Goal: Task Accomplishment & Management: Manage account settings

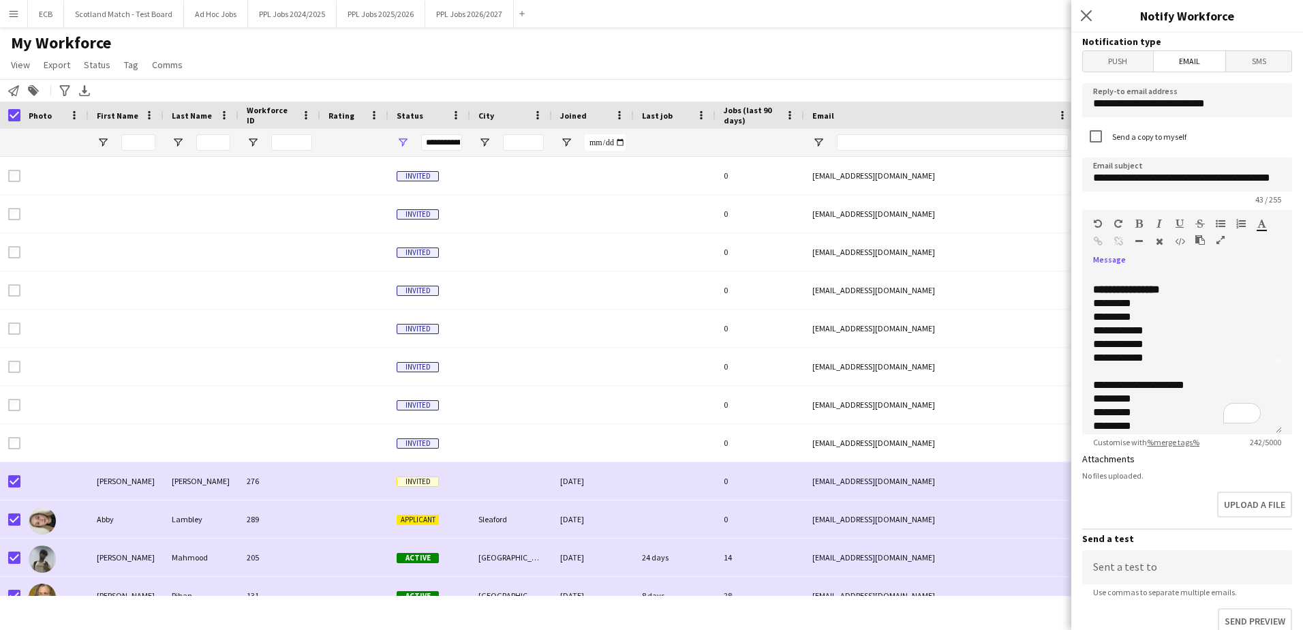
scroll to position [83, 0]
drag, startPoint x: 1210, startPoint y: 370, endPoint x: 1092, endPoint y: 363, distance: 118.2
click at [1092, 363] on div "**********" at bounding box center [1182, 353] width 200 height 164
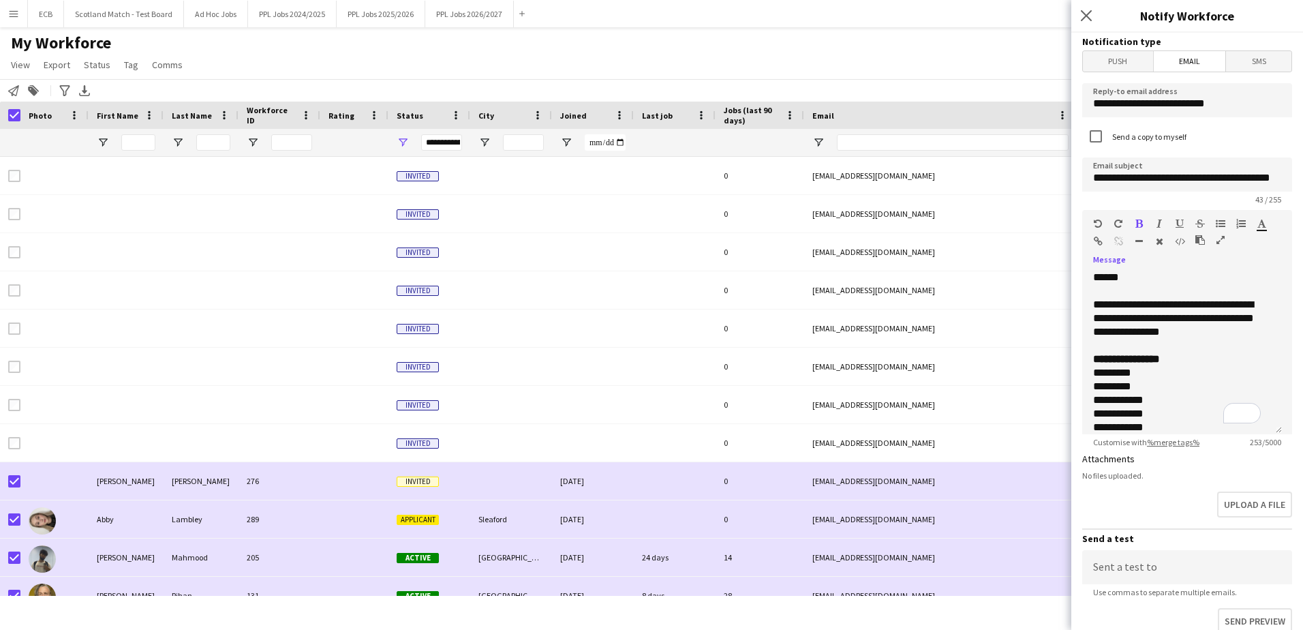
scroll to position [0, 0]
click at [1110, 333] on div "**********" at bounding box center [1177, 318] width 168 height 41
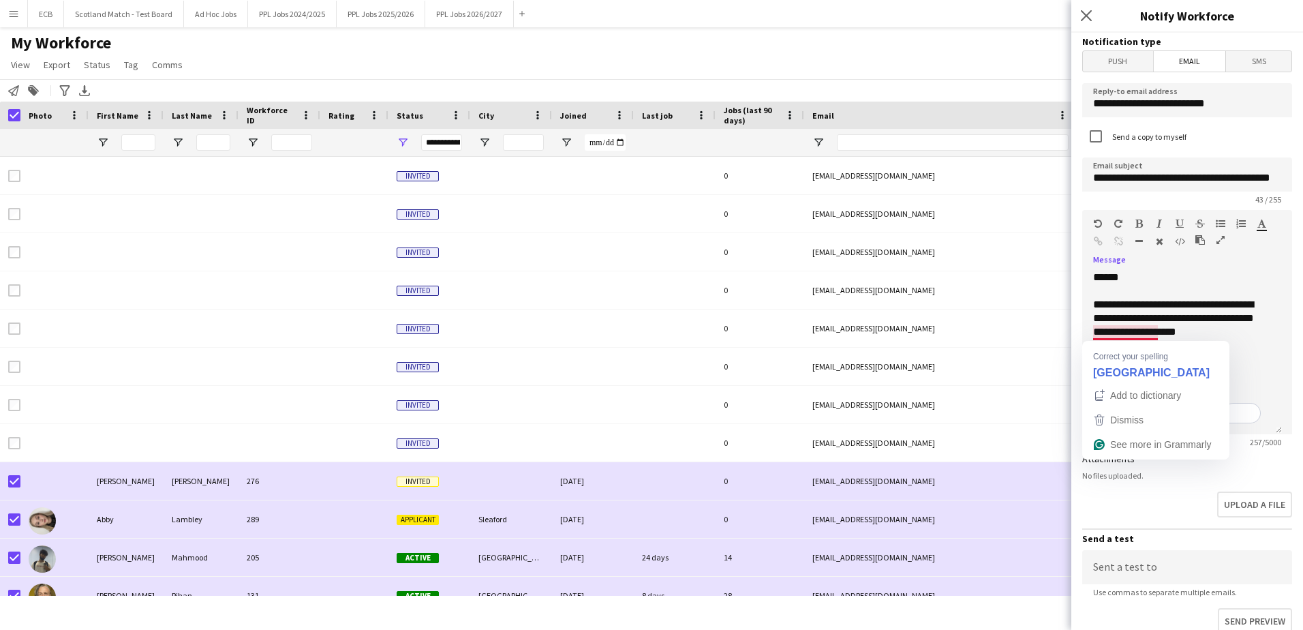
click at [1114, 332] on div "**********" at bounding box center [1177, 325] width 168 height 55
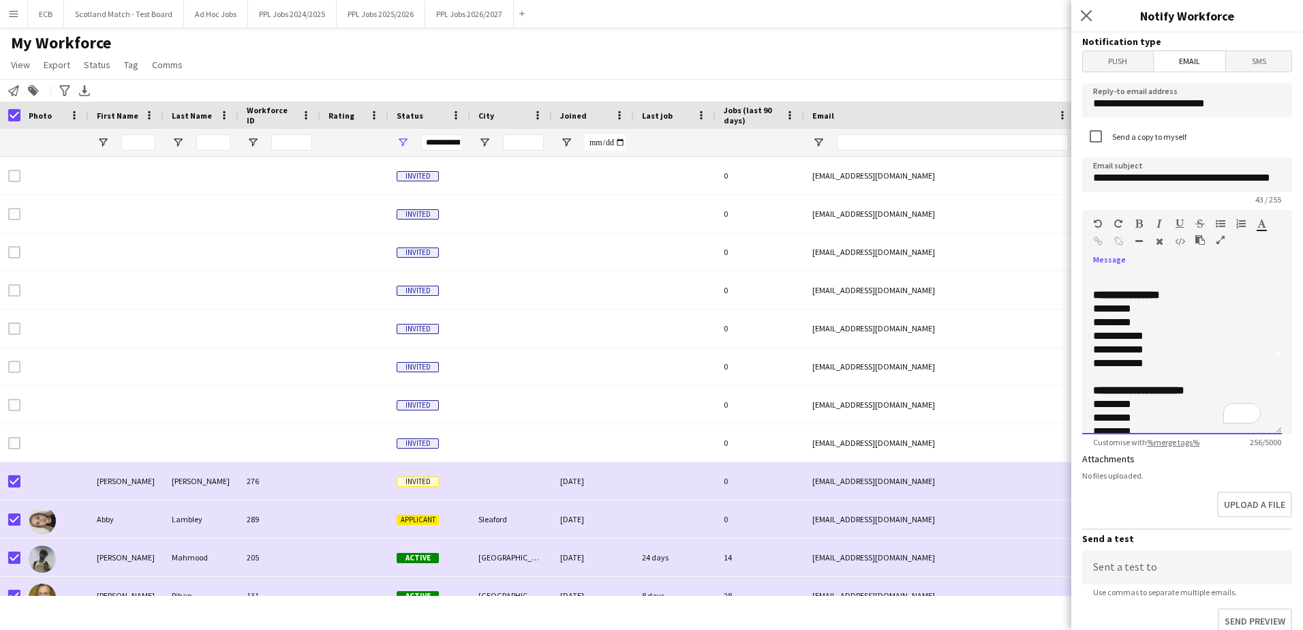
scroll to position [106, 0]
click at [1177, 415] on div "**********" at bounding box center [1177, 417] width 168 height 14
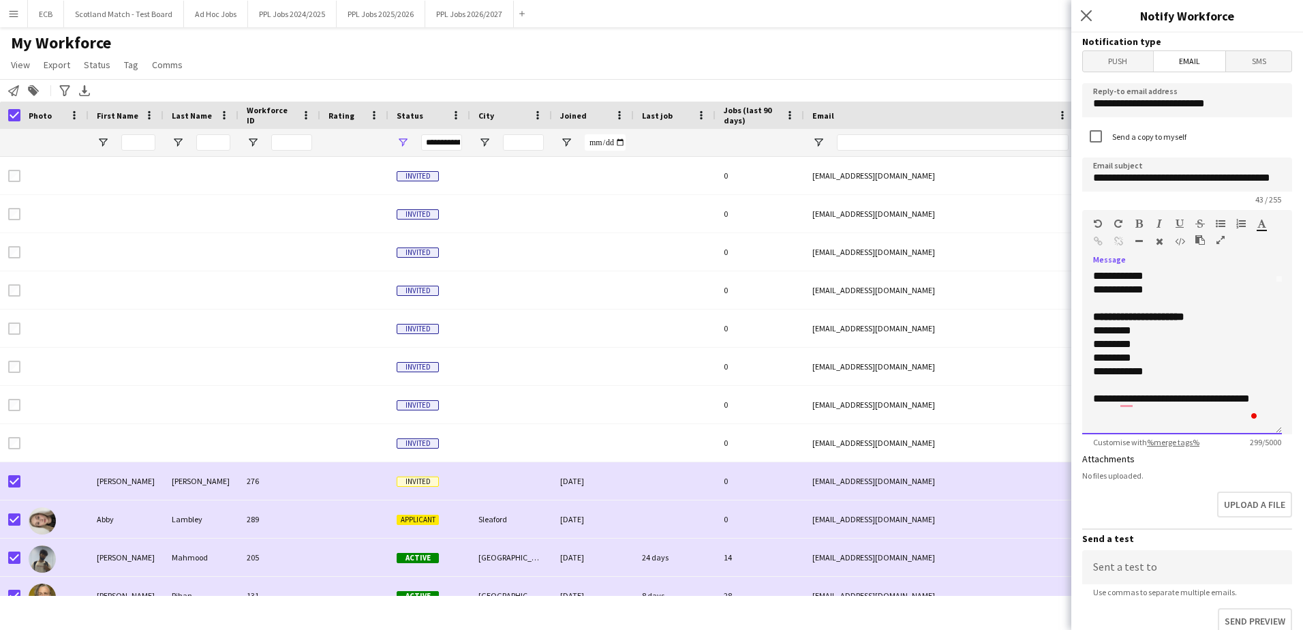
scroll to position [165, 0]
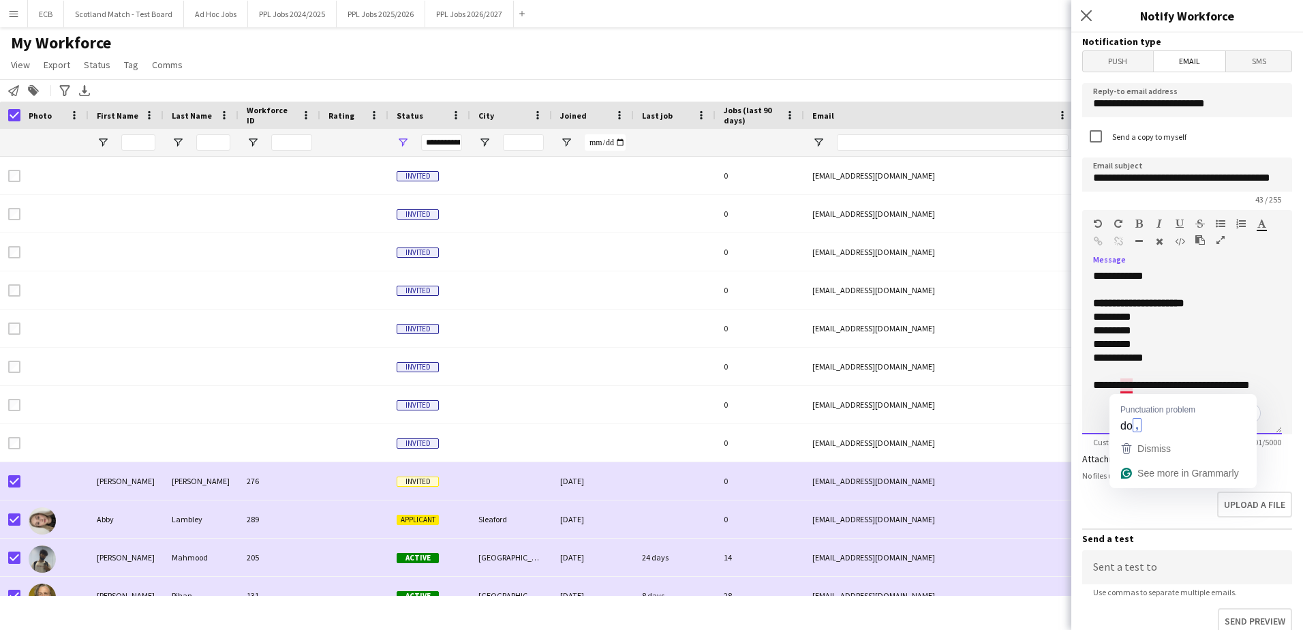
click at [1129, 389] on div "**********" at bounding box center [1177, 391] width 168 height 27
click at [1155, 397] on div "**********" at bounding box center [1177, 391] width 168 height 27
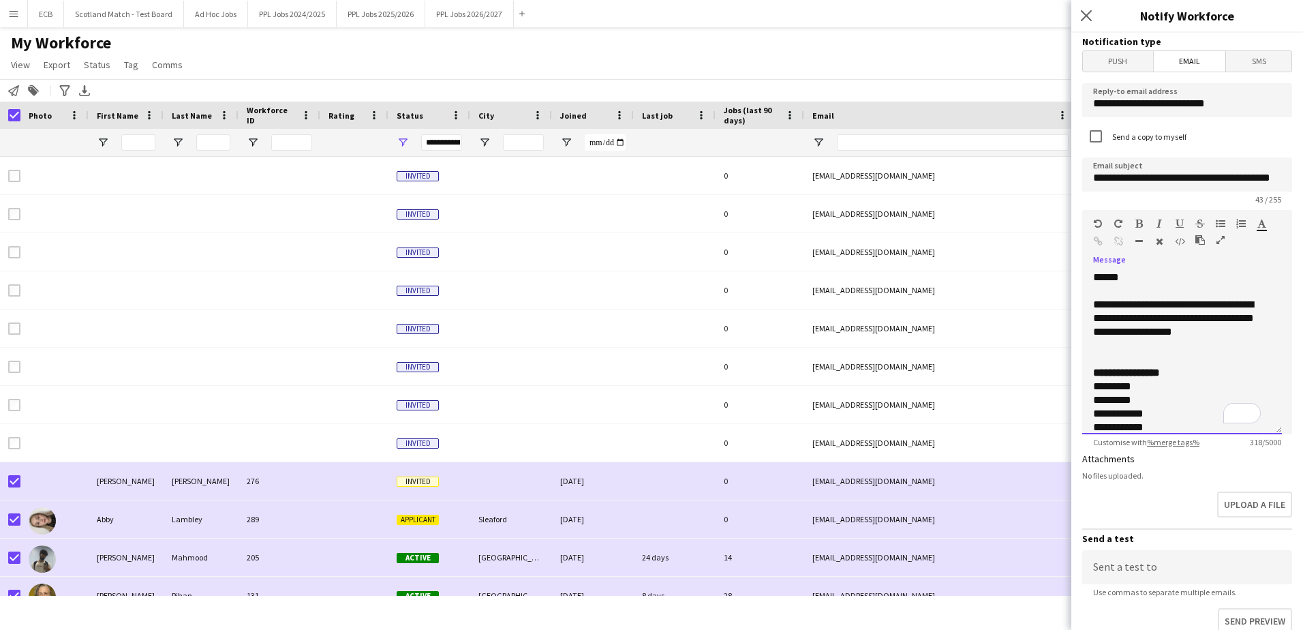
scroll to position [0, 0]
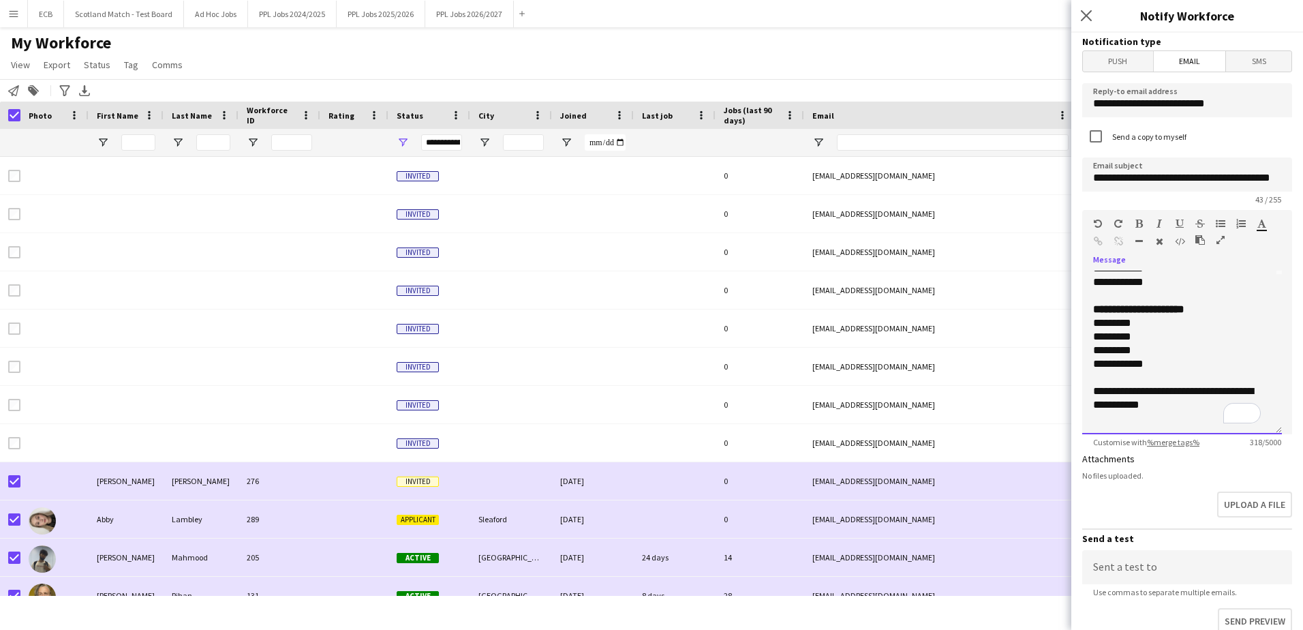
click at [1114, 407] on div "**********" at bounding box center [1177, 397] width 168 height 27
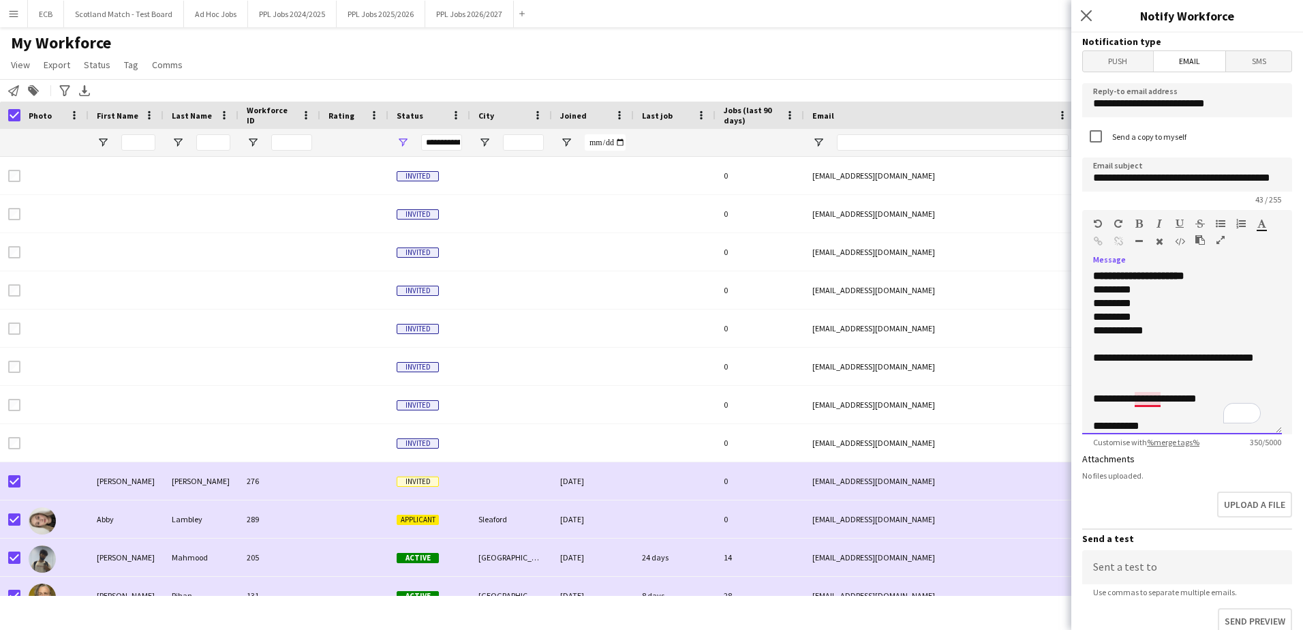
click at [1142, 399] on div "**********" at bounding box center [1177, 399] width 168 height 14
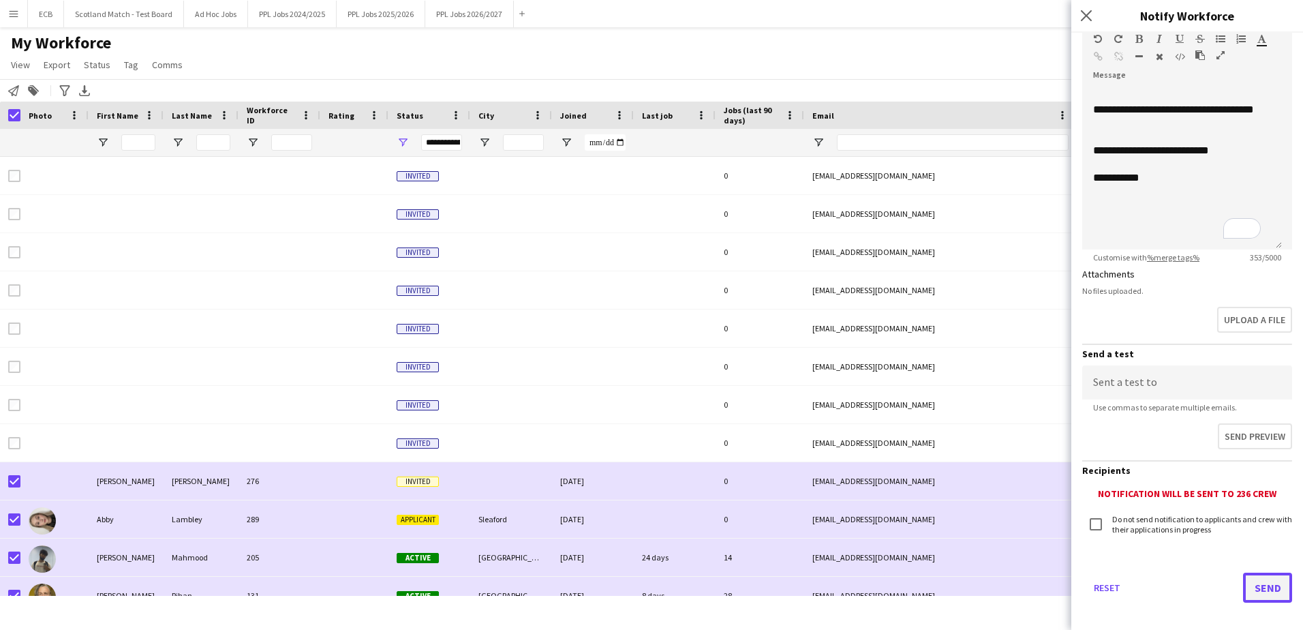
click at [1251, 581] on button "Send" at bounding box center [1267, 588] width 49 height 30
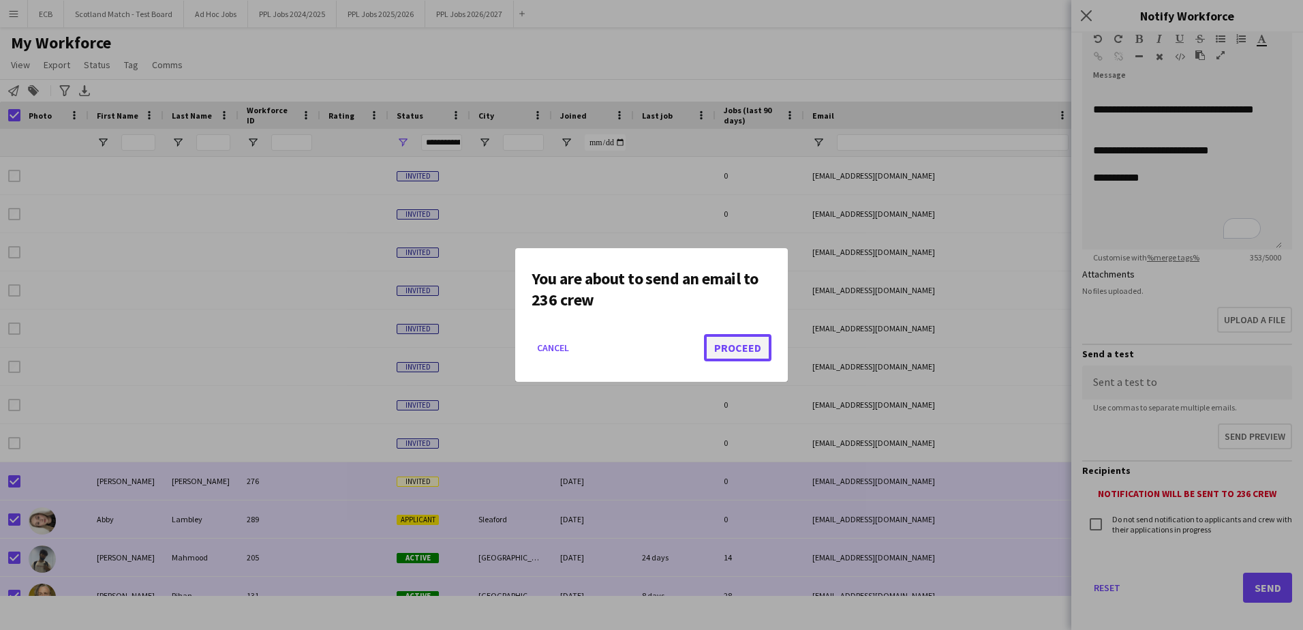
click at [736, 345] on button "Proceed" at bounding box center [737, 347] width 67 height 27
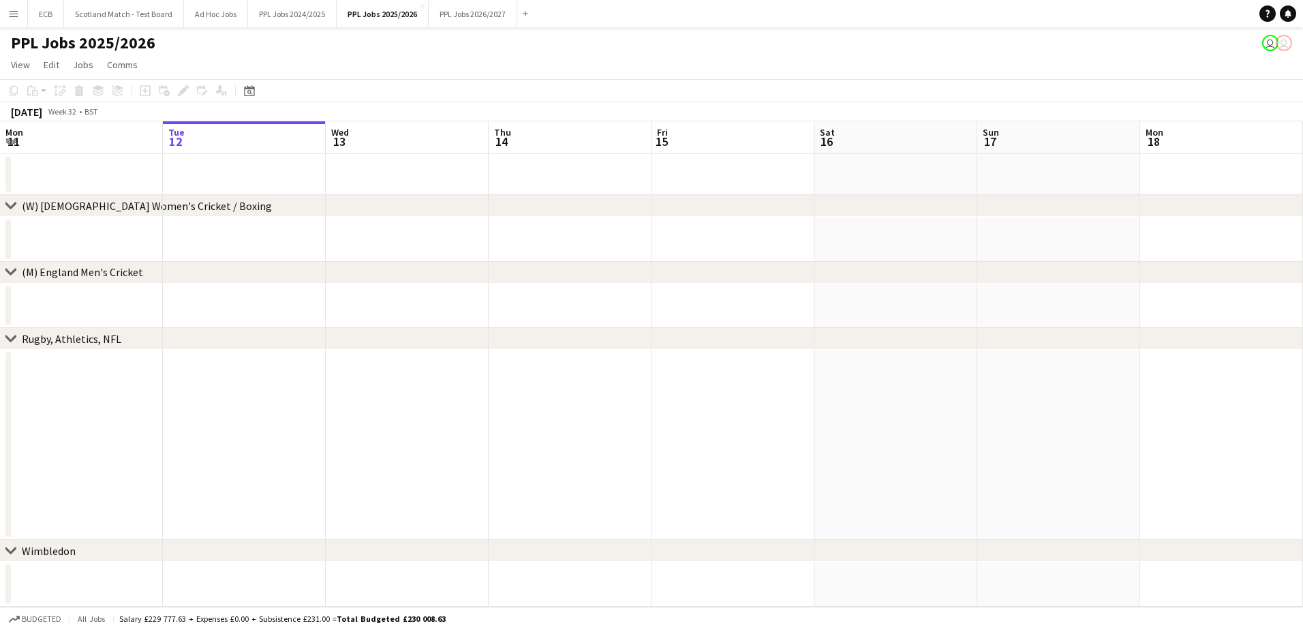
scroll to position [0, 325]
click at [380, 8] on button "PPL Jobs 2025/2026 Close" at bounding box center [383, 14] width 92 height 27
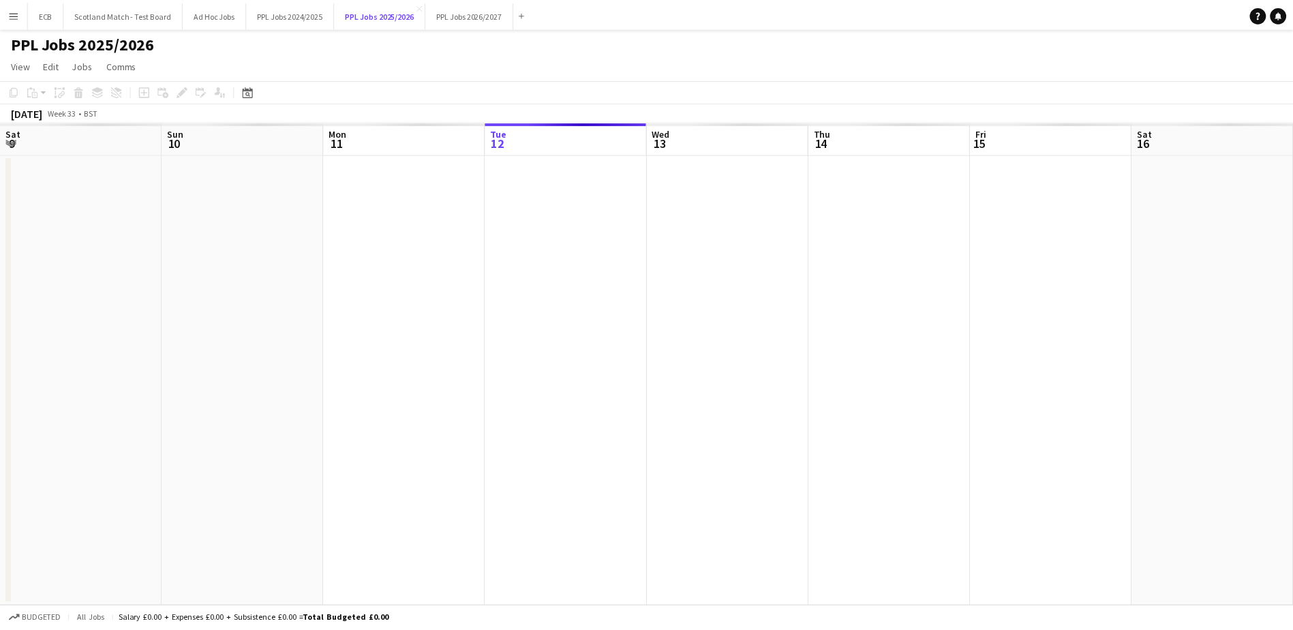
scroll to position [0, 326]
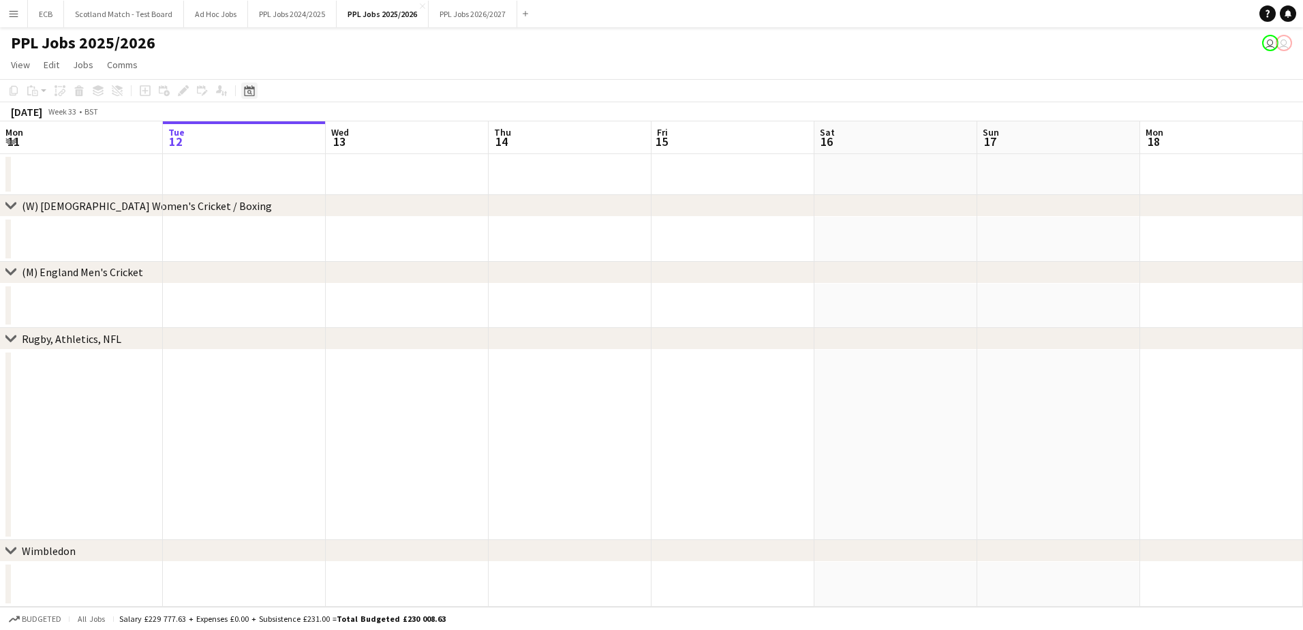
click at [247, 89] on icon at bounding box center [249, 90] width 10 height 11
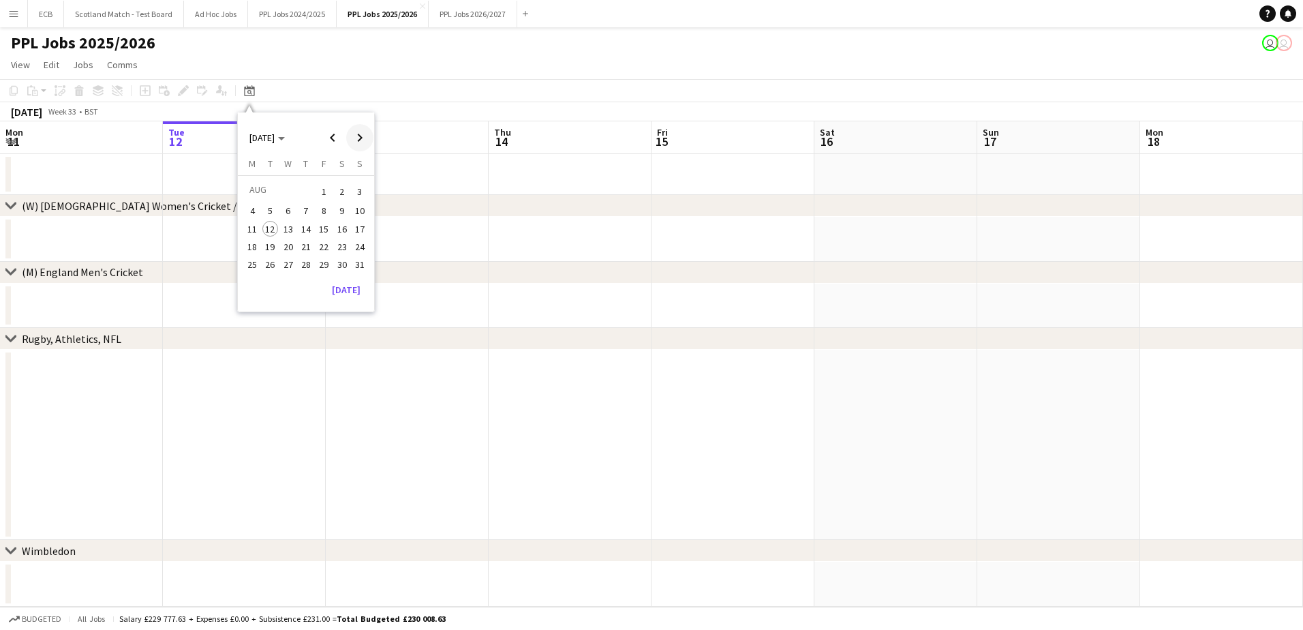
click at [357, 133] on span "Next month" at bounding box center [359, 137] width 27 height 27
click at [358, 139] on span "Next month" at bounding box center [359, 137] width 27 height 27
click at [336, 226] on span "15" at bounding box center [342, 229] width 16 height 16
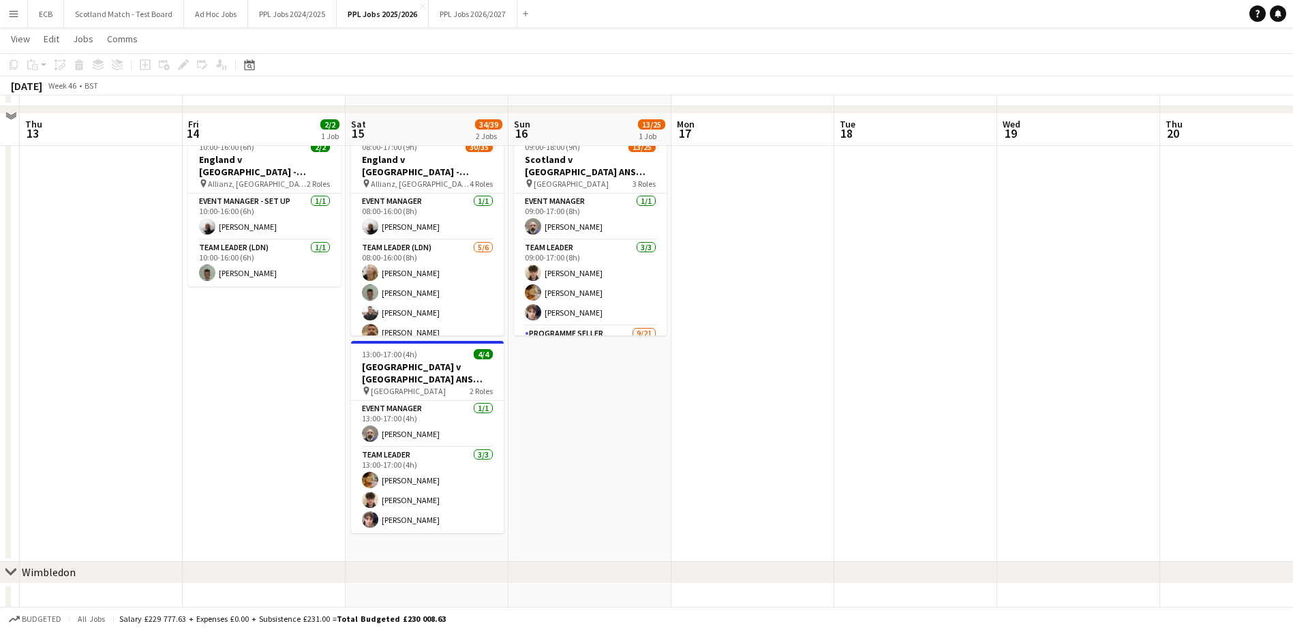
scroll to position [230, 0]
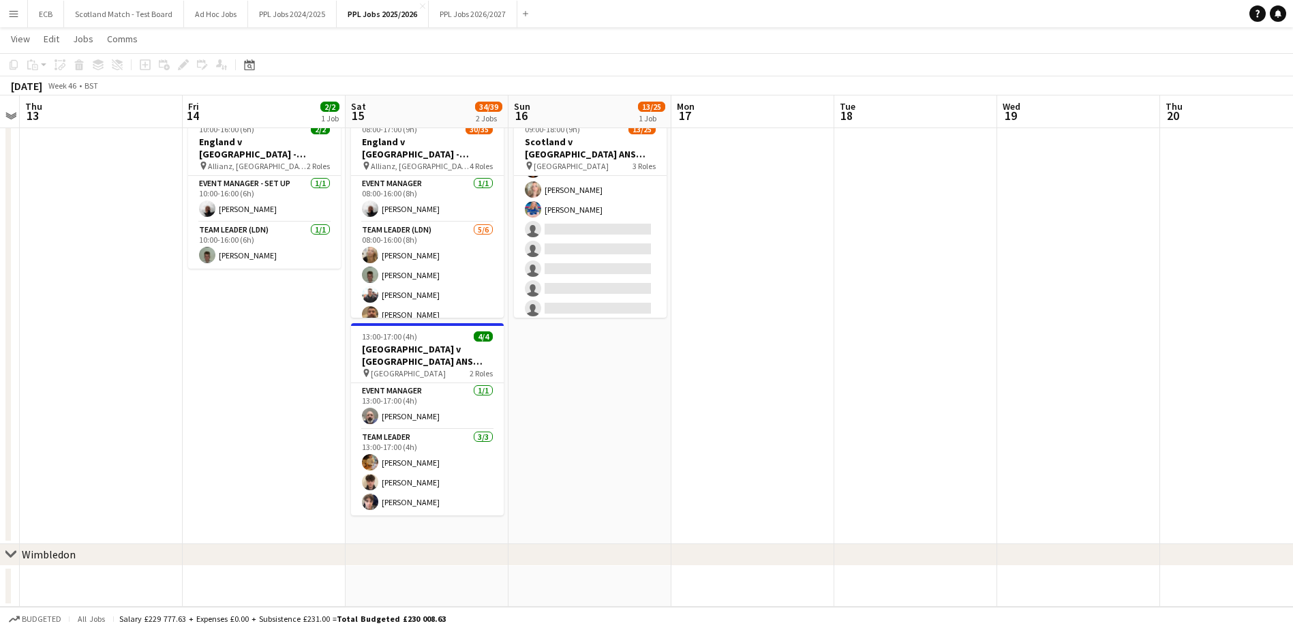
click at [519, 273] on app-card-role "Programme Seller [DATE] 12:00-18:00 (6h) [PERSON_NAME] [PERSON_NAME] [PERSON_NA…" at bounding box center [590, 239] width 153 height 442
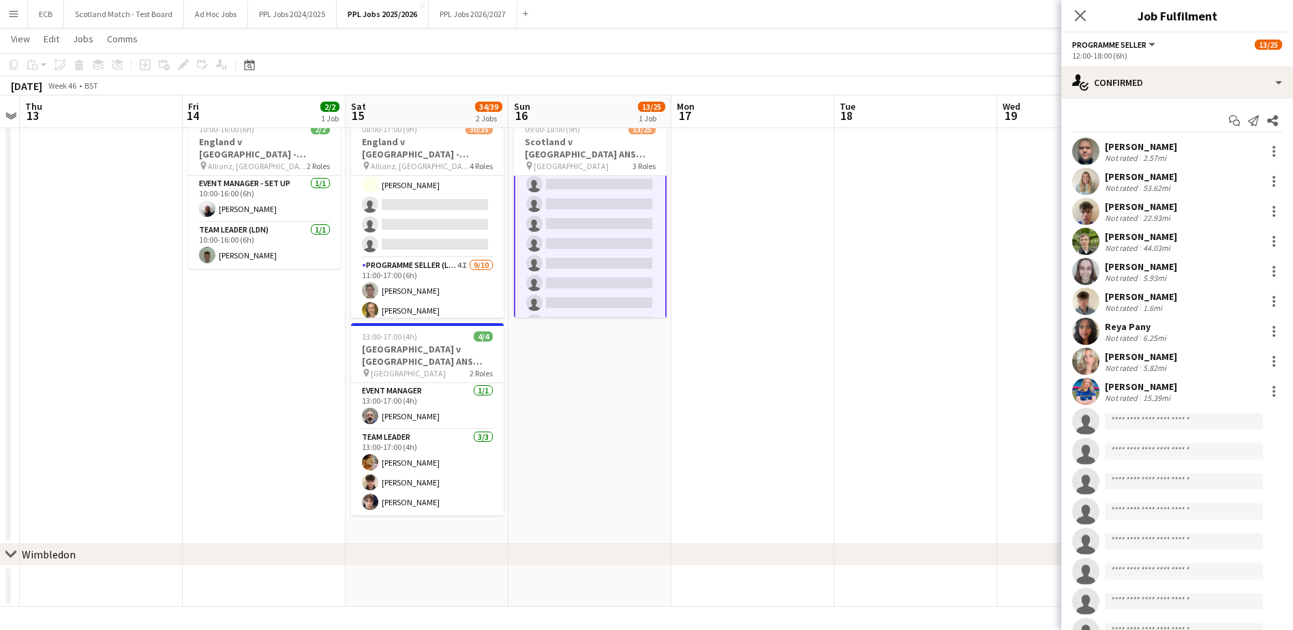
scroll to position [493, 0]
click at [421, 202] on app-card-role "Programme Seller (LDN) 3I 15/18 10:00-16:00 (6h) [PERSON_NAME] [PERSON_NAME] [P…" at bounding box center [427, 66] width 153 height 382
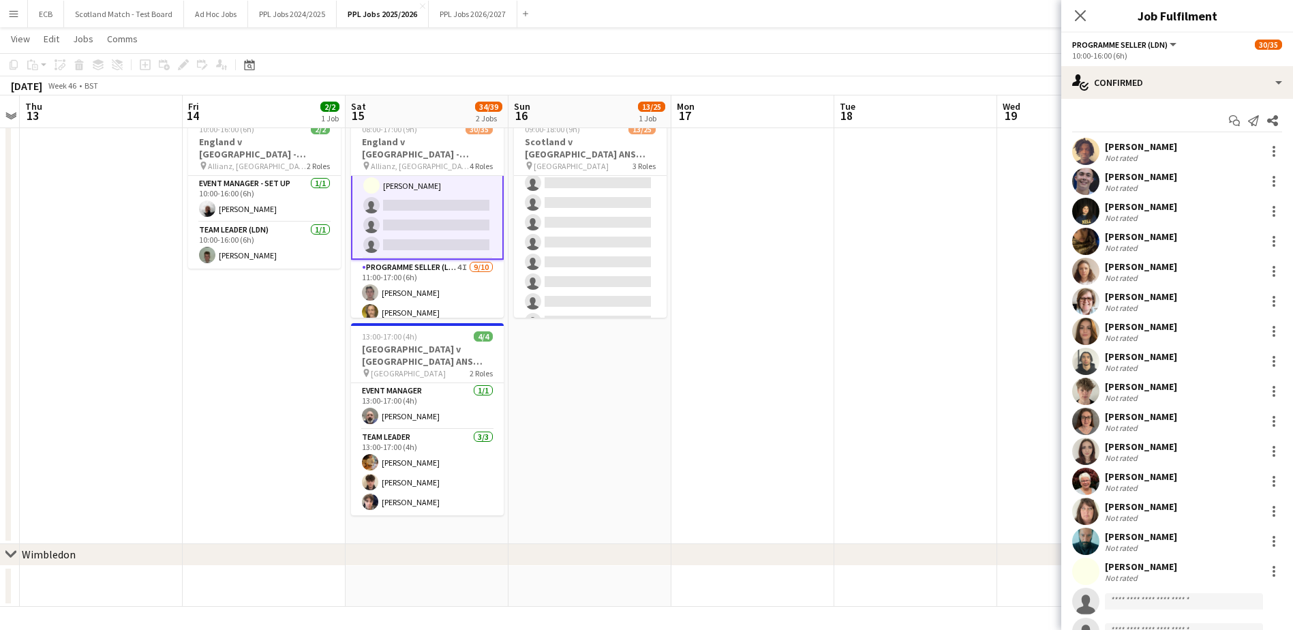
scroll to position [394, 0]
click at [1157, 593] on input at bounding box center [1184, 601] width 158 height 16
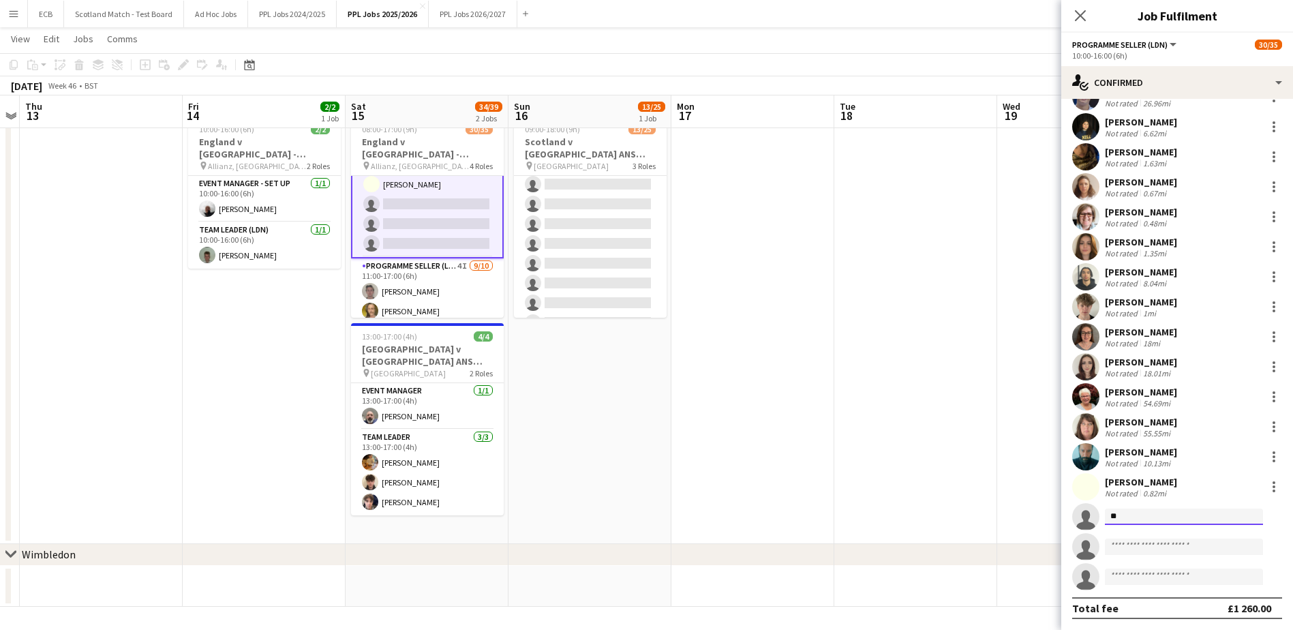
type input "*"
type input "*****"
click at [1171, 541] on span "[PERSON_NAME]" at bounding box center [1155, 536] width 78 height 12
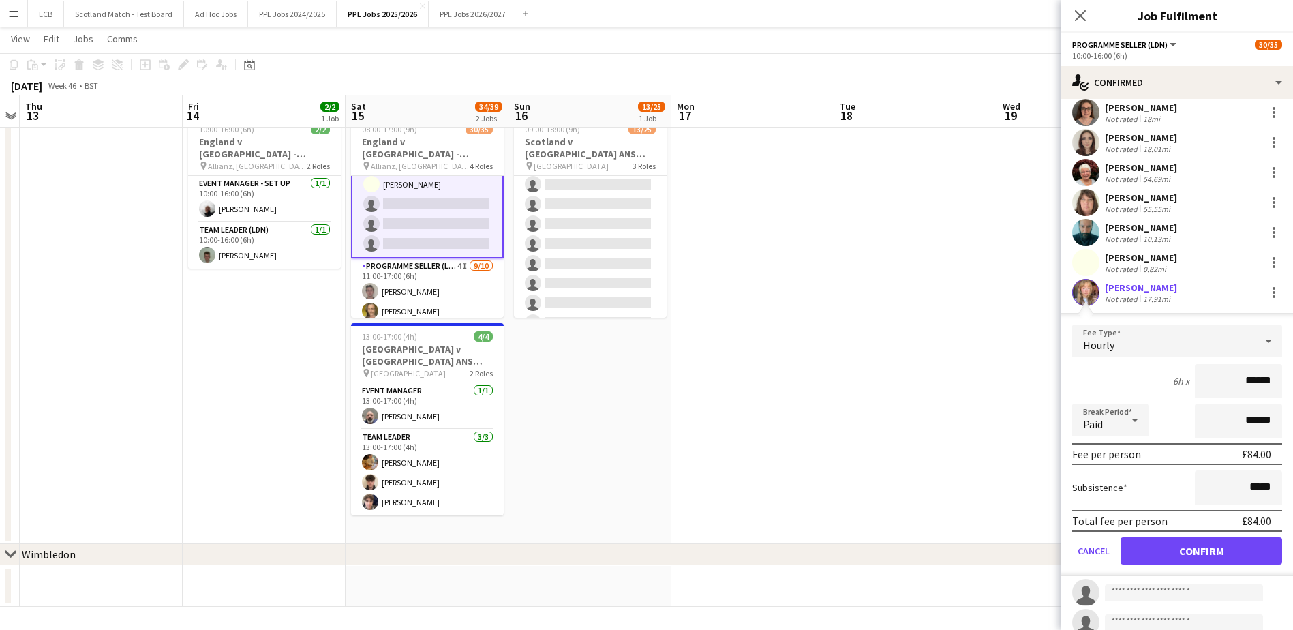
scroll to position [354, 0]
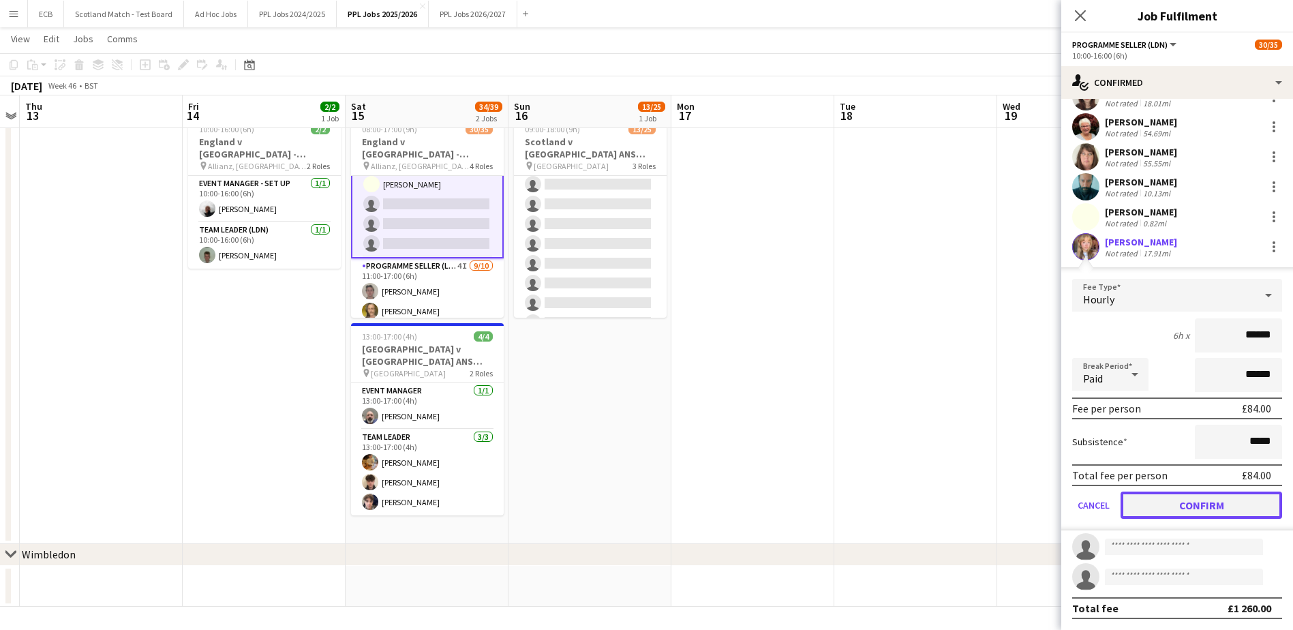
click at [1200, 496] on button "Confirm" at bounding box center [1202, 504] width 162 height 27
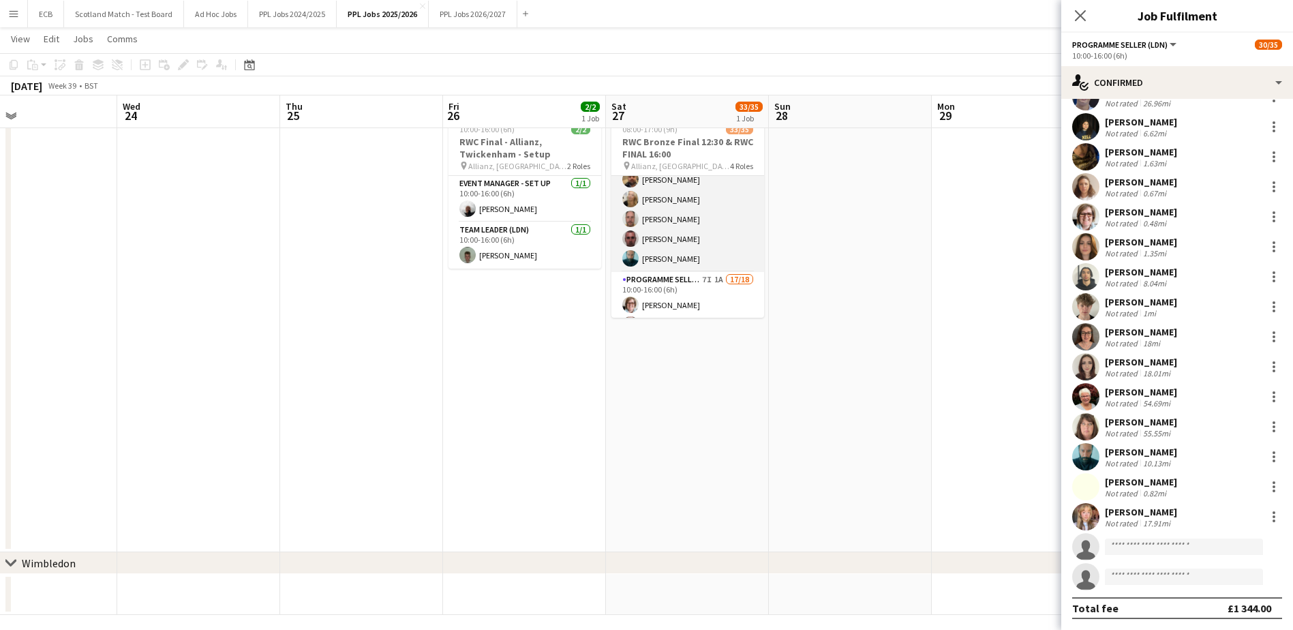
scroll to position [95, 0]
click at [703, 228] on app-card-role "Team Leader (LDN) [DATE] 08:00-16:00 (8h) [PERSON_NAME] [PERSON_NAME] [PERSON_N…" at bounding box center [687, 199] width 153 height 145
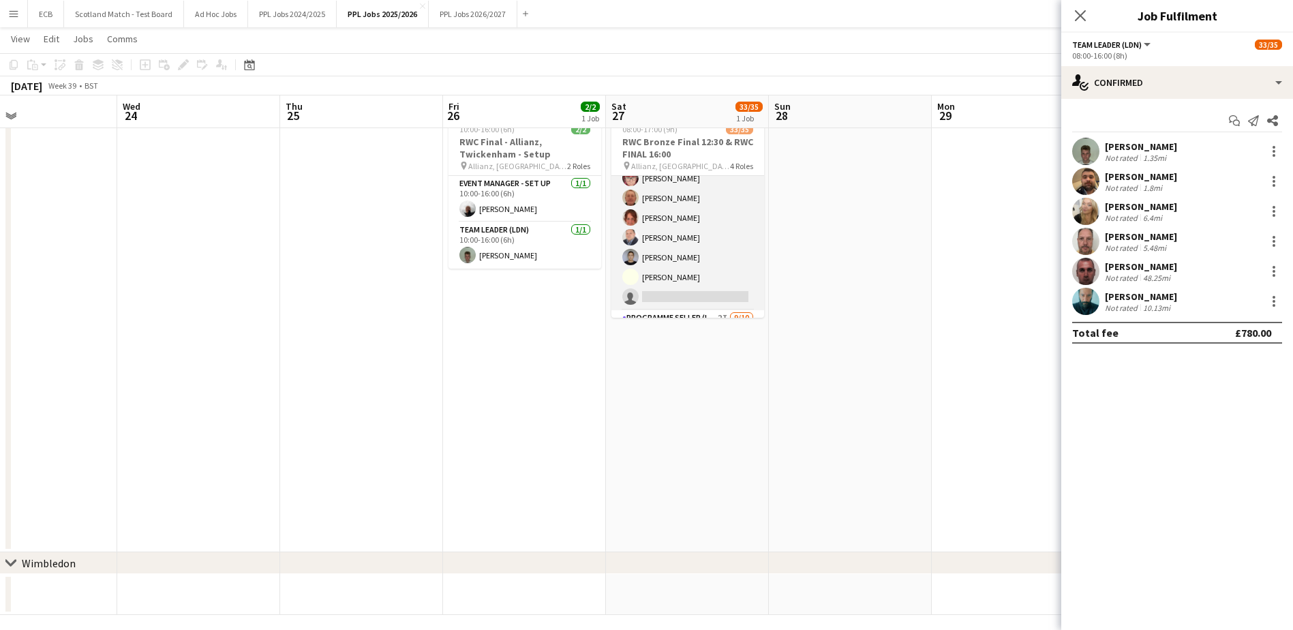
scroll to position [431, 0]
click at [705, 255] on app-card-role "Programme Seller (LDN) 7I 1A 17/18 10:00-16:00 (6h) [PERSON_NAME] [PERSON_NAME]…" at bounding box center [687, 130] width 153 height 382
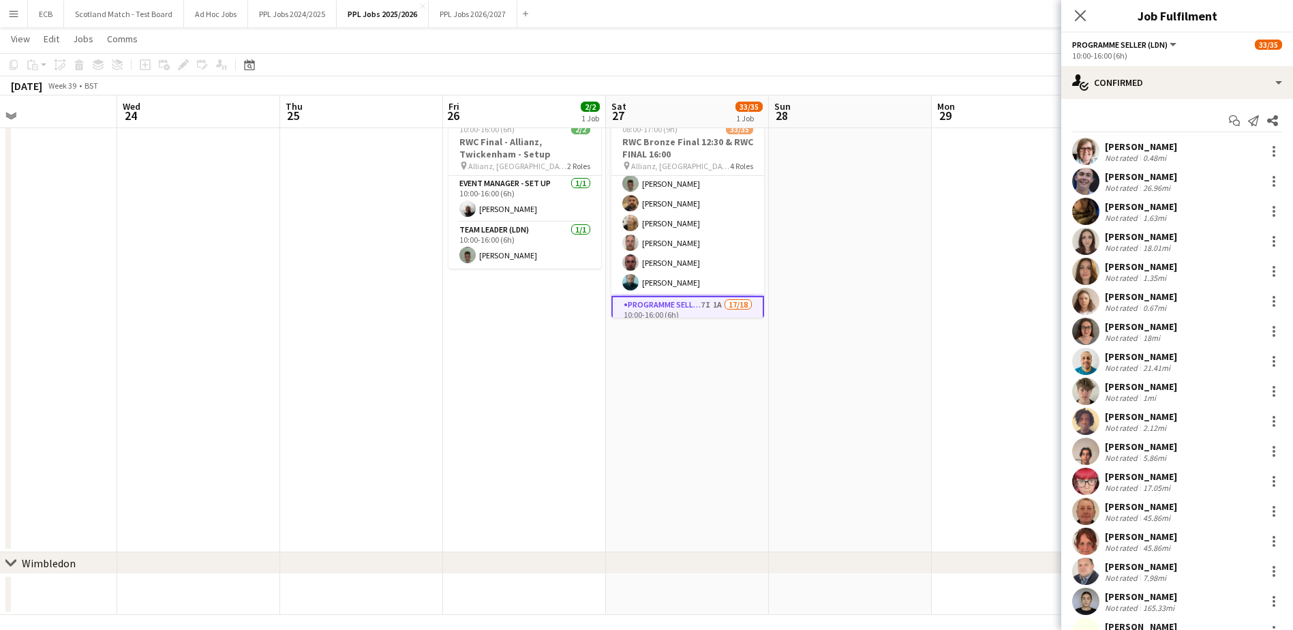
scroll to position [65, 0]
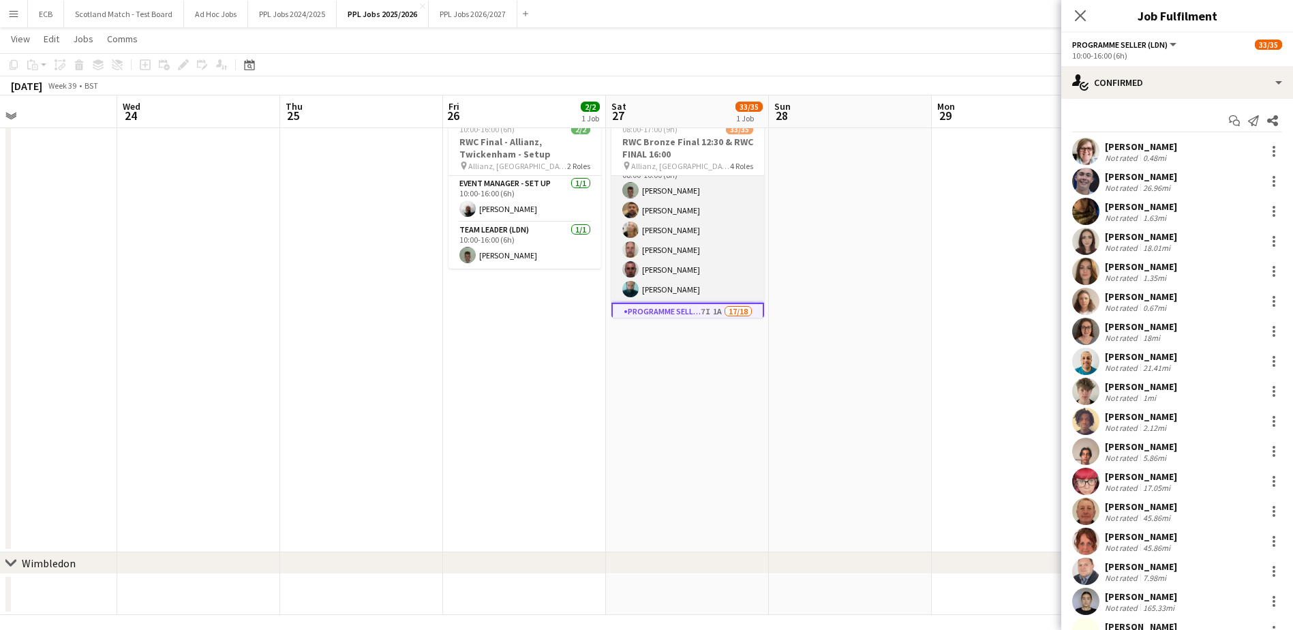
click at [708, 267] on app-card-role "Team Leader (LDN) [DATE] 08:00-16:00 (8h) [PERSON_NAME] [PERSON_NAME] [PERSON_N…" at bounding box center [687, 229] width 153 height 145
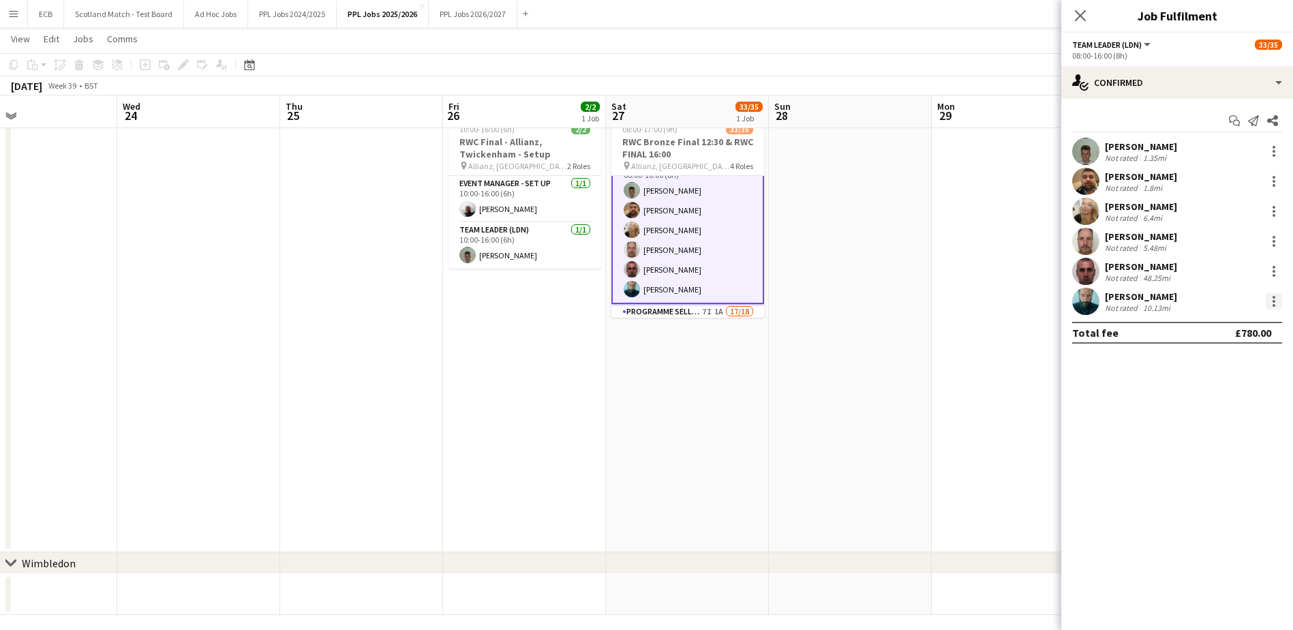
click at [1269, 298] on div at bounding box center [1274, 301] width 16 height 16
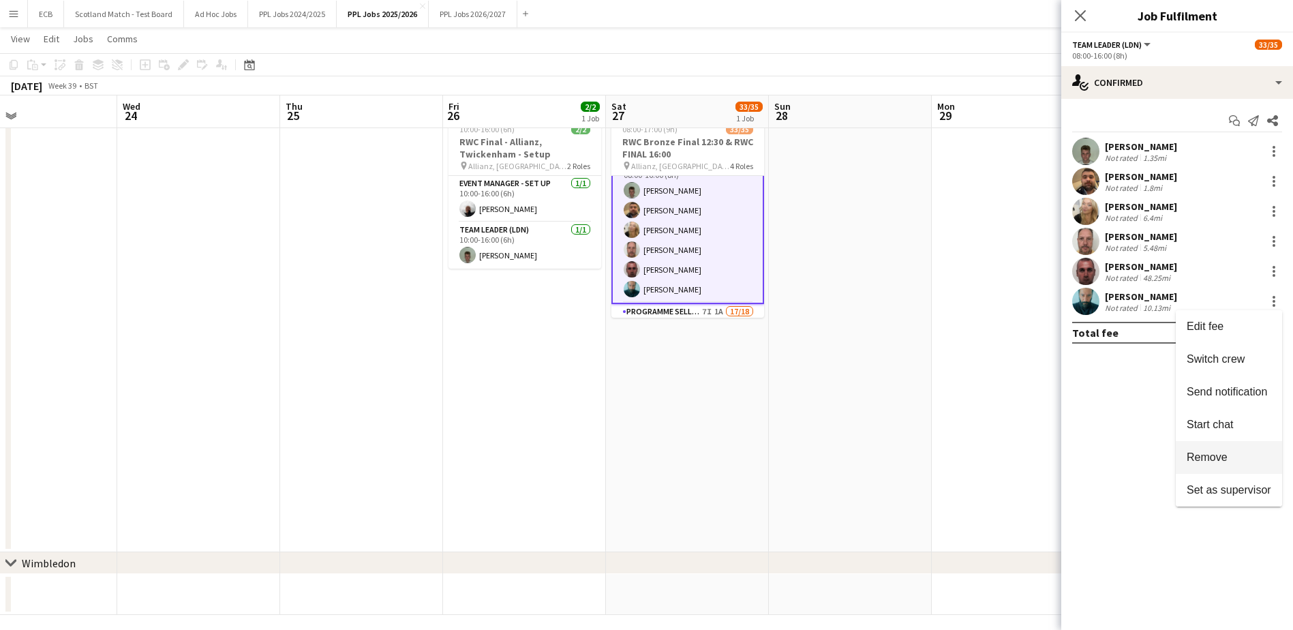
click at [1235, 459] on span "Remove" at bounding box center [1229, 457] width 85 height 12
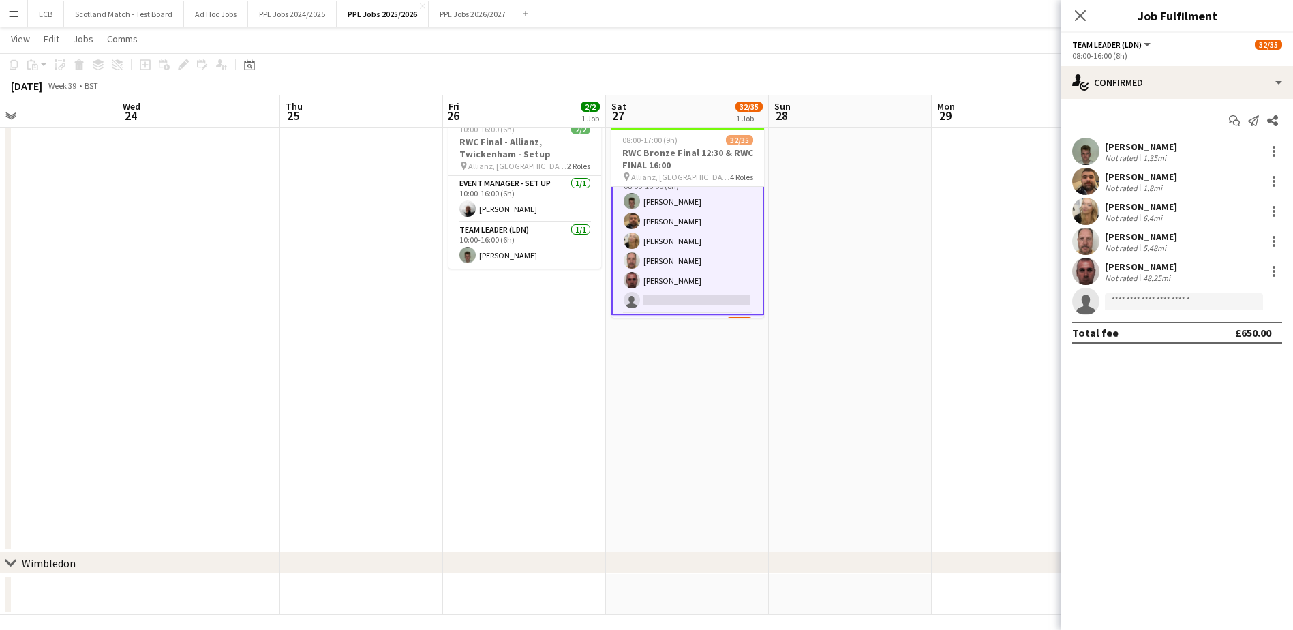
click at [834, 271] on app-date-cell at bounding box center [850, 331] width 163 height 442
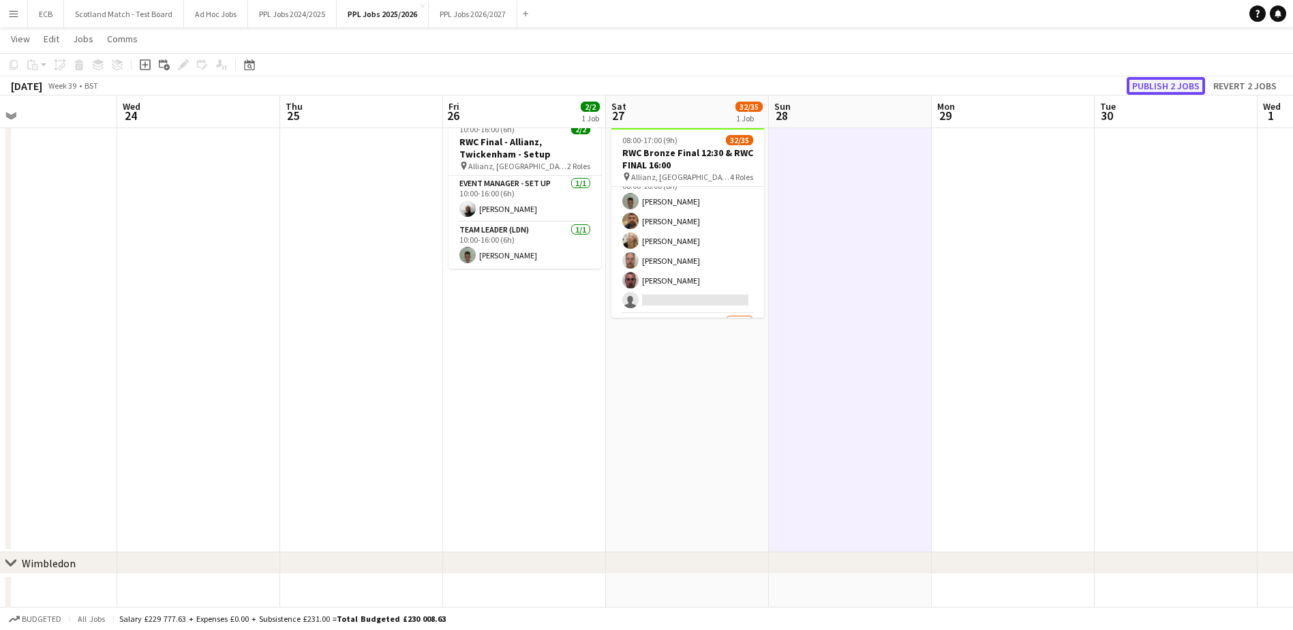
click at [1159, 86] on button "Publish 2 jobs" at bounding box center [1166, 86] width 78 height 18
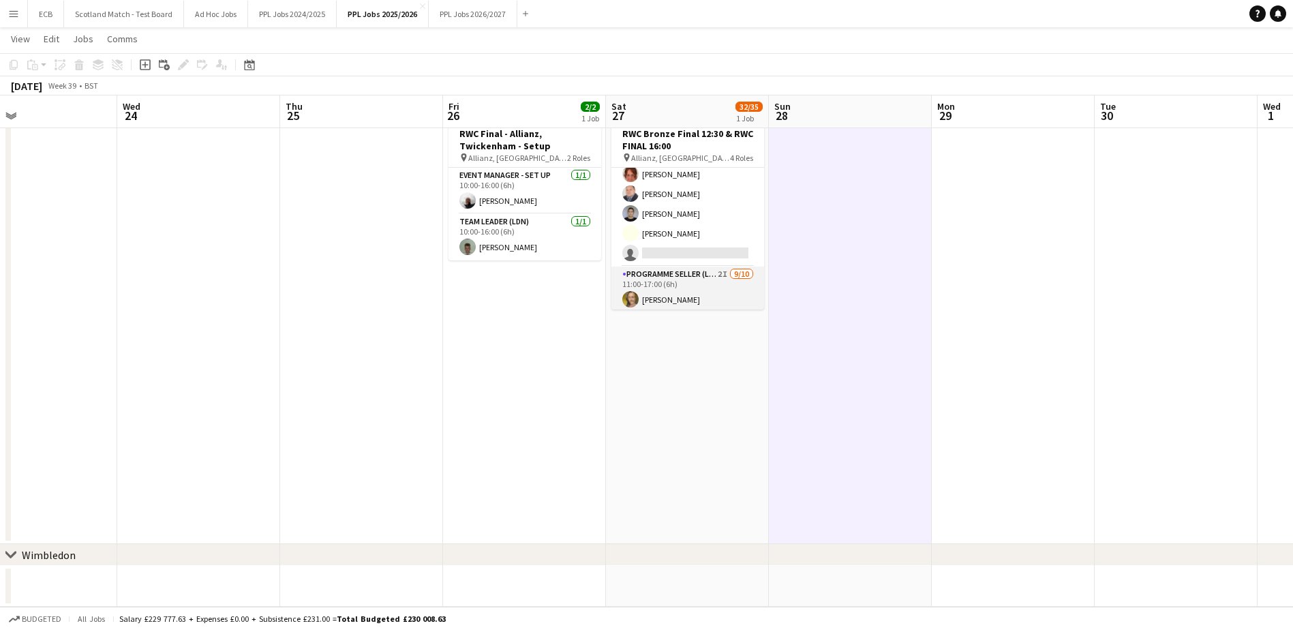
scroll to position [471, 0]
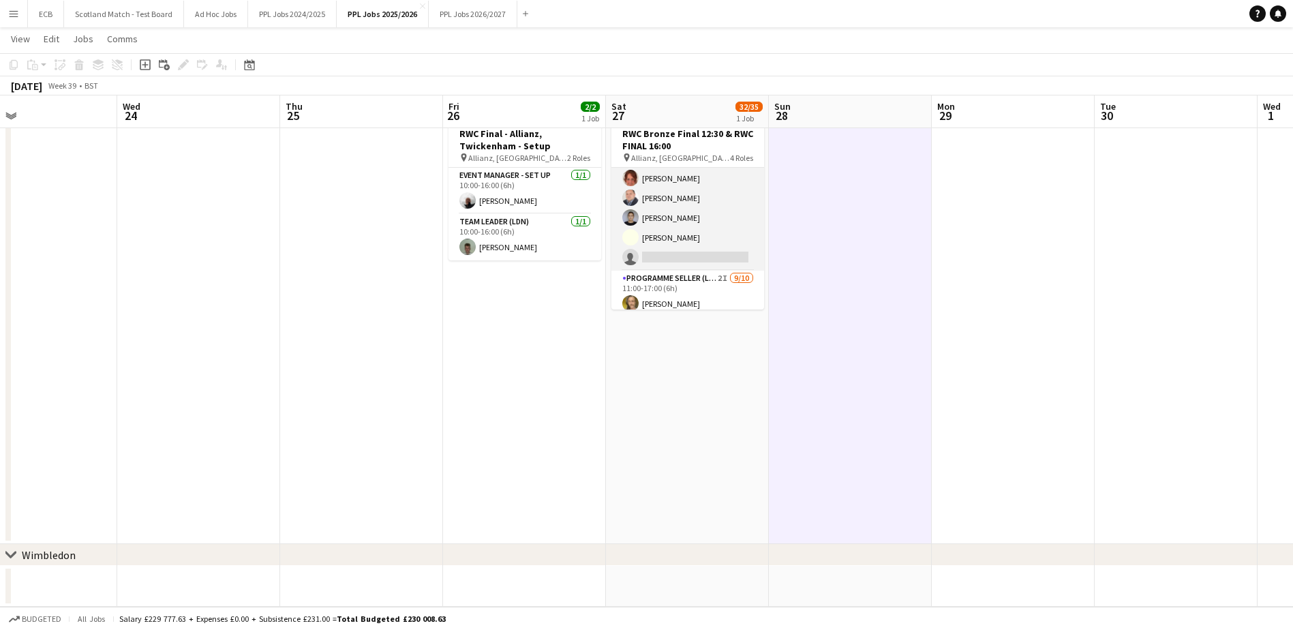
click at [694, 252] on app-card-role "Programme Seller (LDN) 7I 1A 17/18 10:00-16:00 (6h) [PERSON_NAME] [PERSON_NAME]…" at bounding box center [687, 79] width 153 height 382
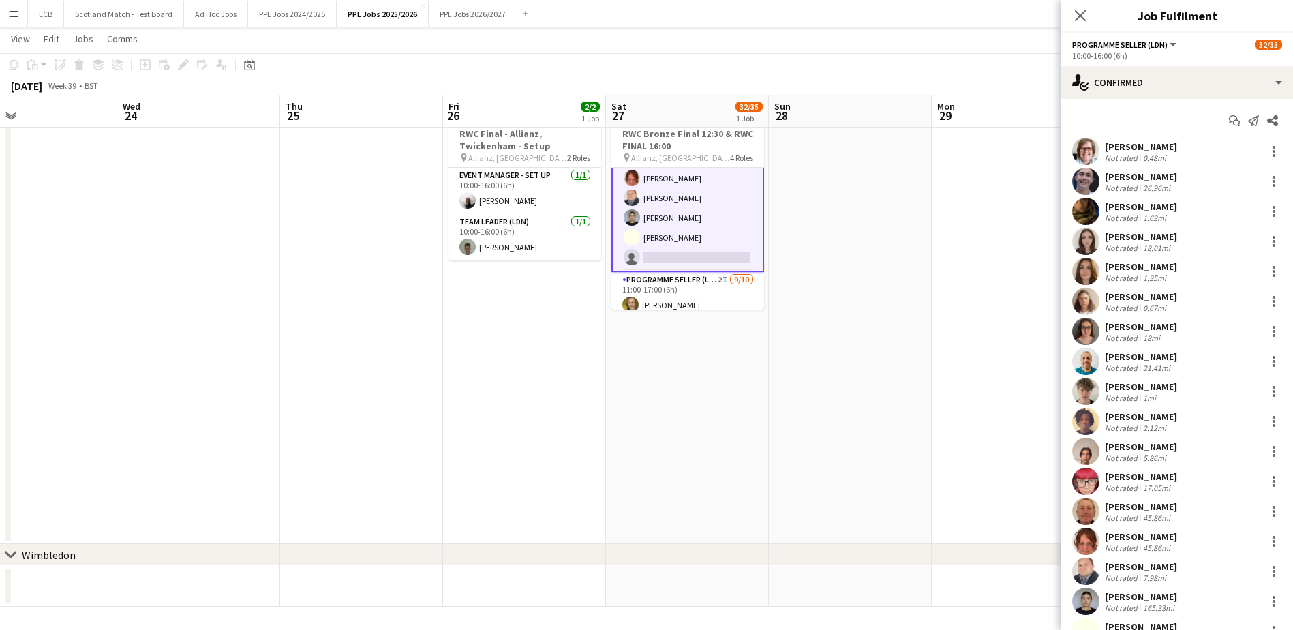
scroll to position [85, 0]
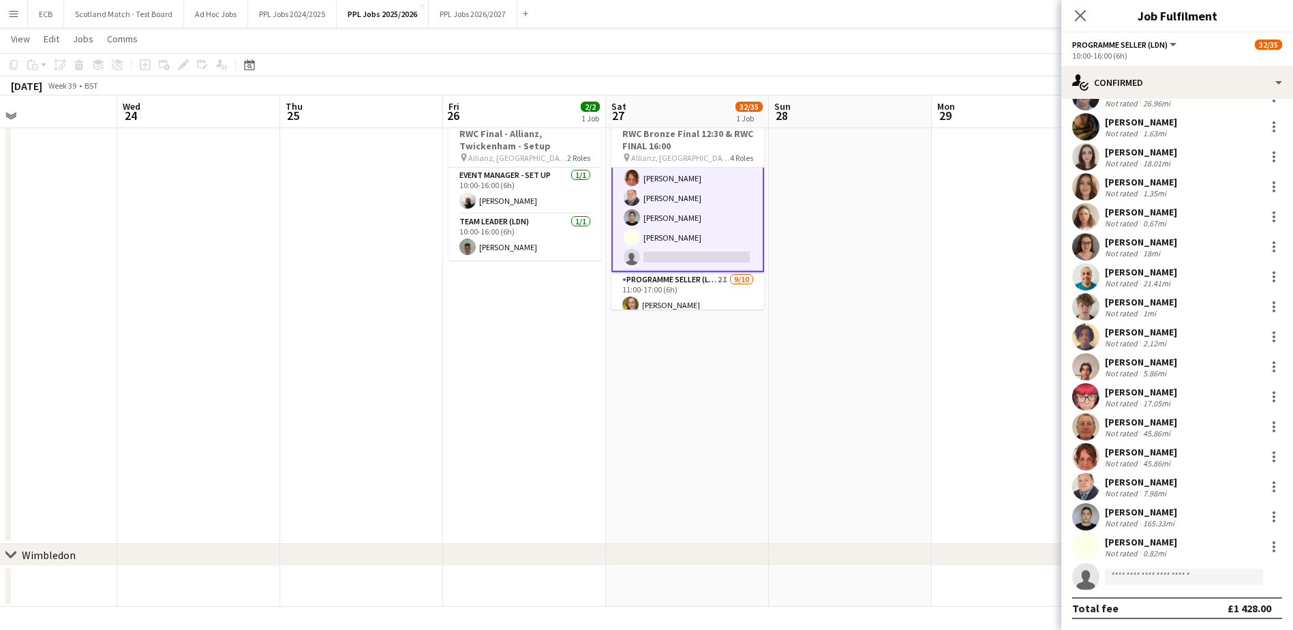
click at [1185, 587] on app-invite-slot "single-neutral-actions" at bounding box center [1177, 576] width 232 height 27
click at [1157, 570] on input at bounding box center [1184, 576] width 158 height 16
type input "***"
click at [1170, 611] on span "[EMAIL_ADDRESS][DOMAIN_NAME]" at bounding box center [1184, 607] width 136 height 11
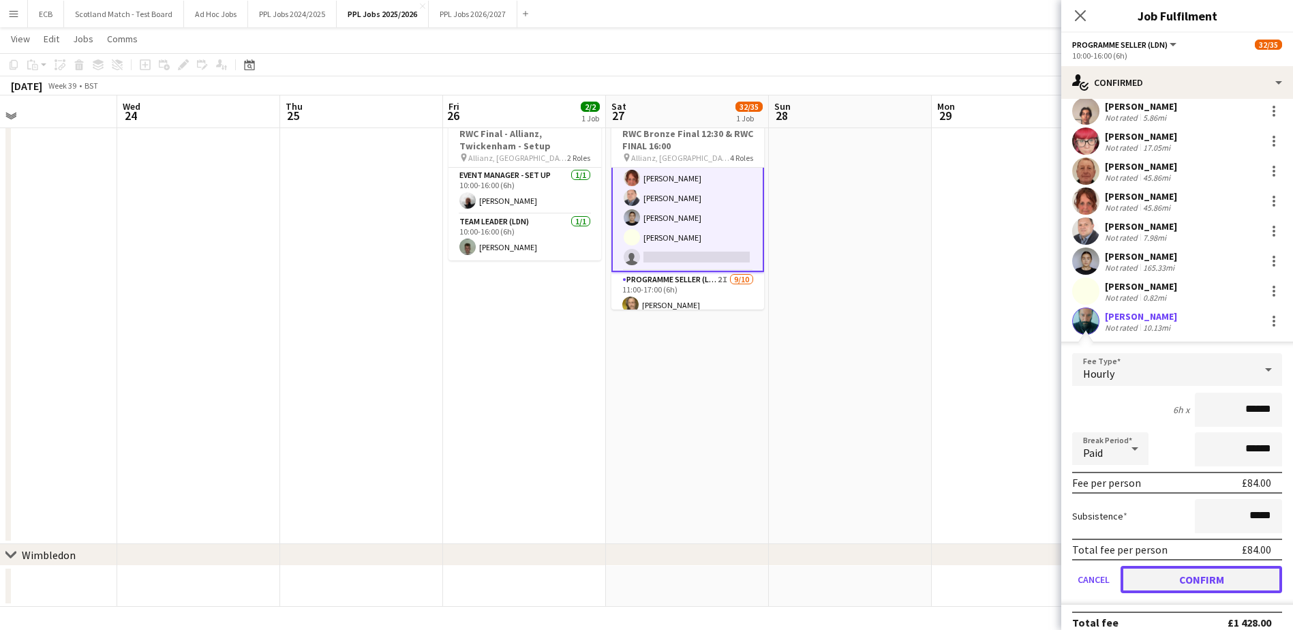
click at [1210, 571] on button "Confirm" at bounding box center [1202, 579] width 162 height 27
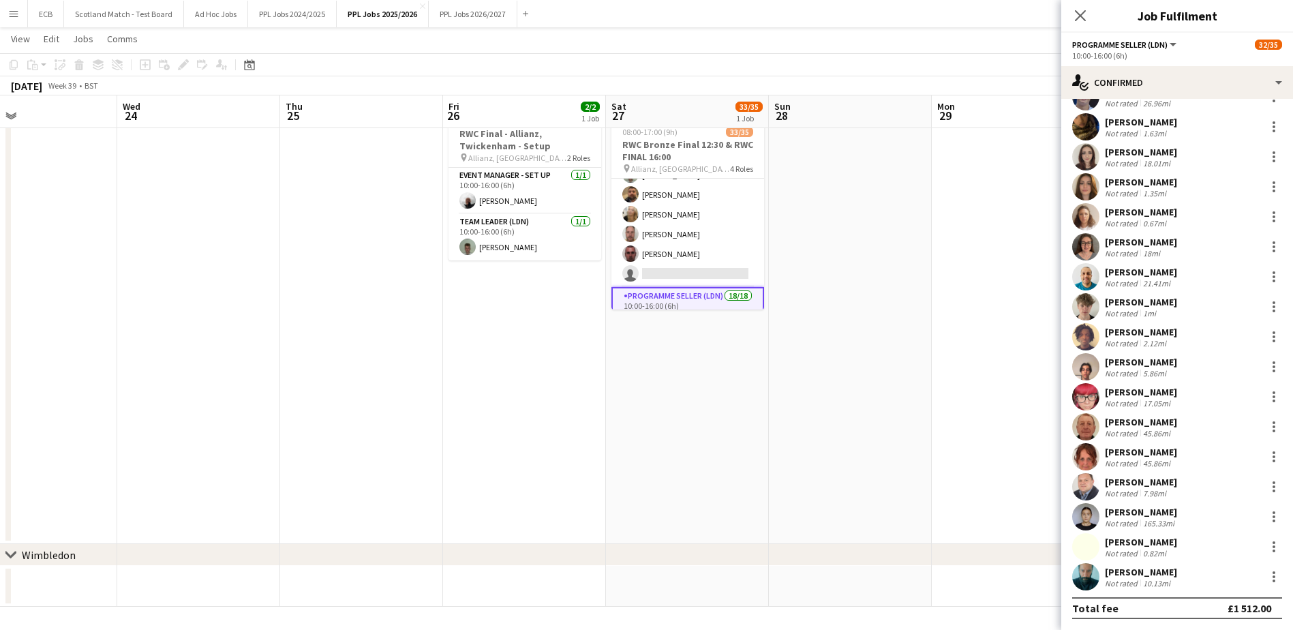
scroll to position [70, 0]
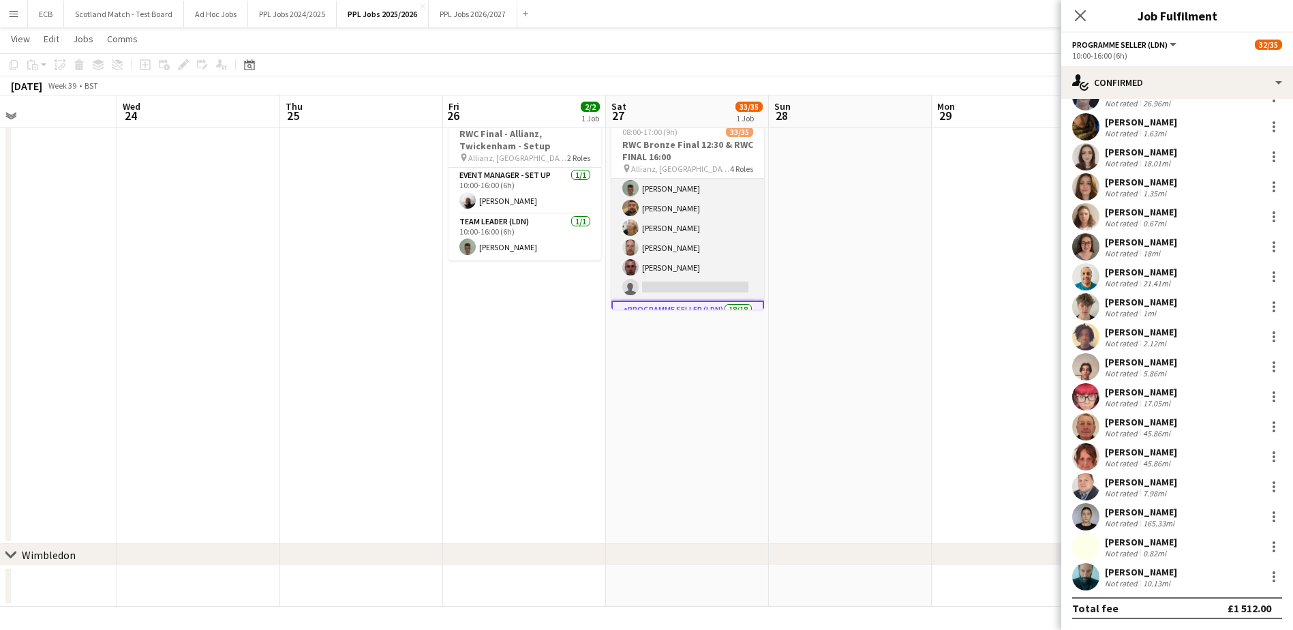
click at [705, 284] on app-card-role "Team Leader (LDN) 2I [DATE] 08:00-16:00 (8h) [PERSON_NAME] [PERSON_NAME] [PERSO…" at bounding box center [687, 227] width 153 height 145
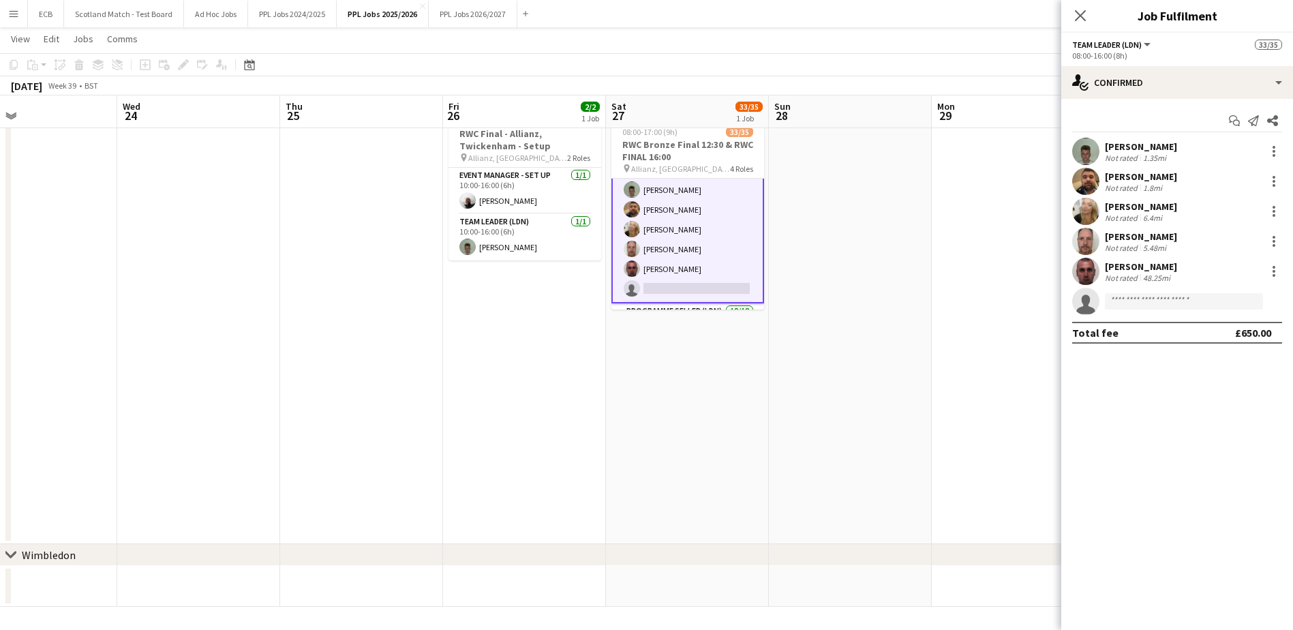
scroll to position [71, 0]
click at [1121, 297] on input at bounding box center [1184, 301] width 158 height 16
type input "****"
click at [1146, 330] on span "[EMAIL_ADDRESS][DOMAIN_NAME]" at bounding box center [1184, 331] width 136 height 11
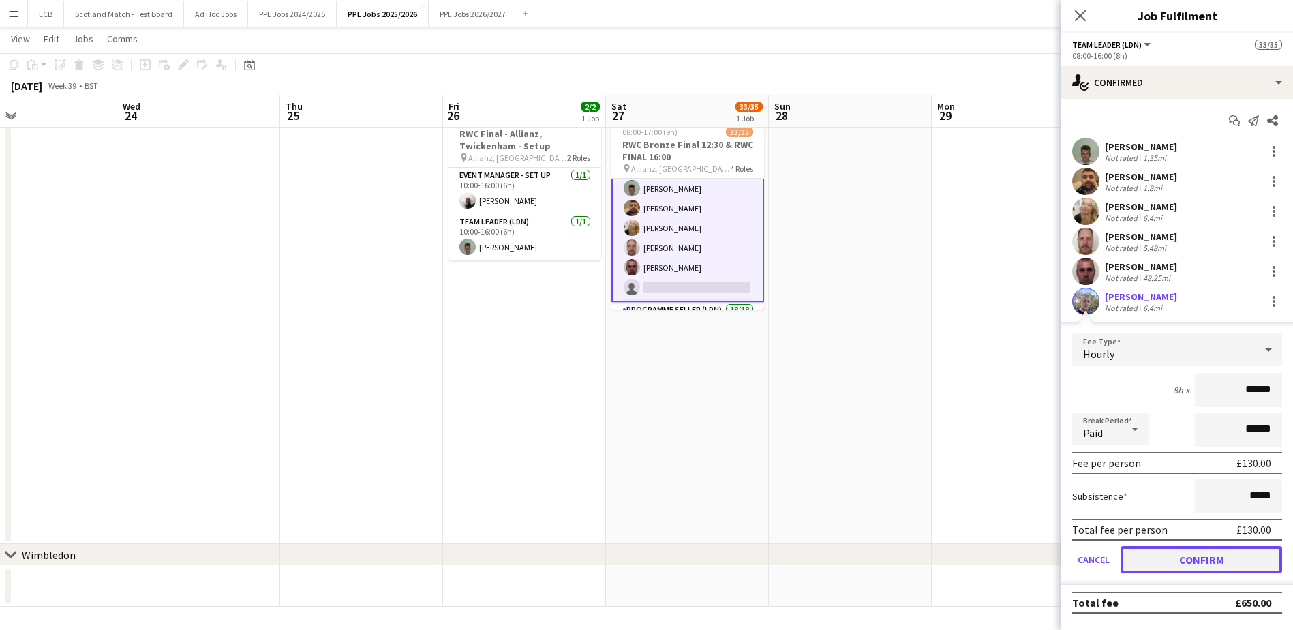
click at [1239, 557] on button "Confirm" at bounding box center [1202, 559] width 162 height 27
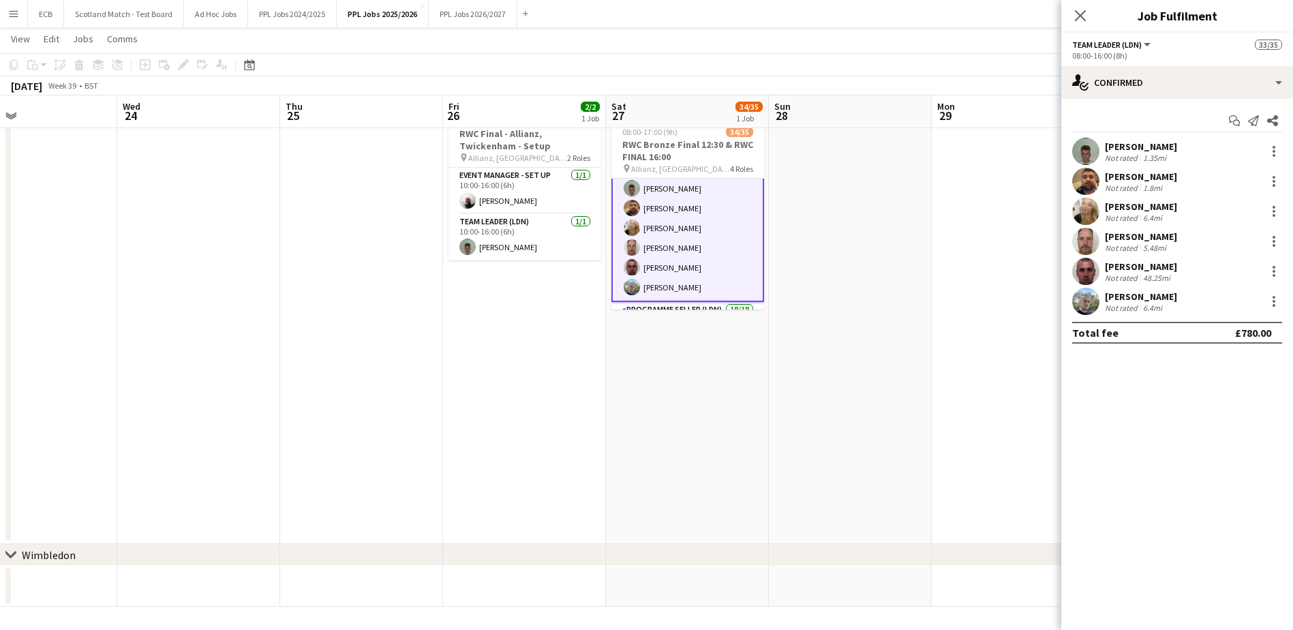
click at [947, 233] on app-date-cell at bounding box center [1013, 323] width 163 height 442
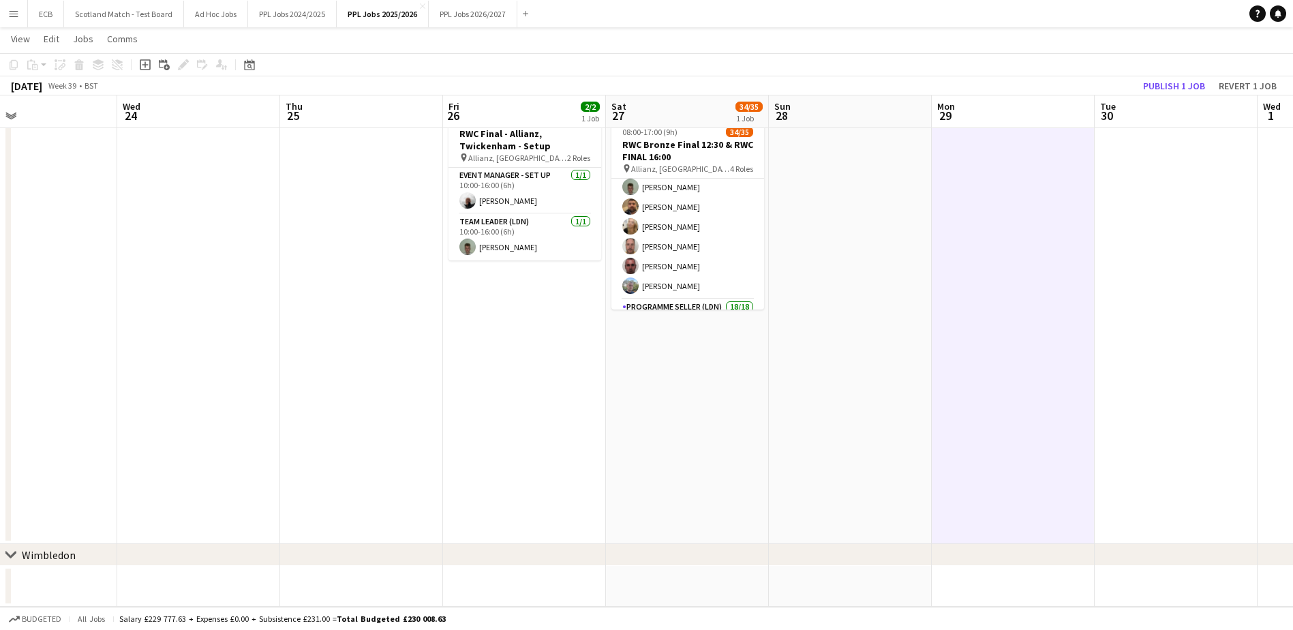
scroll to position [70, 0]
click at [1177, 82] on button "Publish 1 job" at bounding box center [1174, 86] width 73 height 18
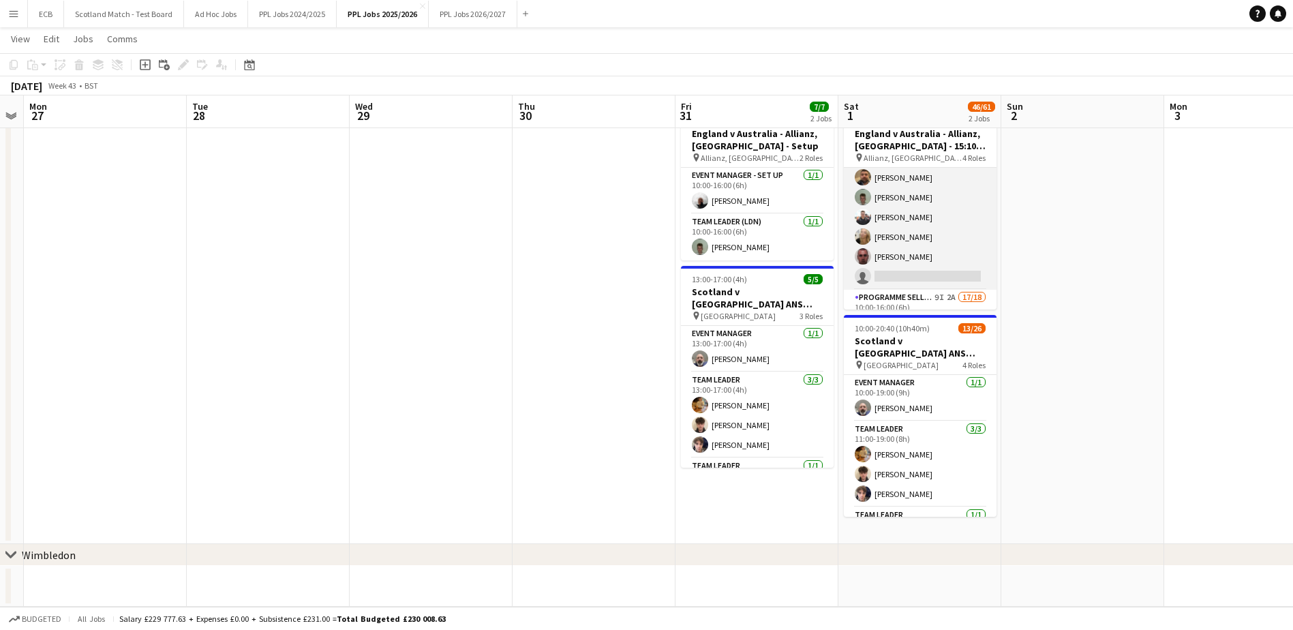
click at [886, 269] on app-card-role "Team Leader (LDN) [DATE] 08:00-16:00 (8h) [PERSON_NAME] [PERSON_NAME] [PERSON_N…" at bounding box center [920, 217] width 153 height 145
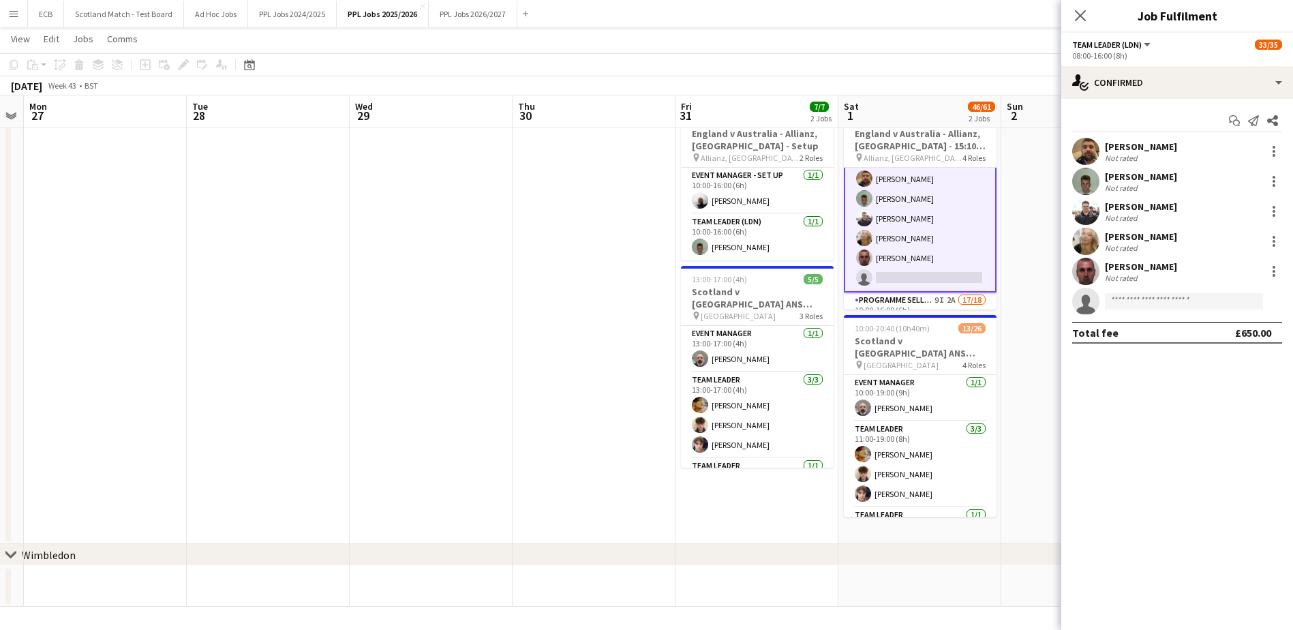
scroll to position [71, 0]
click at [1150, 295] on input at bounding box center [1184, 301] width 158 height 16
type input "*****"
click at [1183, 329] on span "[EMAIL_ADDRESS][DOMAIN_NAME]" at bounding box center [1184, 331] width 136 height 11
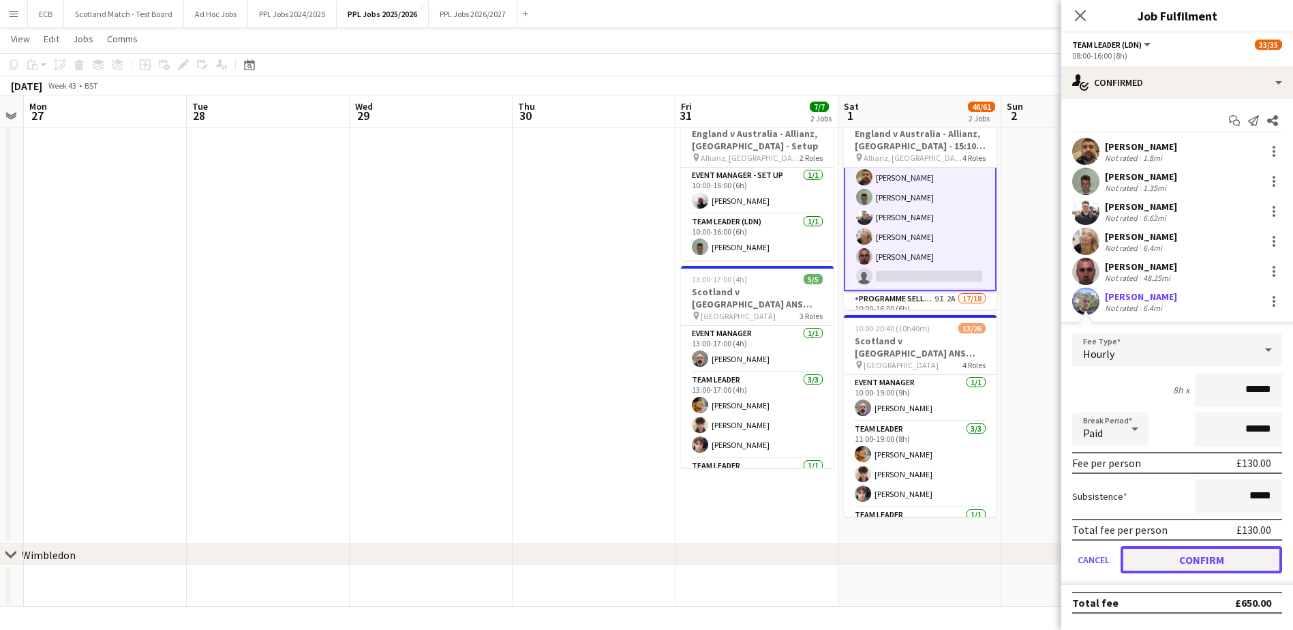
click at [1213, 555] on button "Confirm" at bounding box center [1202, 559] width 162 height 27
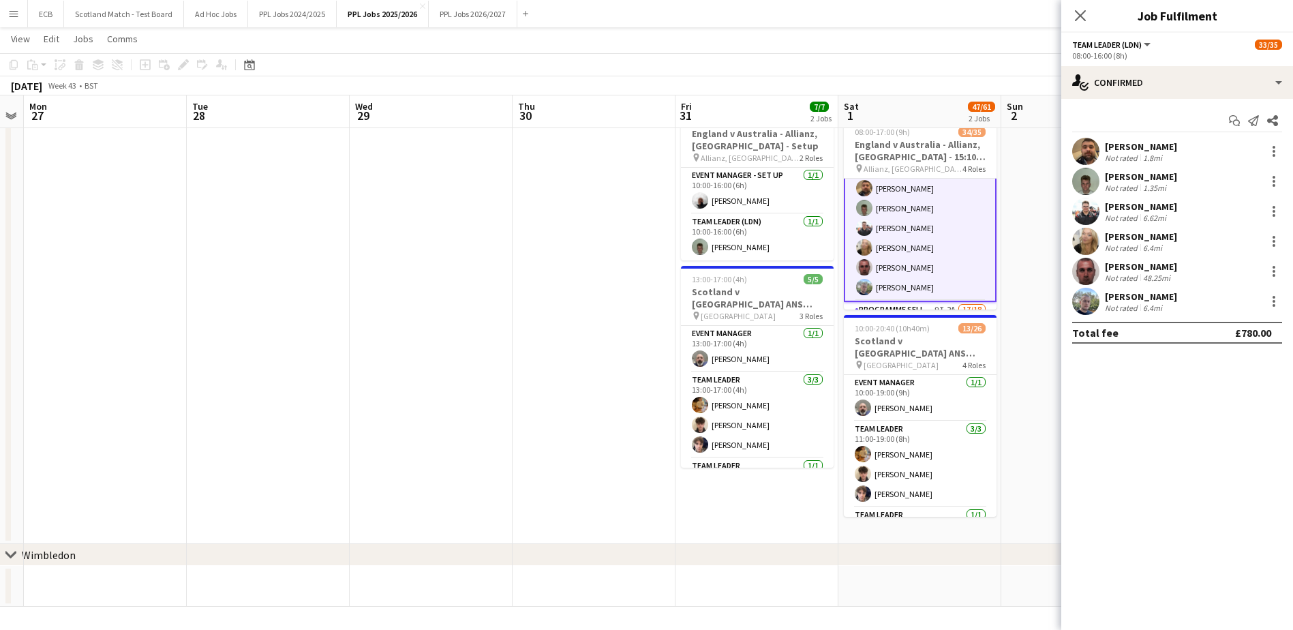
click at [1044, 419] on app-date-cell at bounding box center [1082, 323] width 163 height 442
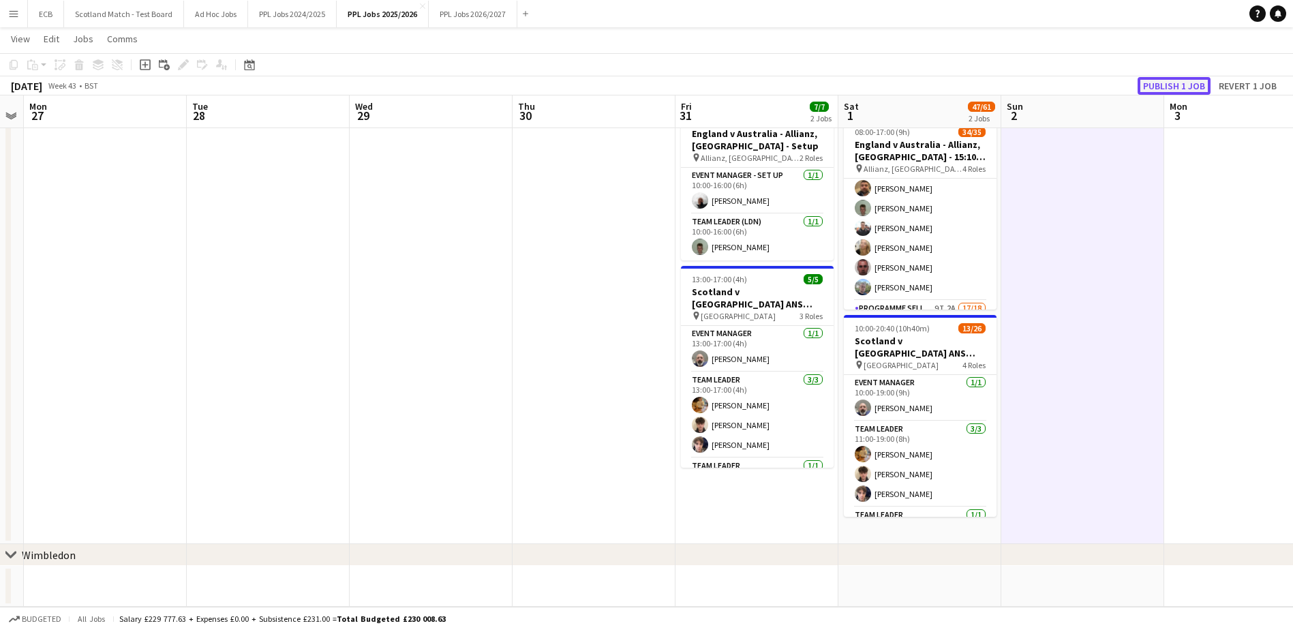
click at [1159, 89] on button "Publish 1 job" at bounding box center [1174, 86] width 73 height 18
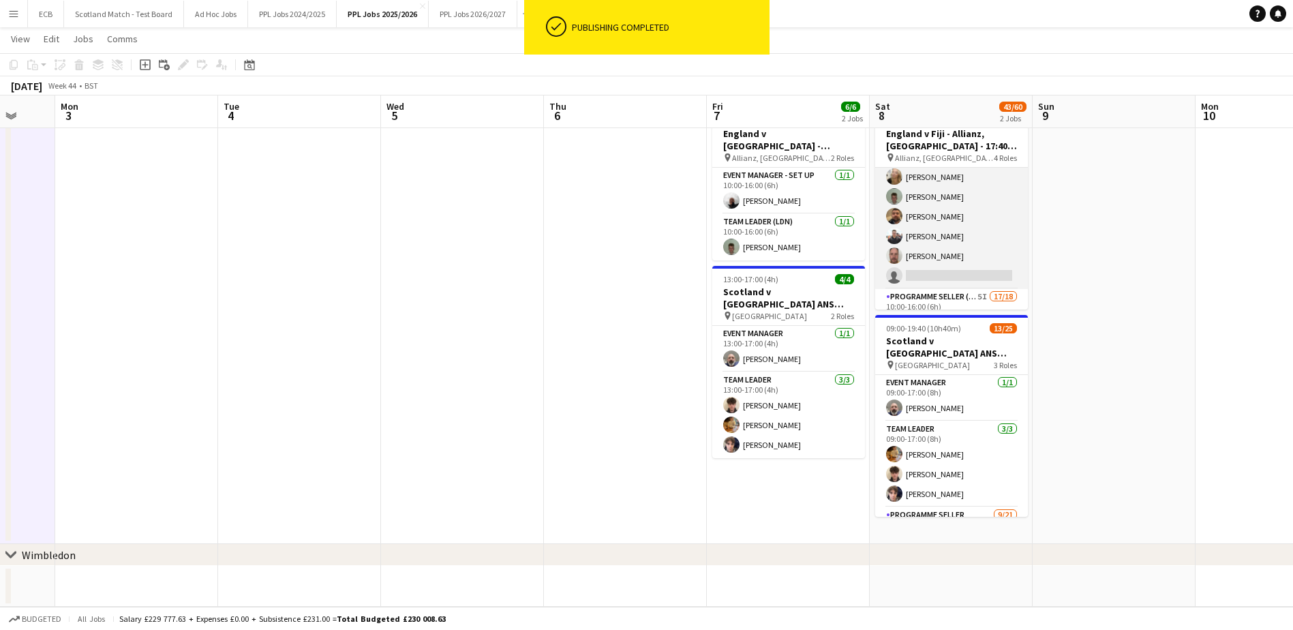
scroll to position [70, 0]
click at [956, 275] on app-card-role "Team Leader (LDN) [DATE] 08:00-16:00 (8h) [PERSON_NAME] [PERSON_NAME] [PERSON_N…" at bounding box center [951, 216] width 153 height 145
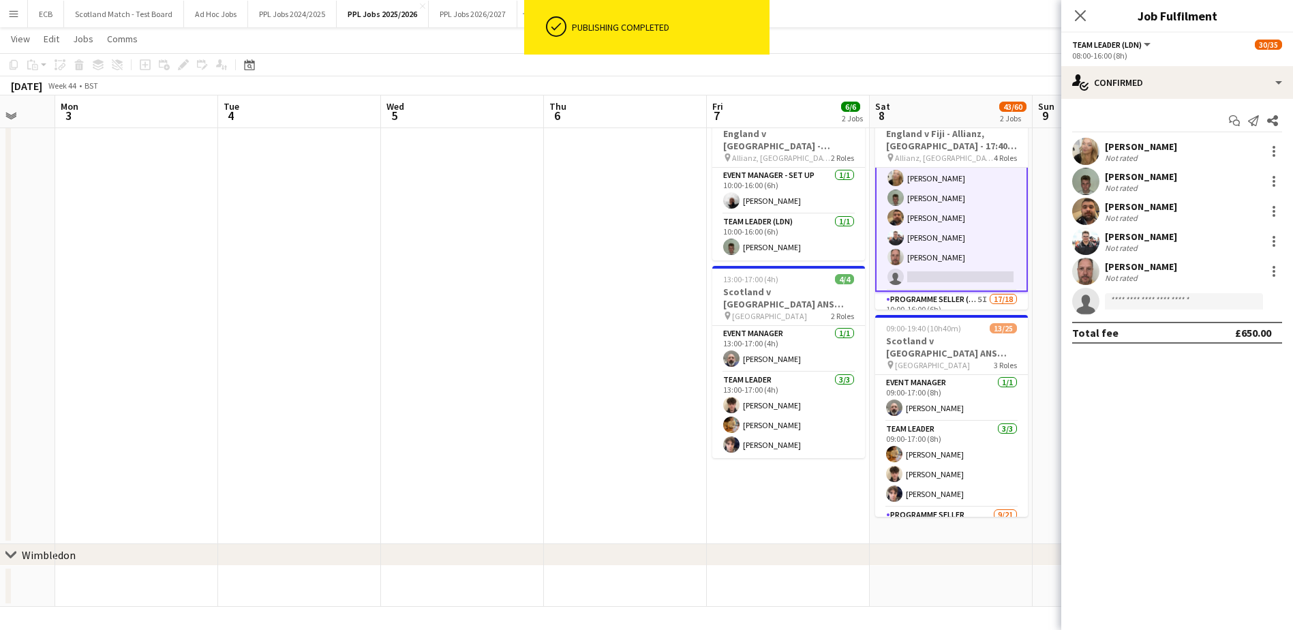
scroll to position [72, 0]
click at [1164, 299] on input at bounding box center [1184, 301] width 158 height 16
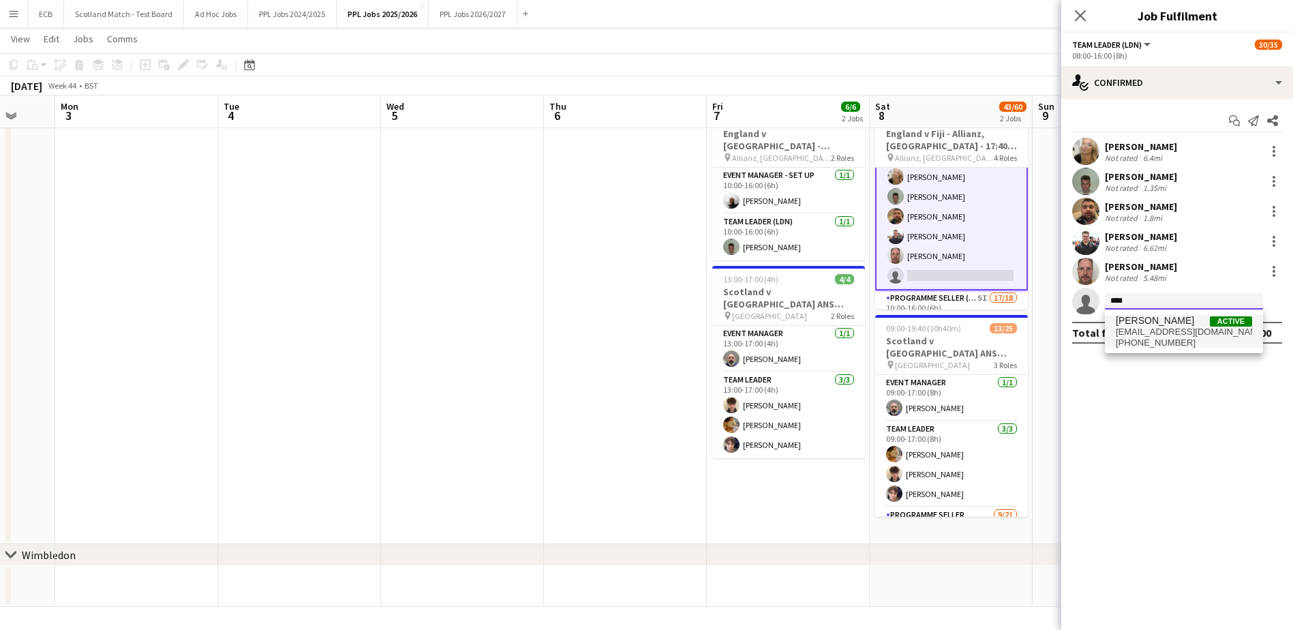
type input "****"
click at [1191, 324] on span "[PERSON_NAME] Active" at bounding box center [1184, 321] width 136 height 12
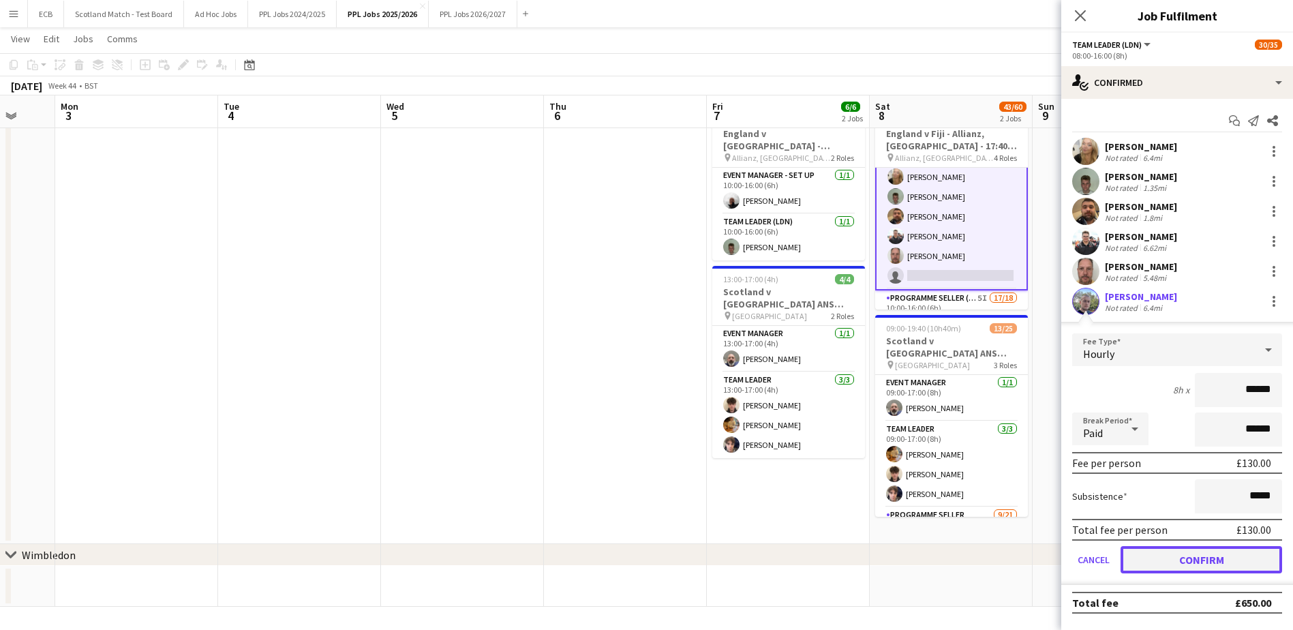
click at [1232, 556] on button "Confirm" at bounding box center [1202, 559] width 162 height 27
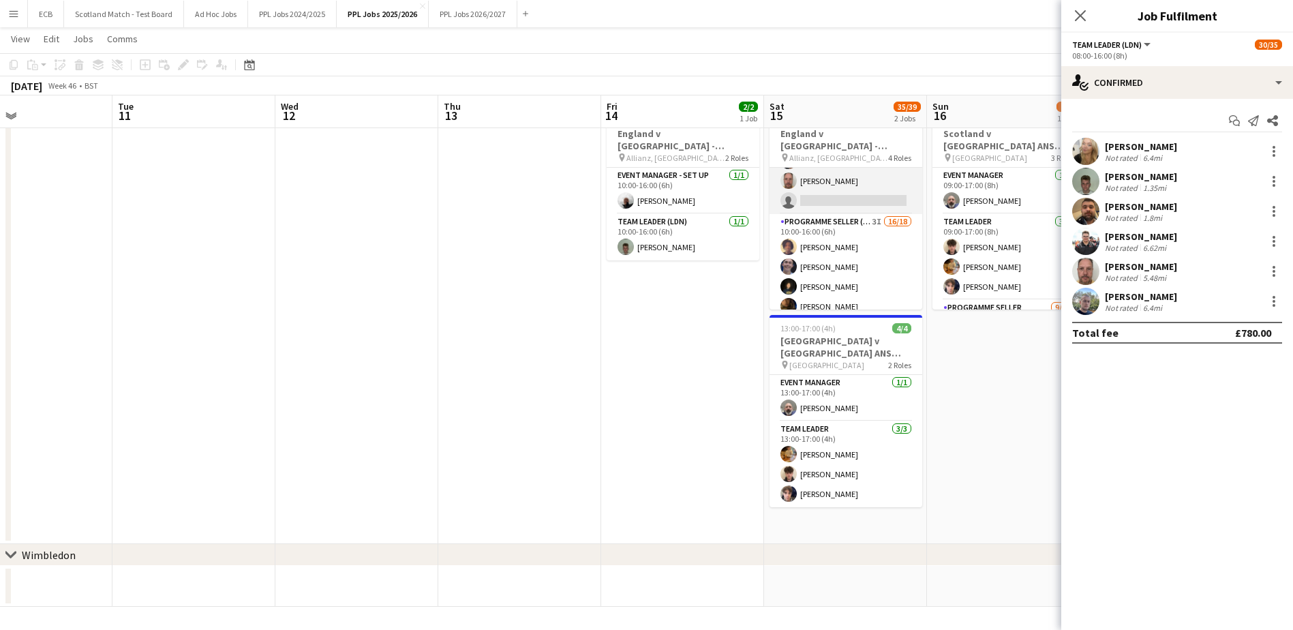
scroll to position [145, 0]
click at [823, 194] on app-card-role "Team Leader (LDN) [DATE] 08:00-16:00 (8h) [PERSON_NAME] [PERSON_NAME] [PERSON_N…" at bounding box center [846, 141] width 153 height 145
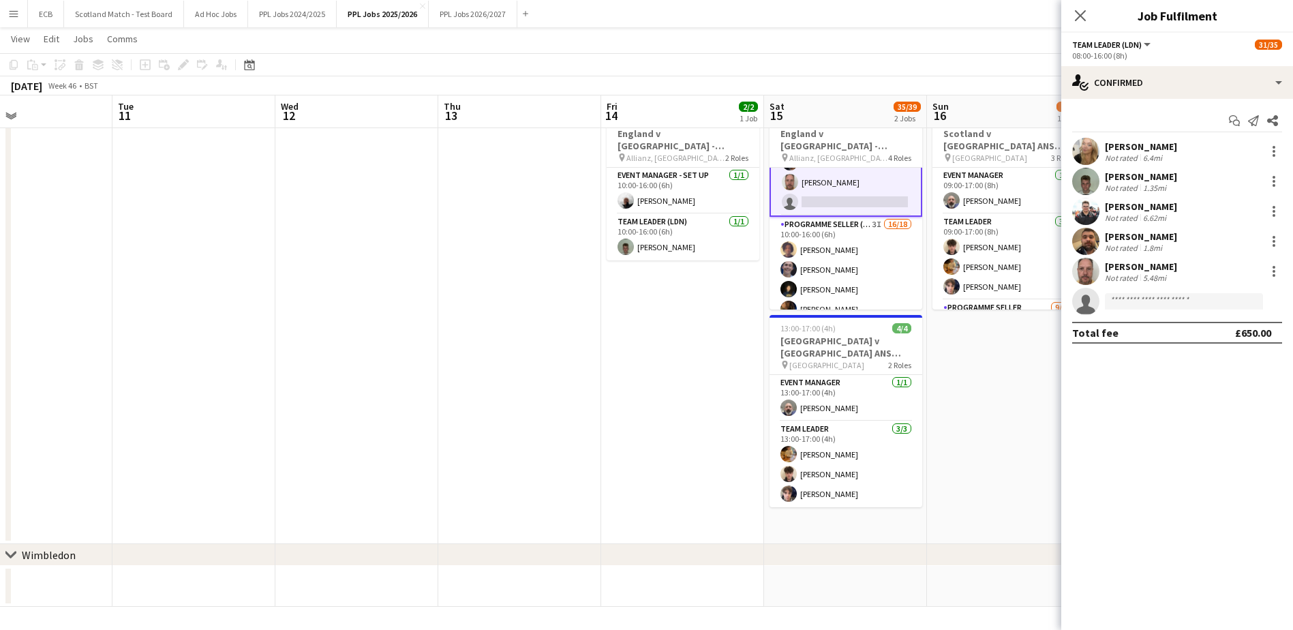
scroll to position [147, 0]
click at [1143, 301] on input at bounding box center [1184, 301] width 158 height 16
type input "****"
click at [1142, 321] on span "[PERSON_NAME]" at bounding box center [1155, 321] width 78 height 12
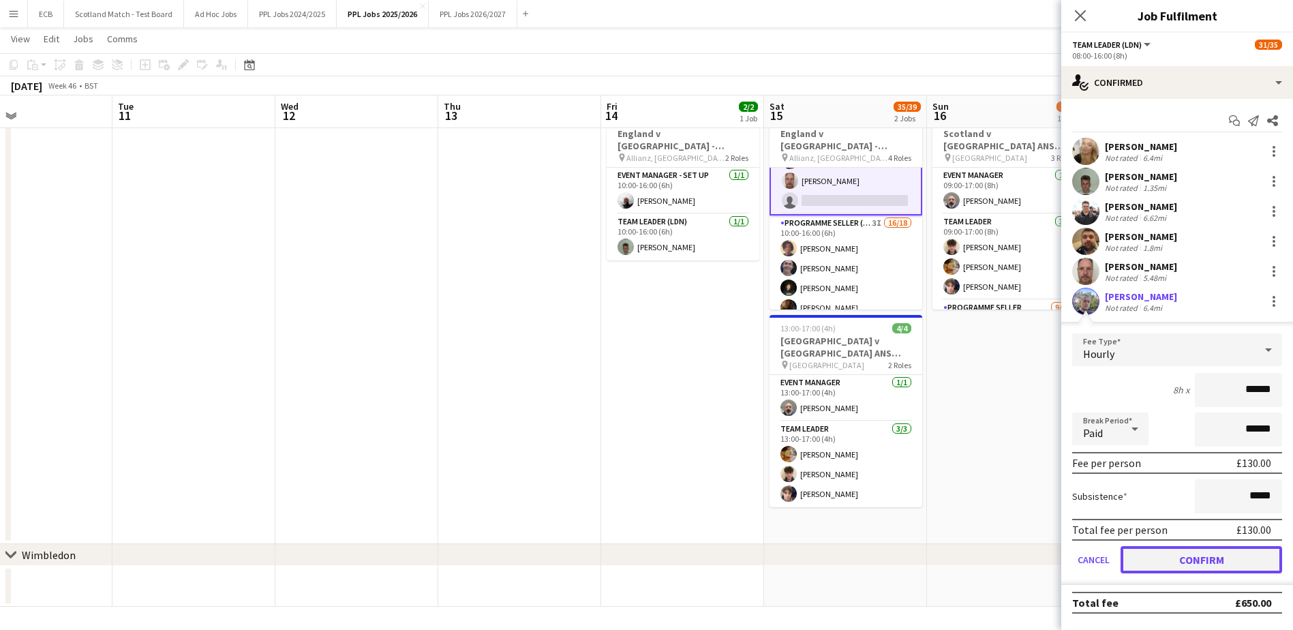
click at [1190, 559] on button "Confirm" at bounding box center [1202, 559] width 162 height 27
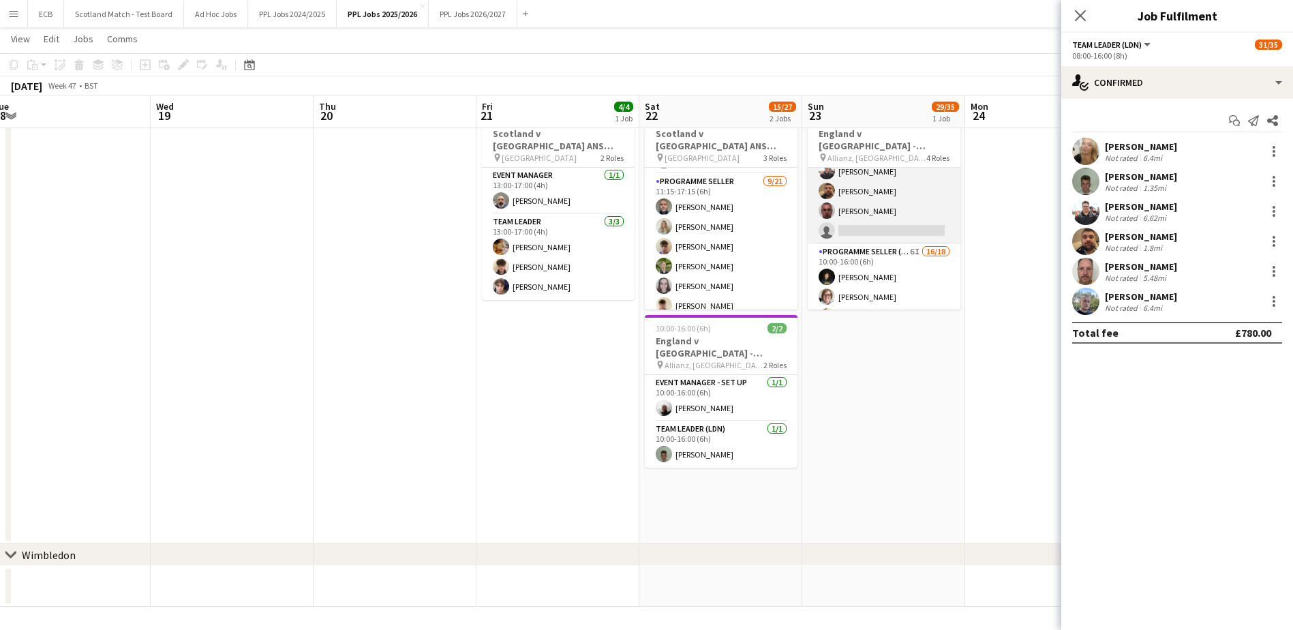
scroll to position [116, 0]
click at [885, 222] on app-card-role "Team Leader (LDN) [DATE] 08:00-16:00 (8h) [PERSON_NAME] [PERSON_NAME] [PERSON_N…" at bounding box center [884, 170] width 153 height 145
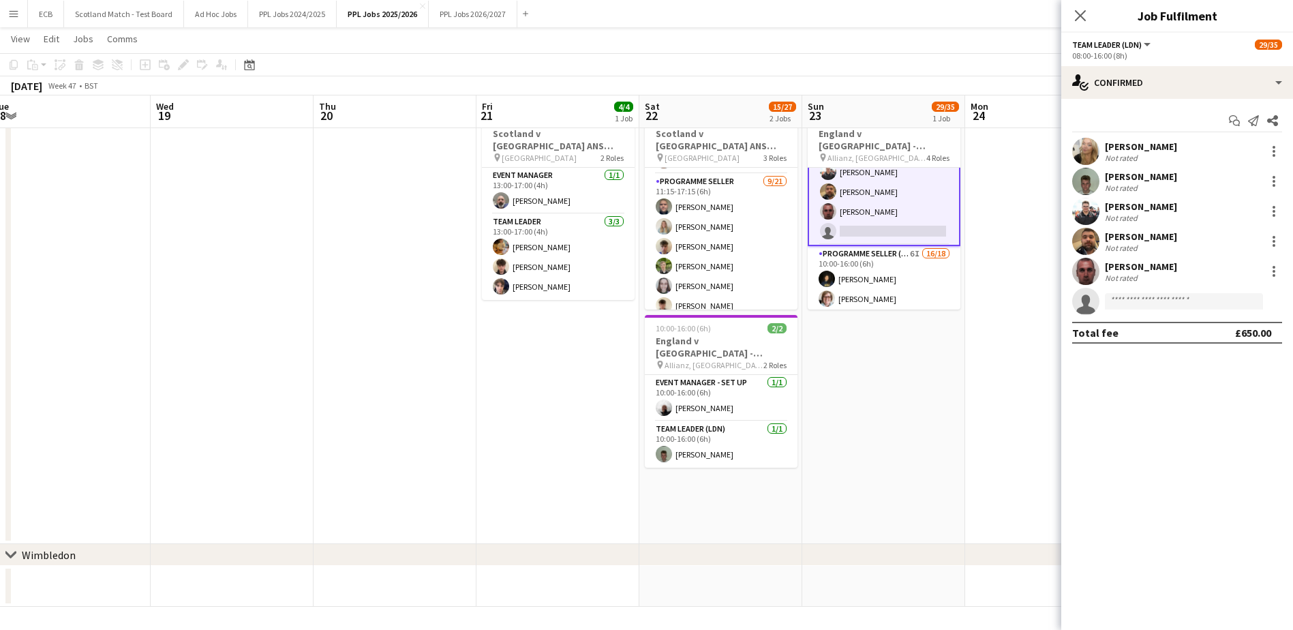
scroll to position [117, 0]
click at [1181, 299] on input at bounding box center [1184, 301] width 158 height 16
type input "****"
click at [1176, 326] on span "[PERSON_NAME] Active" at bounding box center [1184, 321] width 136 height 12
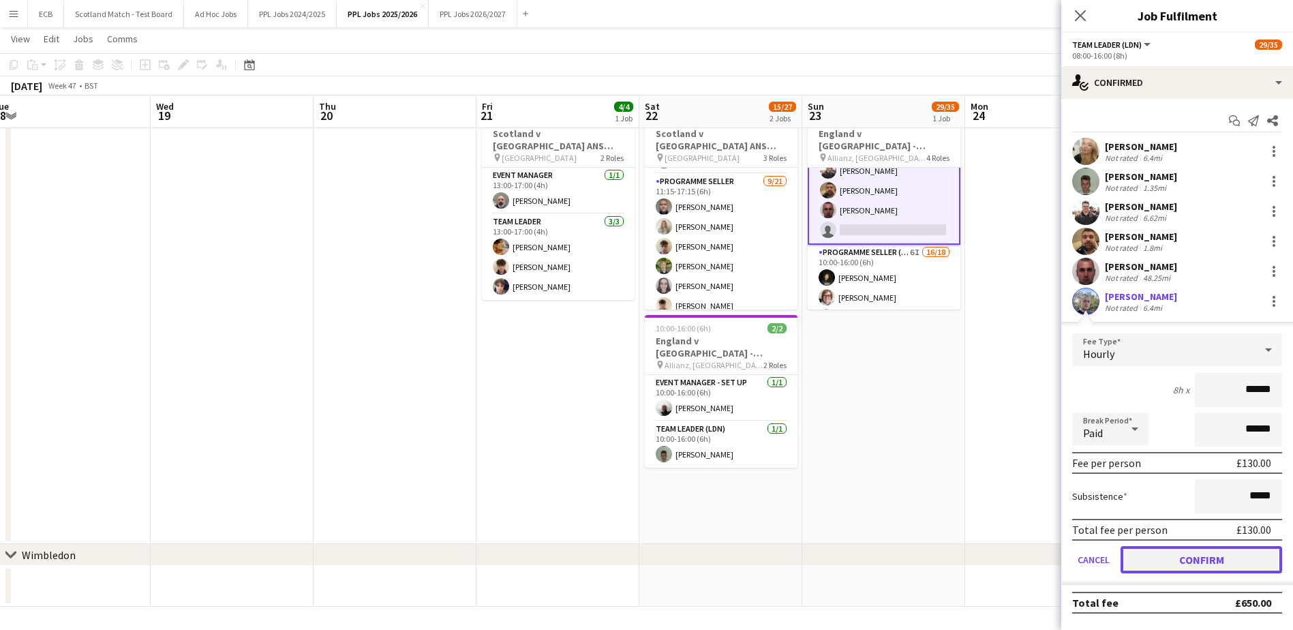
click at [1199, 556] on button "Confirm" at bounding box center [1202, 559] width 162 height 27
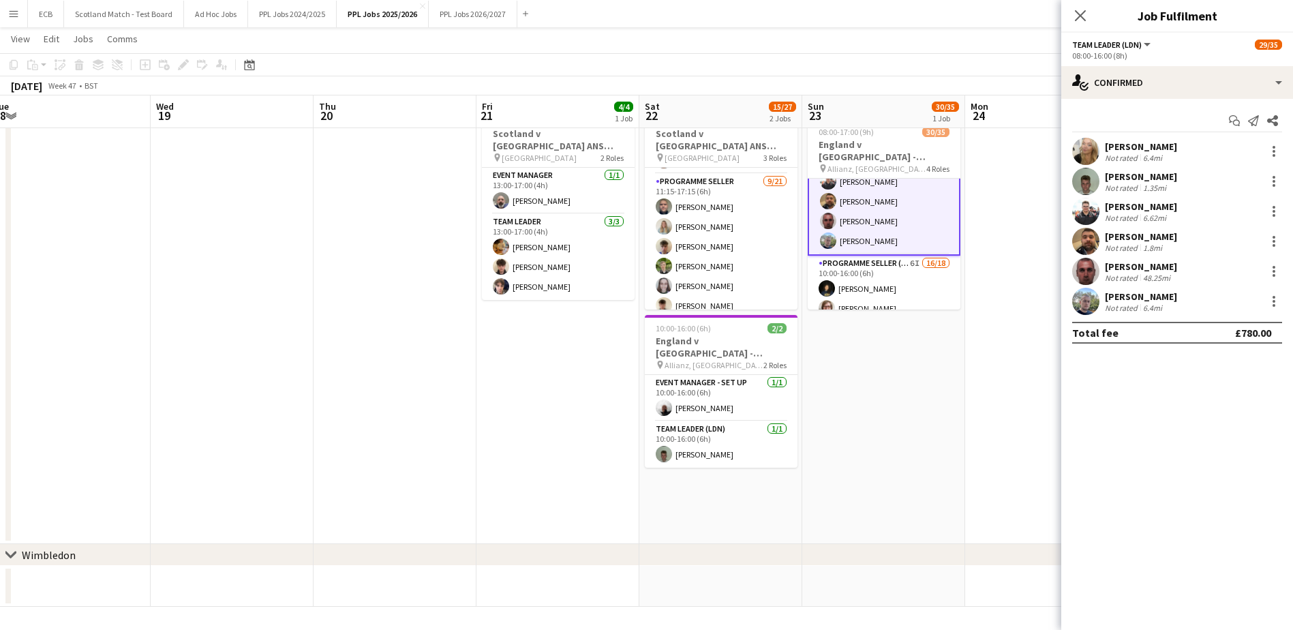
click at [1027, 391] on app-date-cell at bounding box center [1046, 323] width 163 height 442
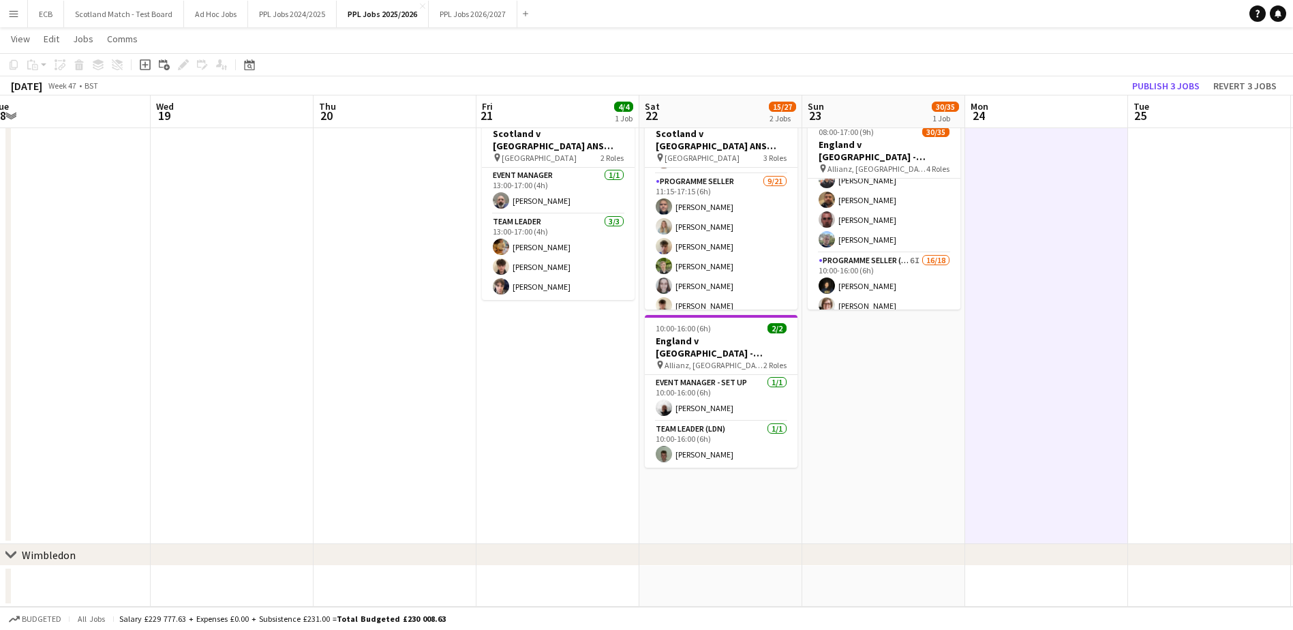
scroll to position [116, 0]
click at [1172, 89] on button "Publish 3 jobs" at bounding box center [1166, 86] width 78 height 18
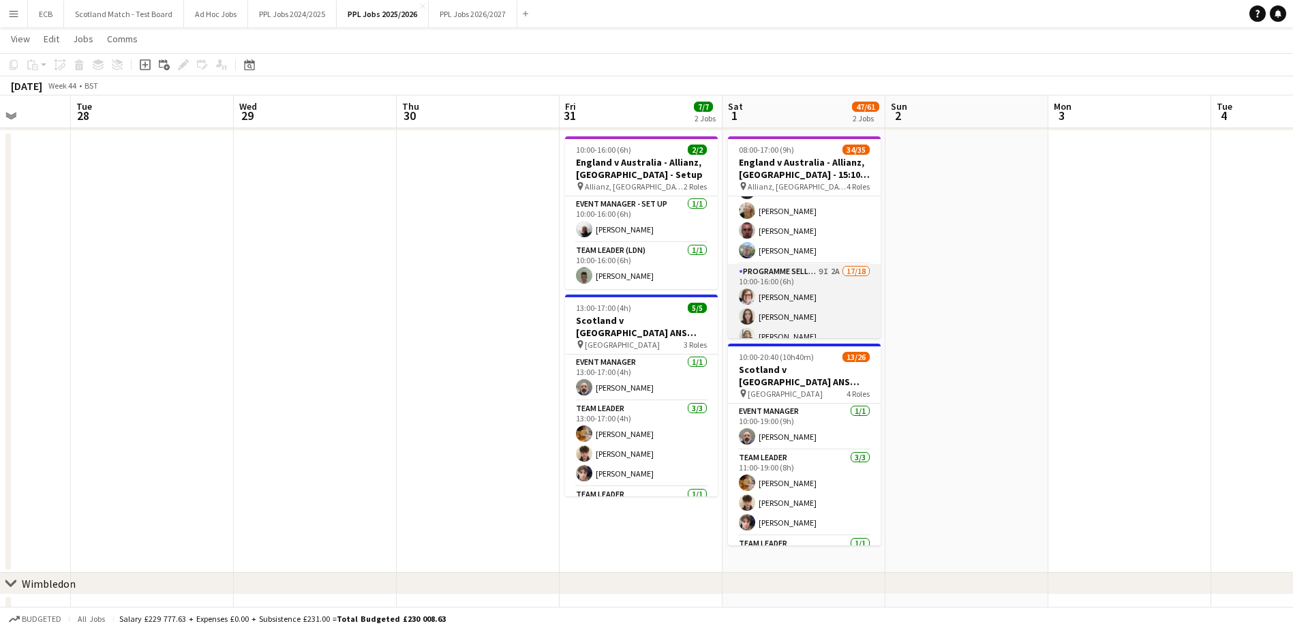
scroll to position [123, 0]
click at [795, 271] on app-card-role "Programme Seller (LDN) 9I 2A 17/18 10:00-16:00 (6h) [PERSON_NAME] [PERSON_NAME]…" at bounding box center [804, 455] width 153 height 382
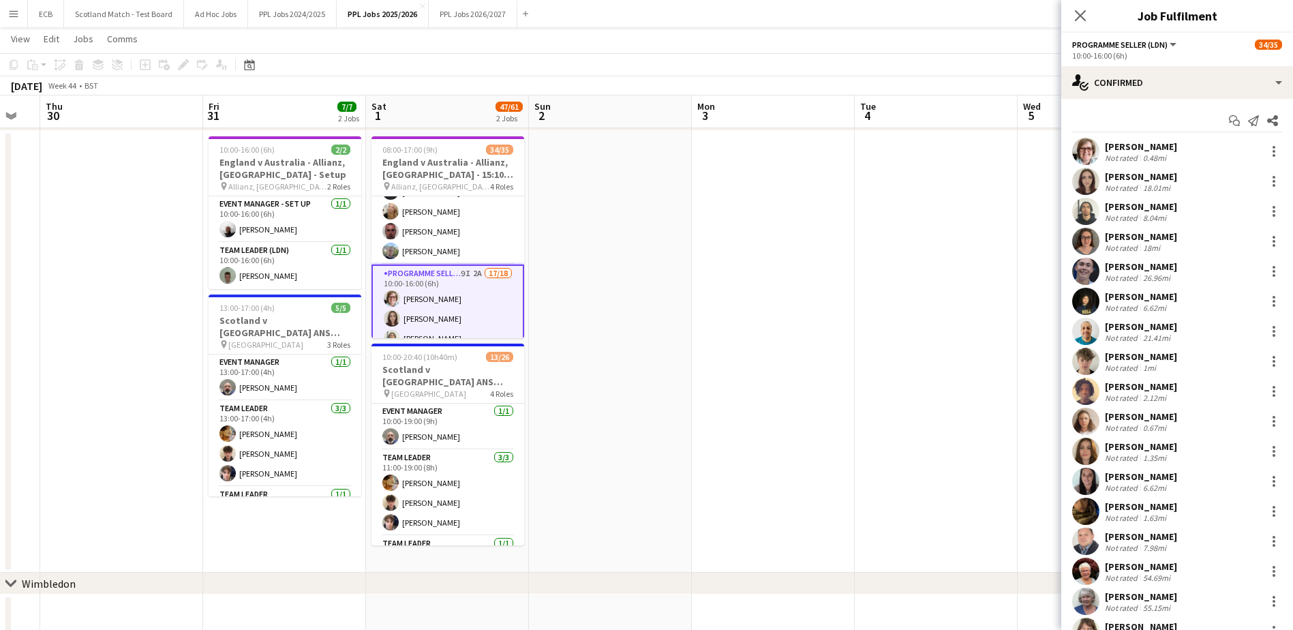
scroll to position [0, 466]
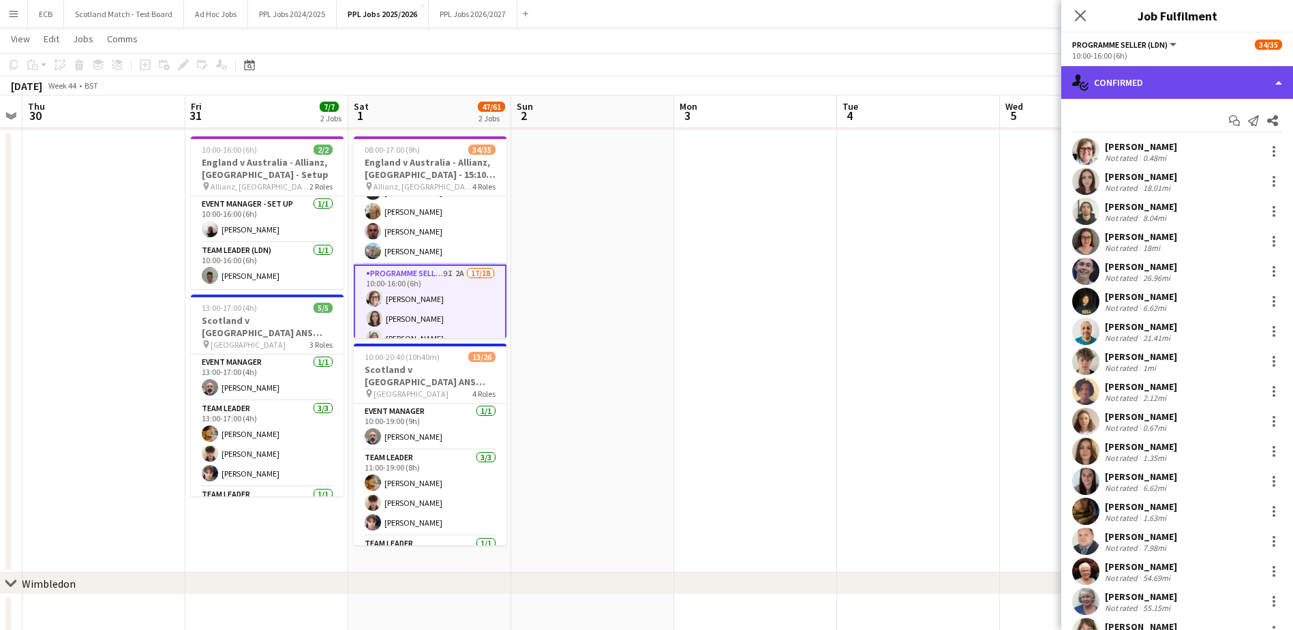
click at [1186, 96] on div "single-neutral-actions-check-2 Confirmed" at bounding box center [1177, 82] width 232 height 33
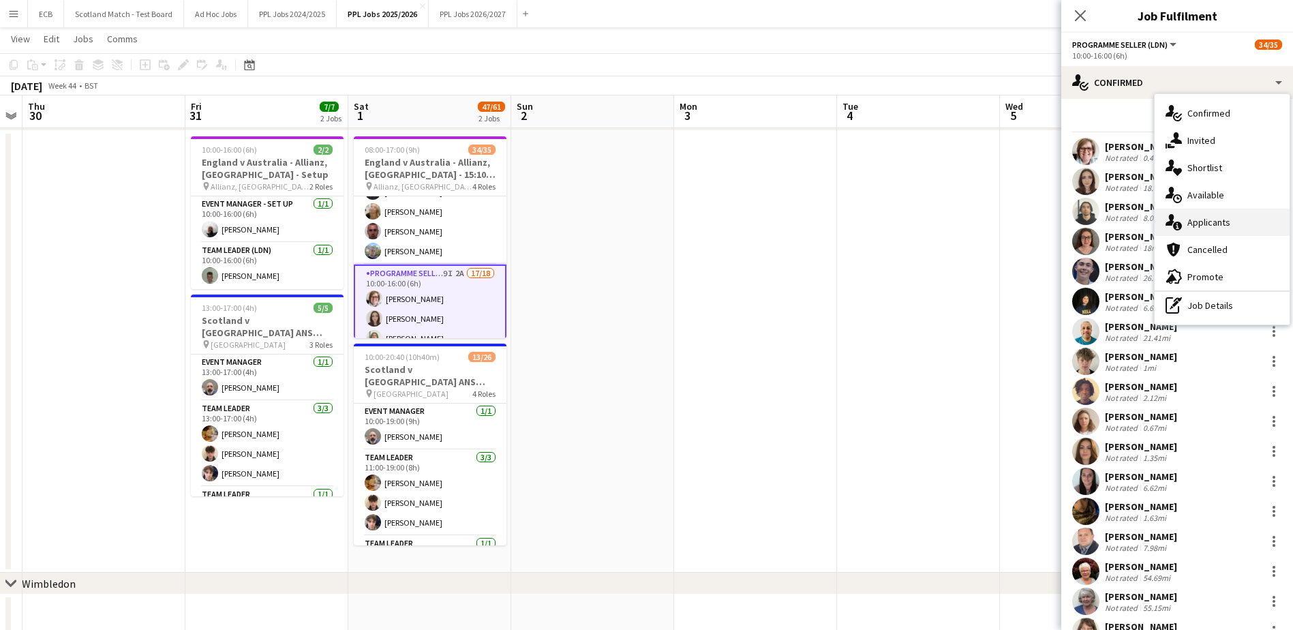
click at [1211, 226] on div "single-neutral-actions-information Applicants" at bounding box center [1222, 222] width 135 height 27
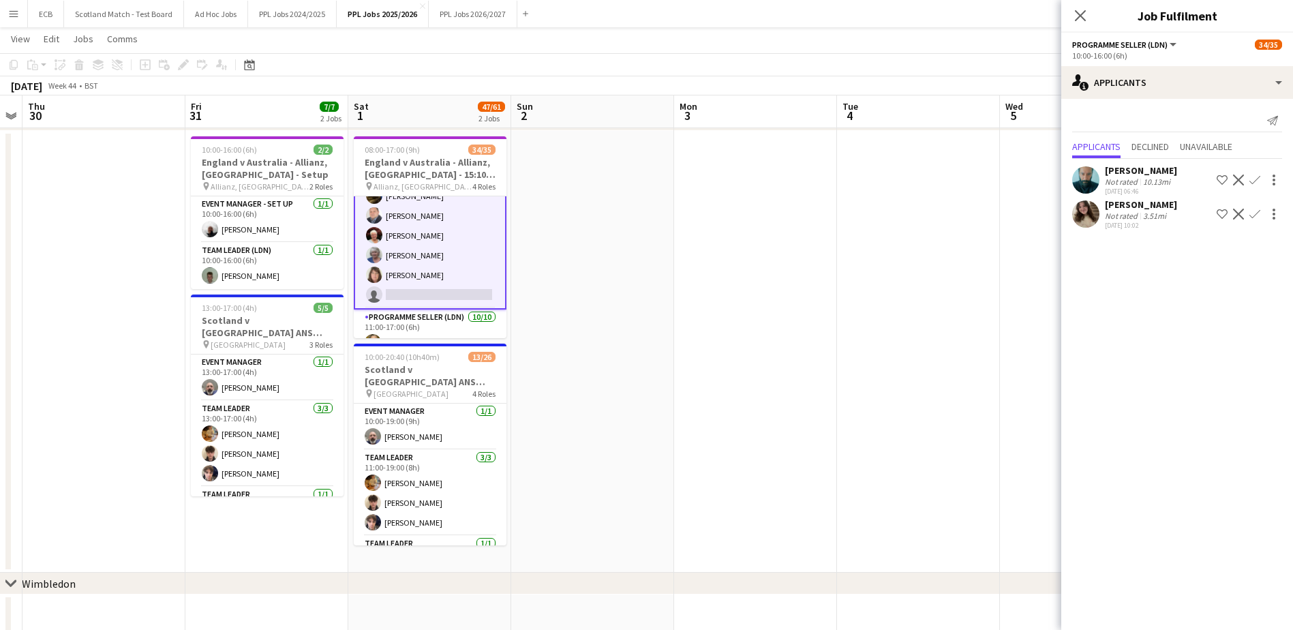
scroll to position [463, 0]
click at [645, 359] on app-date-cell at bounding box center [592, 352] width 163 height 442
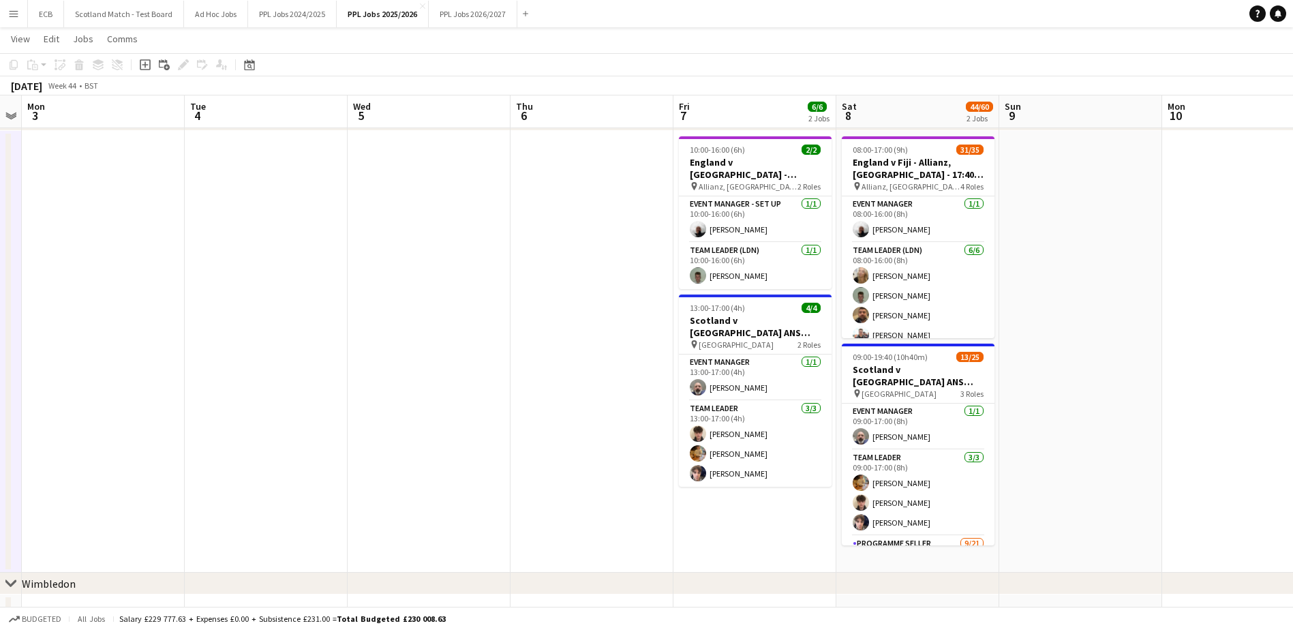
scroll to position [0, 468]
click at [950, 280] on app-card-role "Team Leader (LDN) [DATE] 08:00-16:00 (8h) [PERSON_NAME] [PERSON_NAME] [PERSON_N…" at bounding box center [917, 315] width 153 height 145
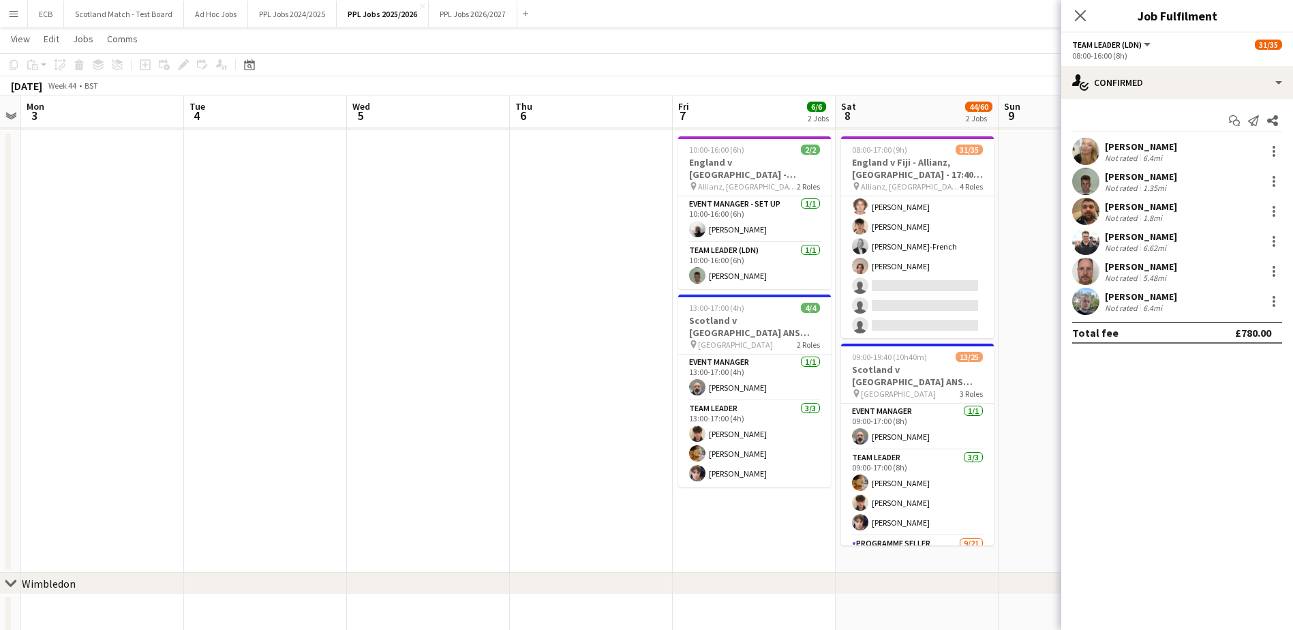
scroll to position [658, 0]
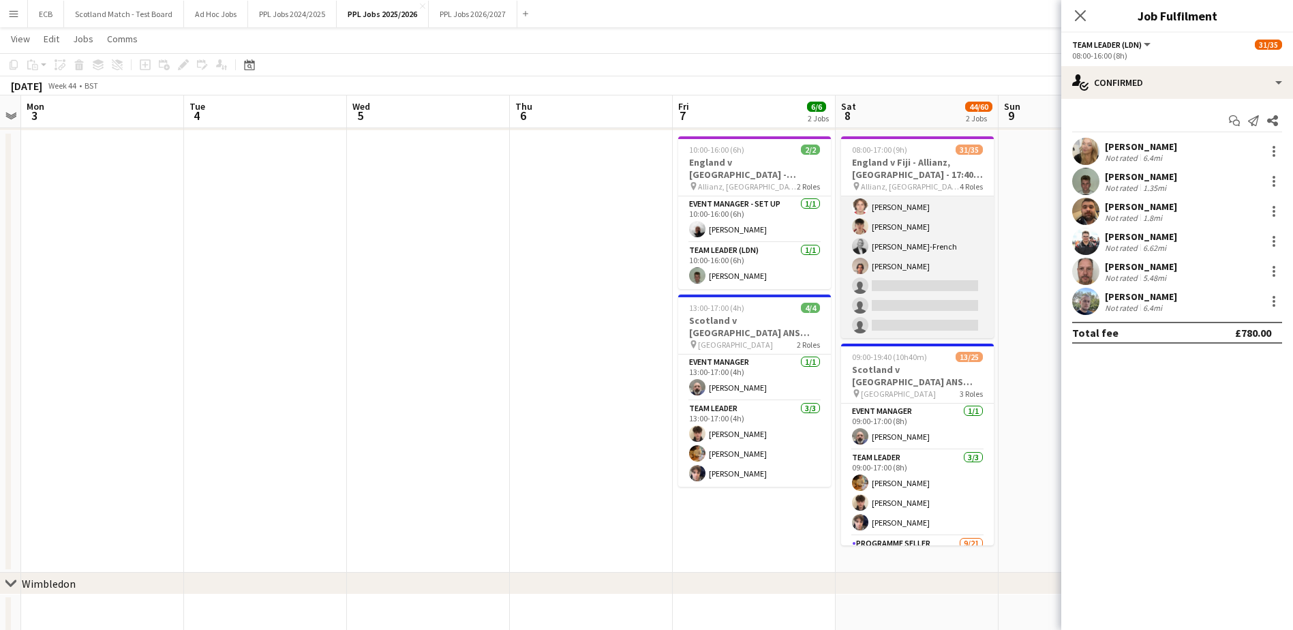
click at [905, 284] on app-card-role "Programme Seller (LDN) 2I [DATE] 11:00-17:00 (6h) [PERSON_NAME] [PERSON_NAME] […" at bounding box center [917, 227] width 153 height 224
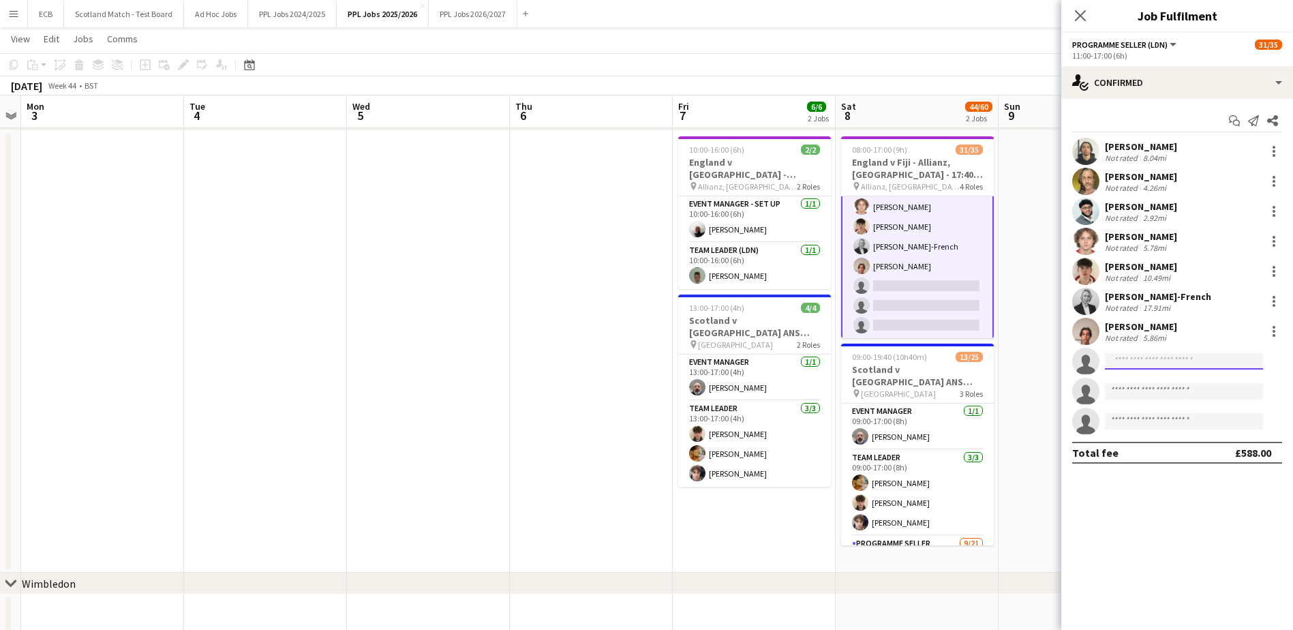
click at [1132, 356] on input at bounding box center [1184, 361] width 158 height 16
type input "*****"
click at [1180, 380] on span "[PERSON_NAME] Active" at bounding box center [1184, 381] width 136 height 12
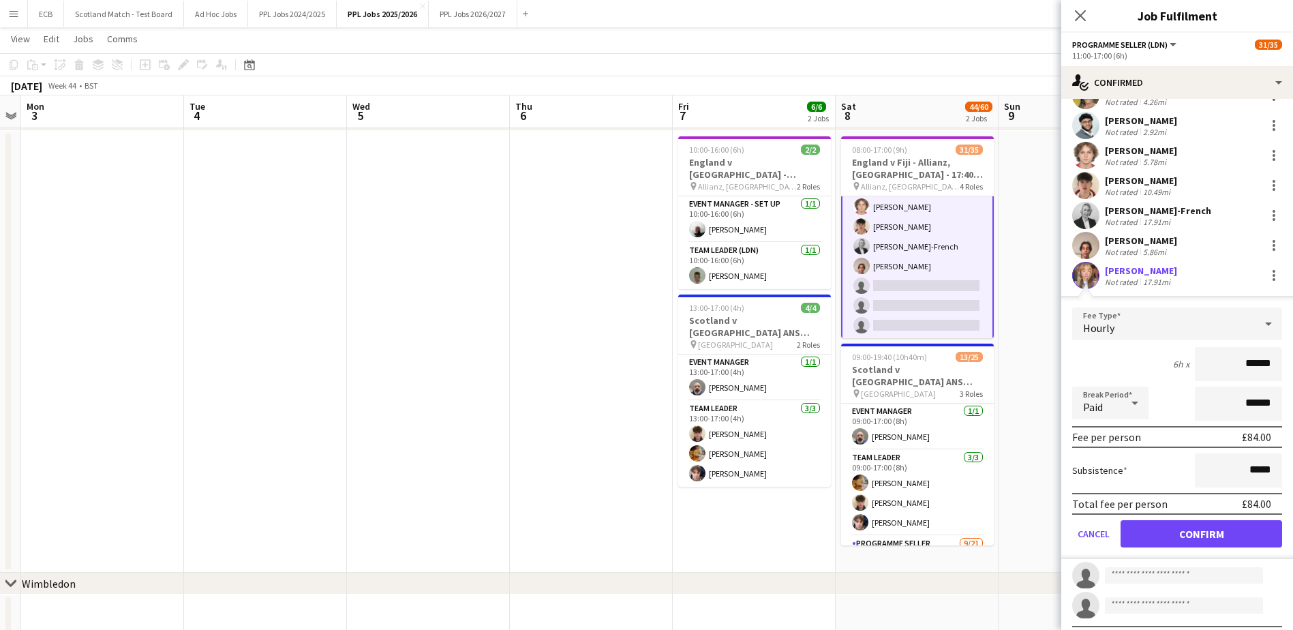
scroll to position [87, 0]
click at [1196, 532] on button "Confirm" at bounding box center [1202, 532] width 162 height 27
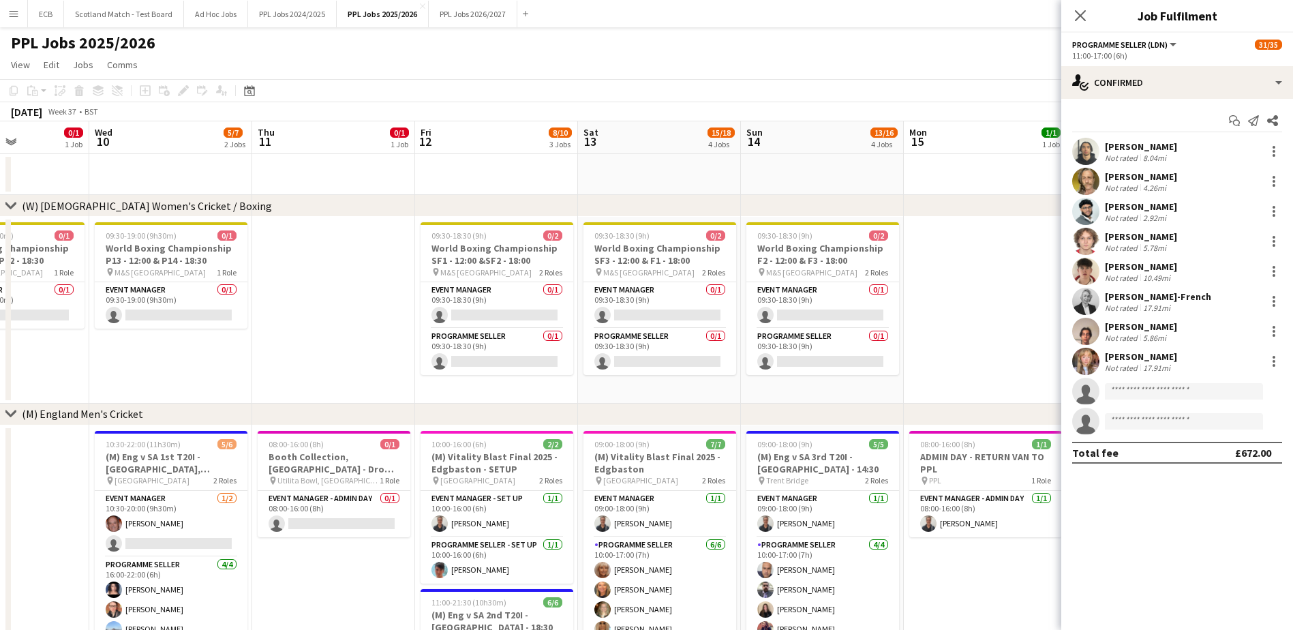
scroll to position [0, 400]
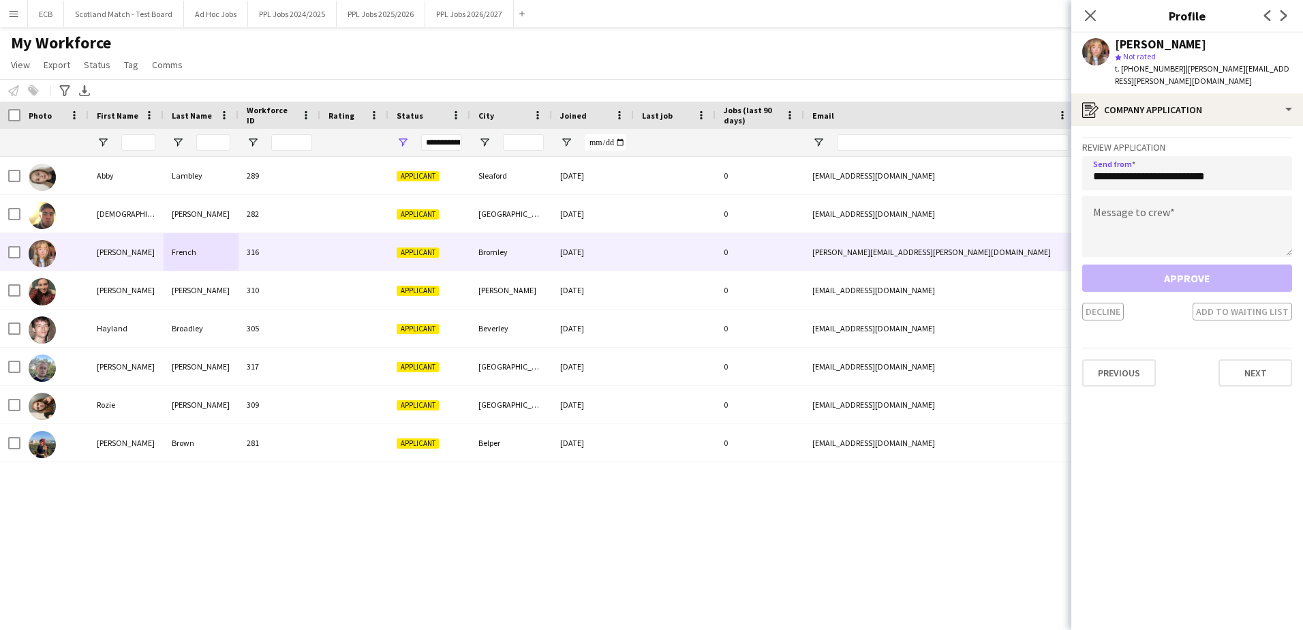
type input "**********"
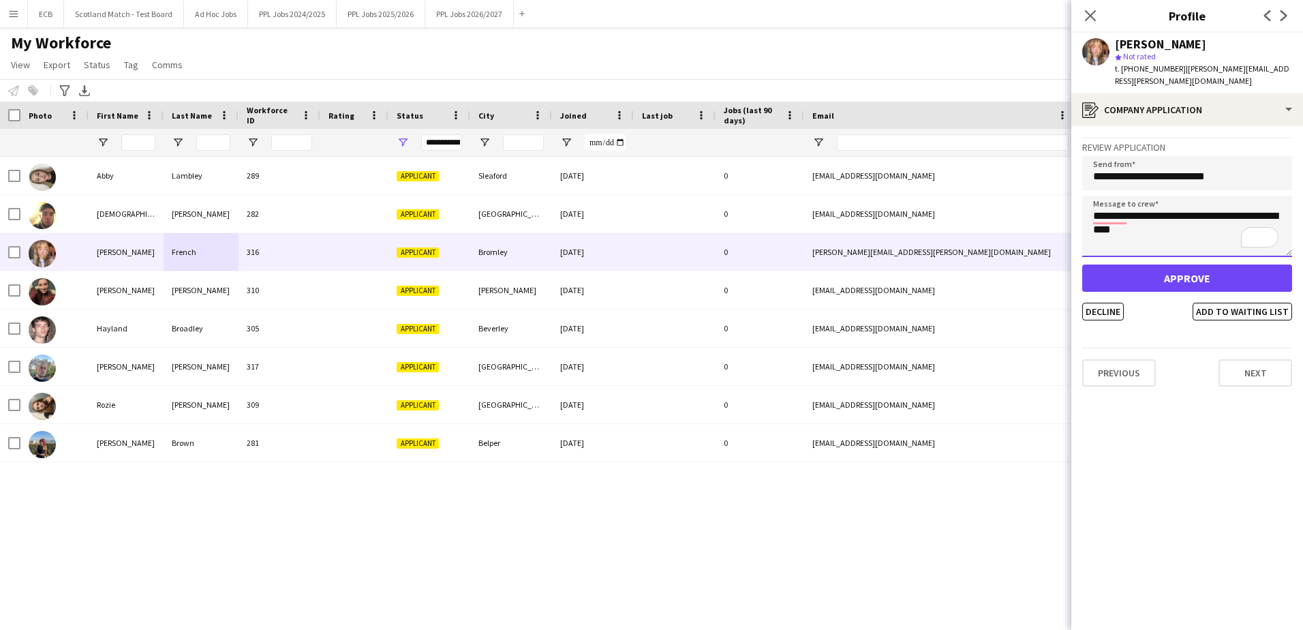
click at [1151, 217] on textarea "**********" at bounding box center [1187, 226] width 210 height 61
type textarea "**********"
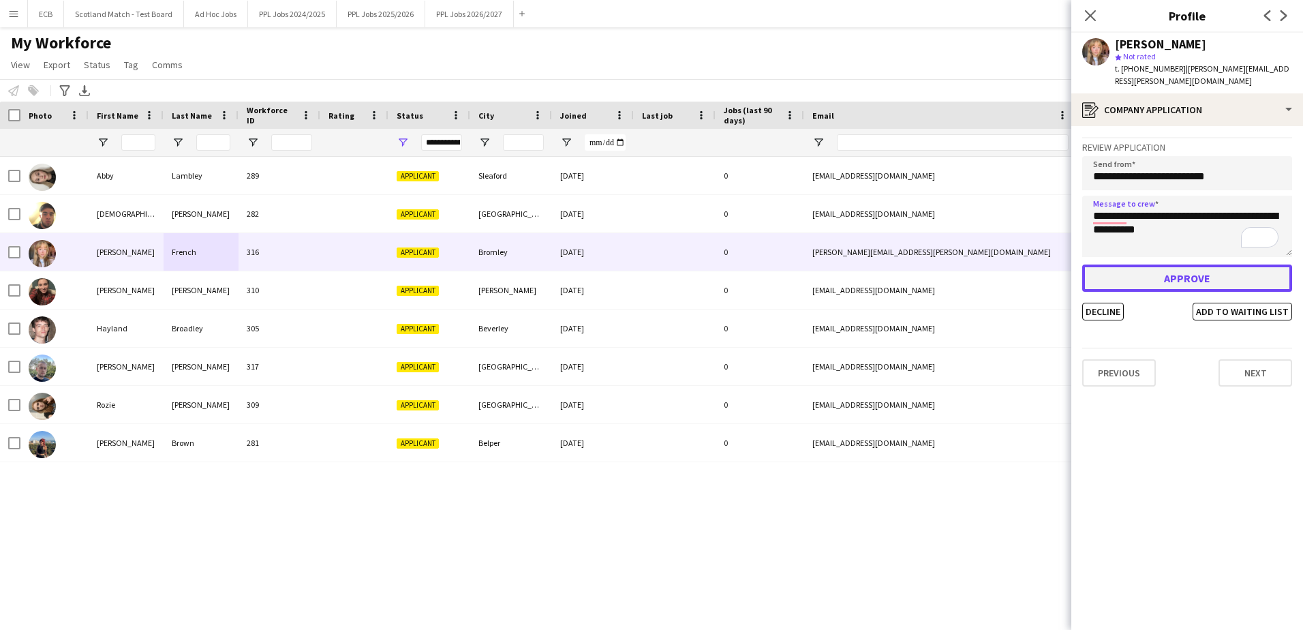
click at [1192, 264] on button "Approve" at bounding box center [1187, 277] width 210 height 27
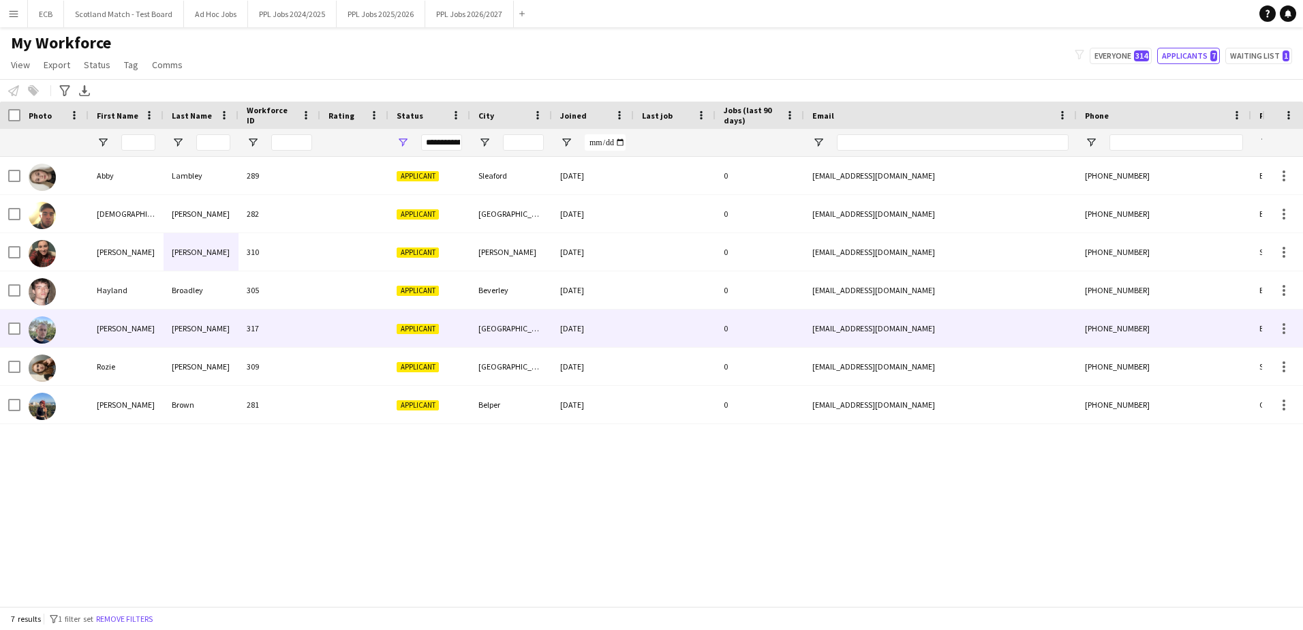
click at [117, 329] on div "Perry" at bounding box center [126, 327] width 75 height 37
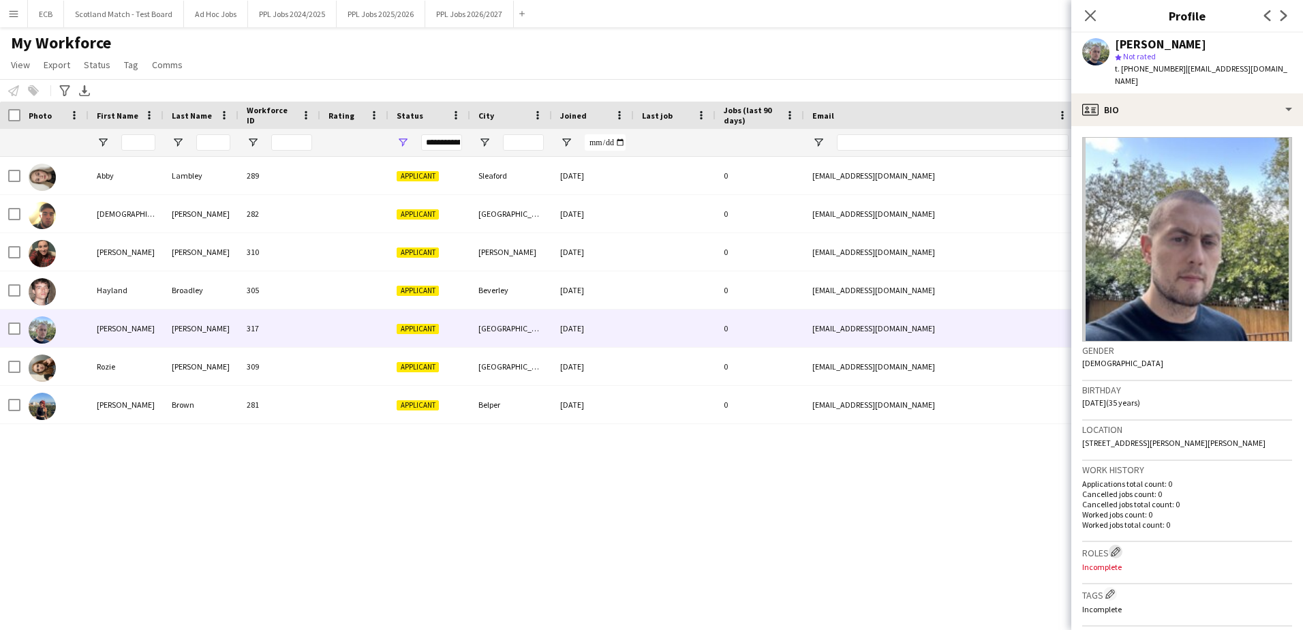
click at [1113, 547] on app-icon "Edit crew company roles" at bounding box center [1116, 552] width 10 height 10
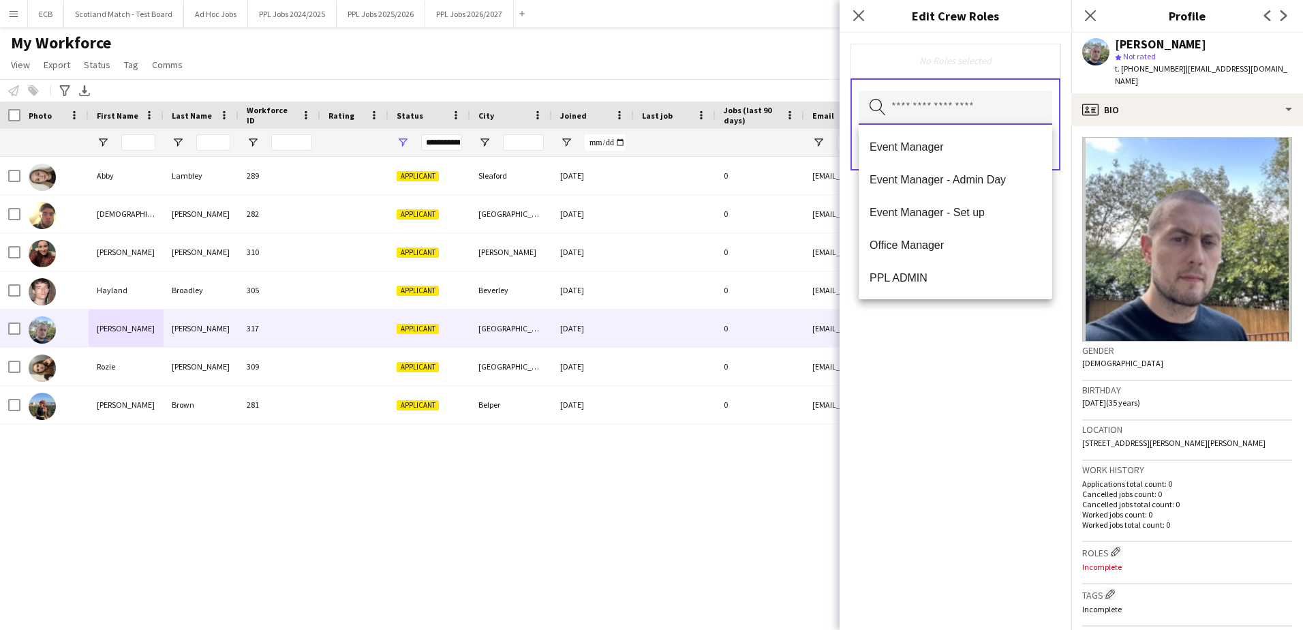
click at [927, 108] on input "text" at bounding box center [956, 108] width 194 height 34
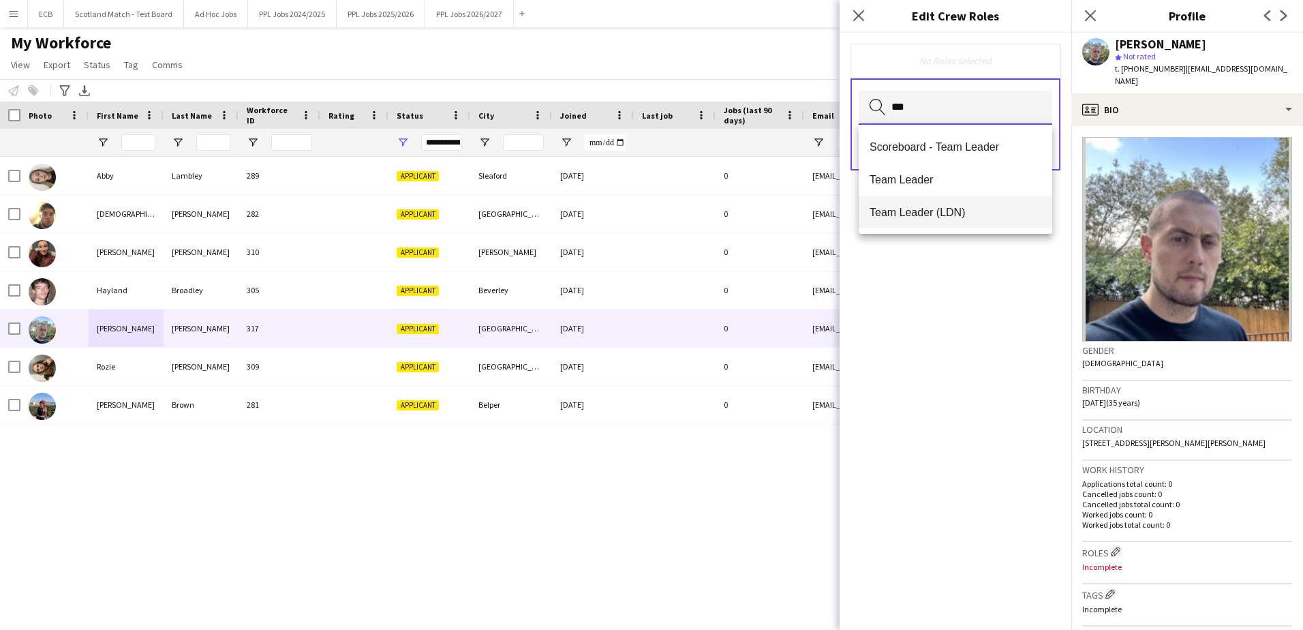
type input "***"
click at [960, 204] on mat-option "Team Leader (LDN)" at bounding box center [956, 212] width 194 height 33
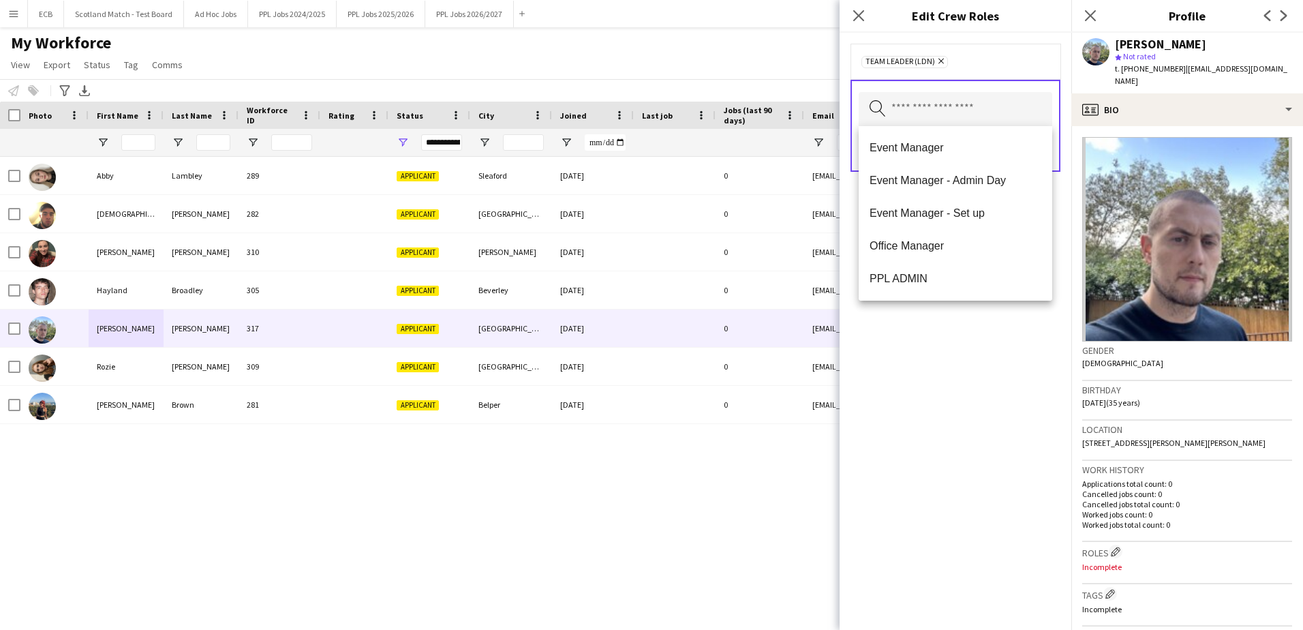
click at [983, 327] on div "Team Leader (LDN) Remove Search by role type Save" at bounding box center [956, 331] width 232 height 597
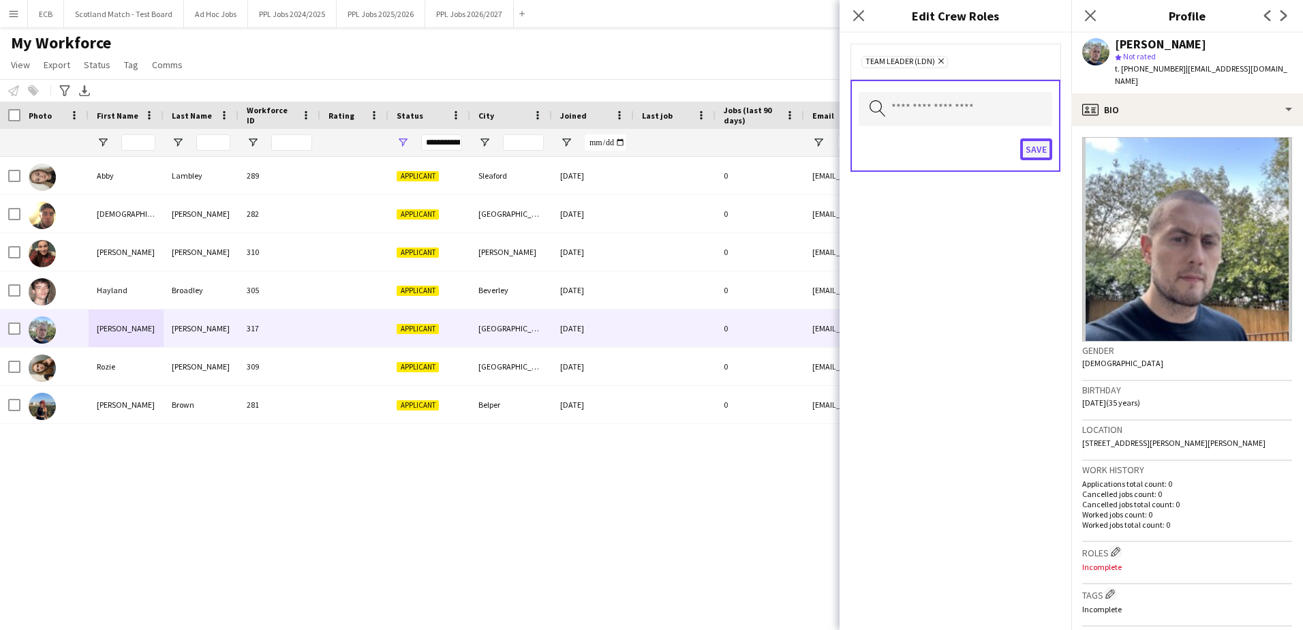
click at [1030, 144] on button "Save" at bounding box center [1036, 149] width 32 height 22
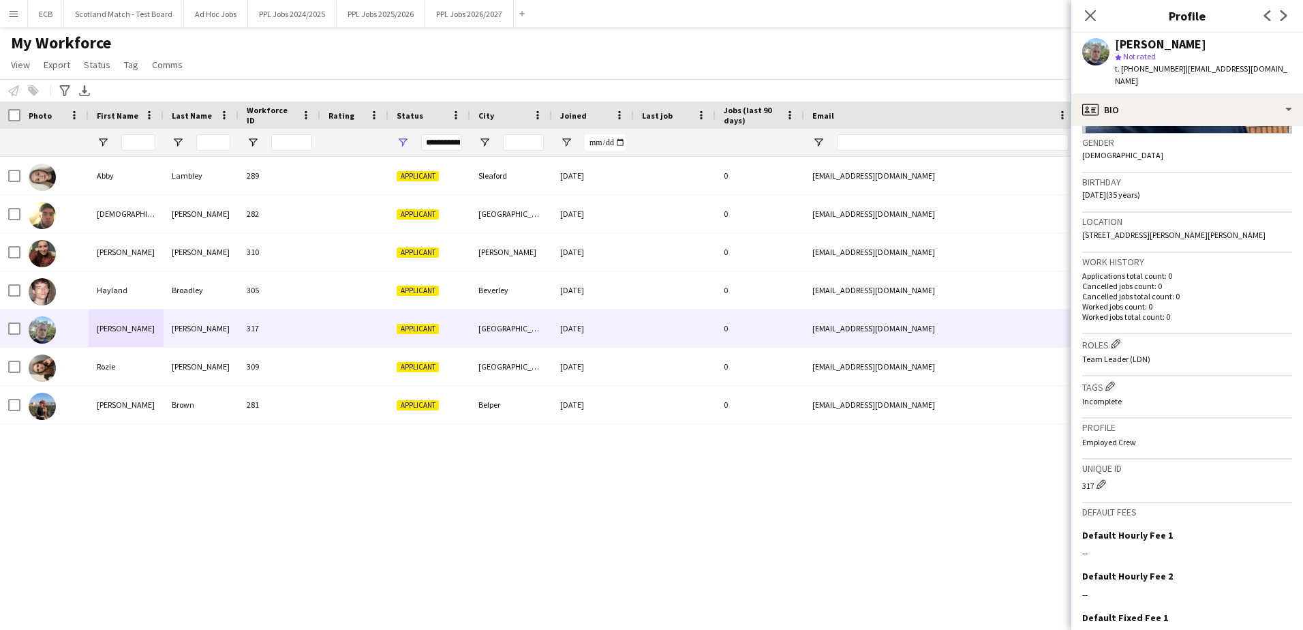
scroll to position [309, 0]
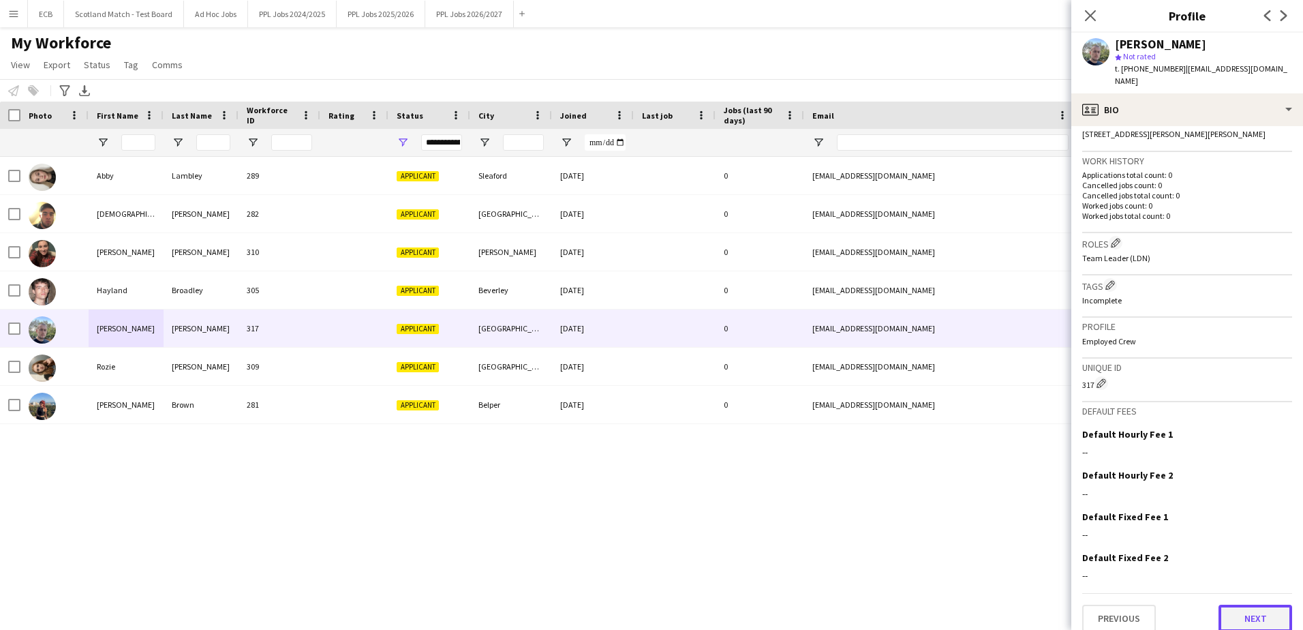
click at [1250, 605] on button "Next" at bounding box center [1256, 618] width 74 height 27
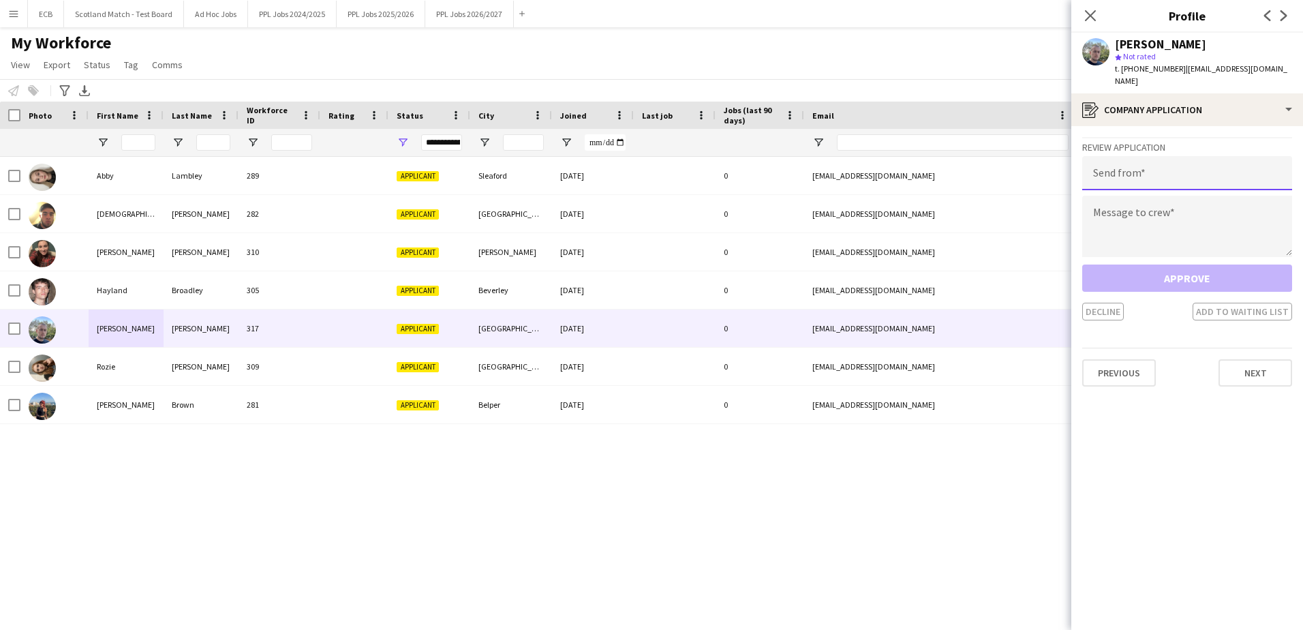
click at [1127, 156] on input "email" at bounding box center [1187, 173] width 210 height 34
type input "**********"
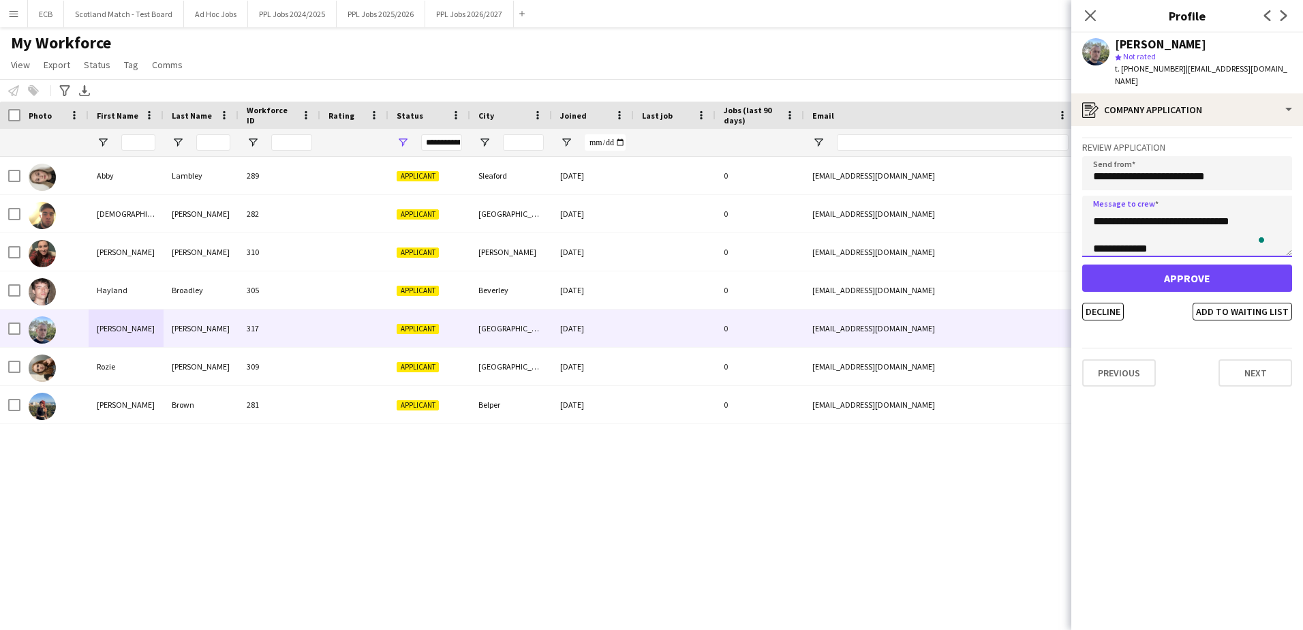
scroll to position [35, 0]
click at [1127, 236] on textarea "**********" at bounding box center [1187, 226] width 210 height 61
click at [1199, 232] on textarea "**********" at bounding box center [1187, 226] width 210 height 61
type textarea "**********"
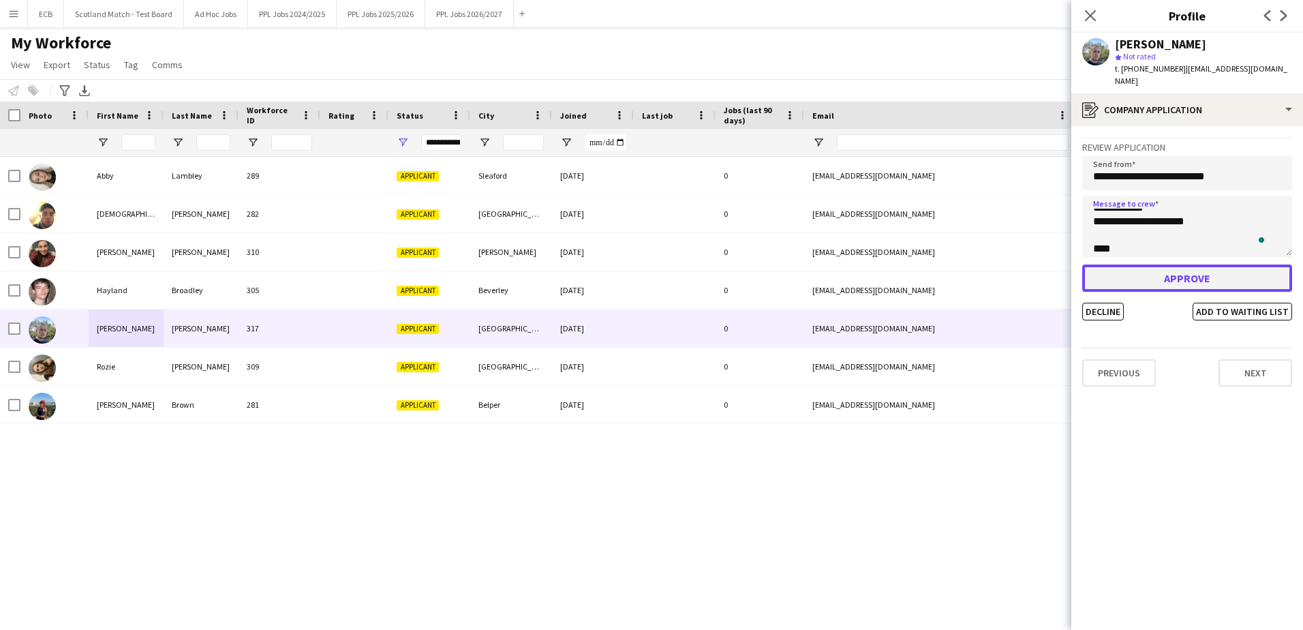
click at [1198, 264] on button "Approve" at bounding box center [1187, 277] width 210 height 27
